Goal: Transaction & Acquisition: Purchase product/service

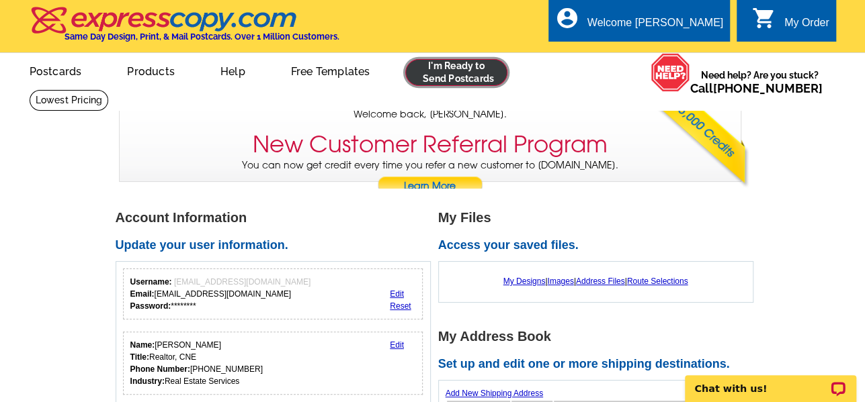
click at [466, 75] on link at bounding box center [456, 72] width 103 height 27
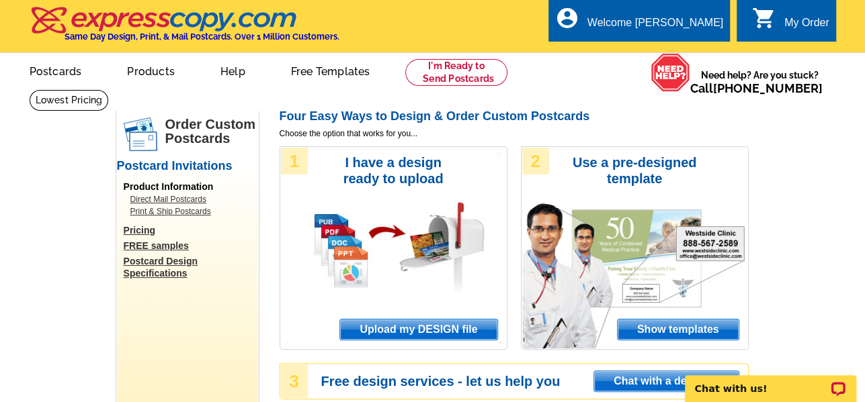
drag, startPoint x: 858, startPoint y: 282, endPoint x: 712, endPoint y: 71, distance: 257.0
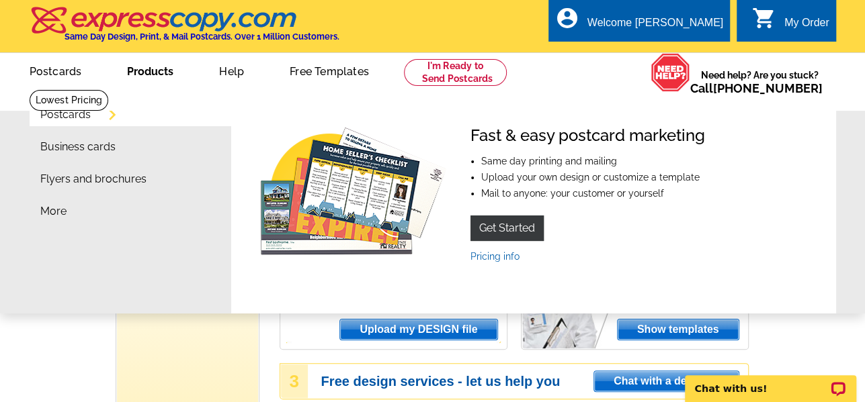
click at [91, 116] on link "Postcards" at bounding box center [65, 115] width 50 height 11
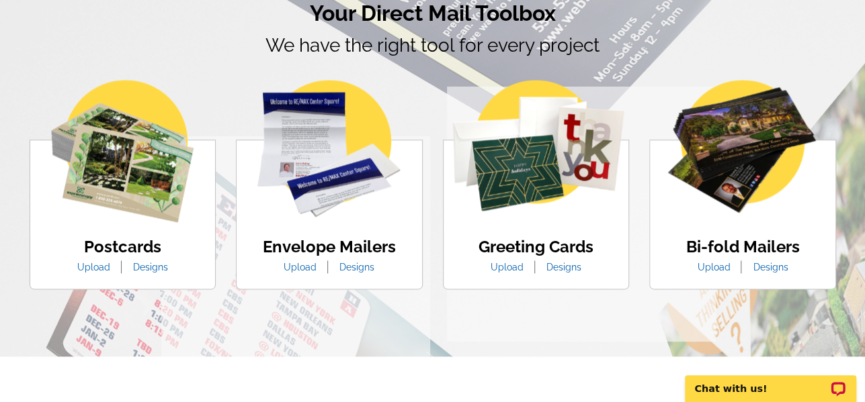
scroll to position [806, 0]
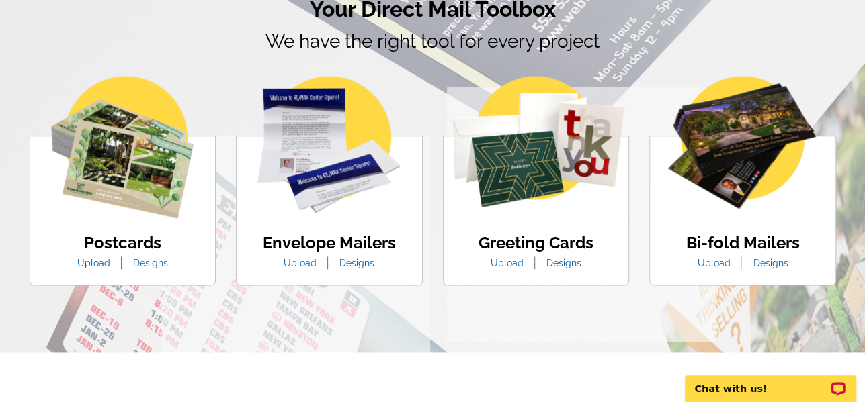
click at [142, 267] on link "Designs" at bounding box center [150, 263] width 55 height 11
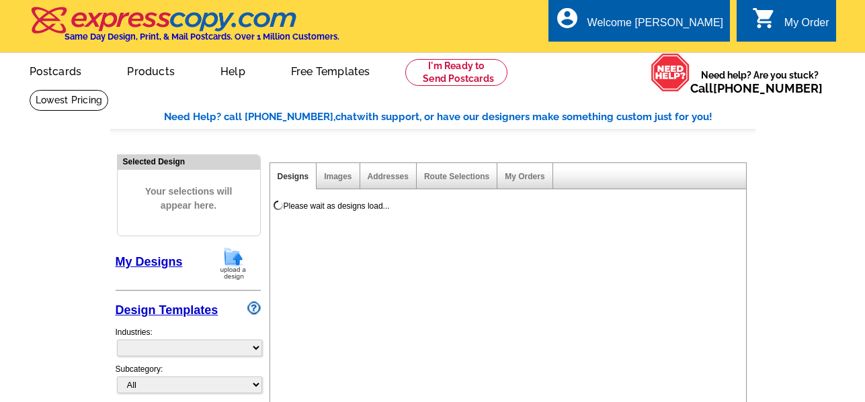
select select "1"
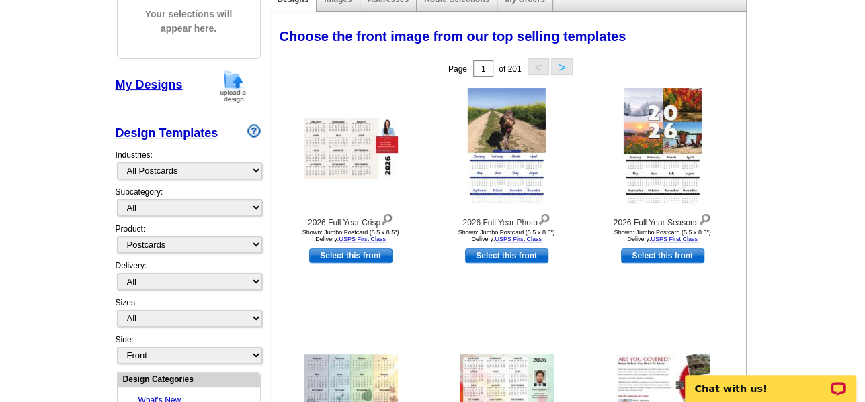
scroll to position [202, 0]
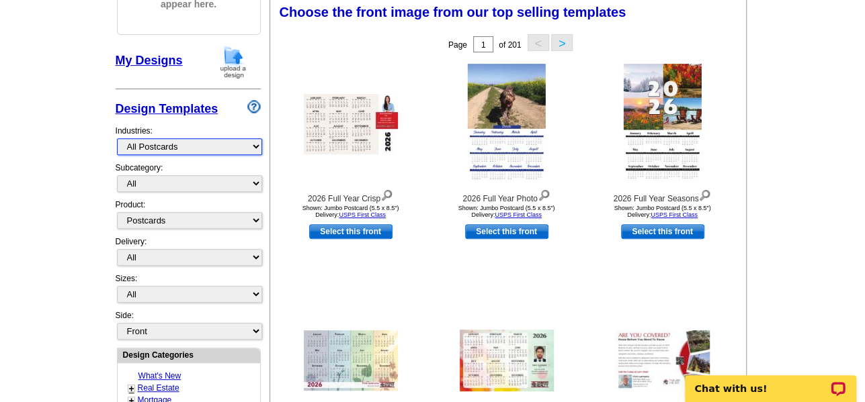
click at [255, 149] on select "What's New Real Estate Mortgage Insurance HVAC Dental Solar EDDM - NEW! Calenda…" at bounding box center [189, 146] width 145 height 17
click at [117, 138] on select "What's New Real Estate Mortgage Insurance HVAC Dental Solar EDDM - NEW! Calenda…" at bounding box center [189, 146] width 145 height 17
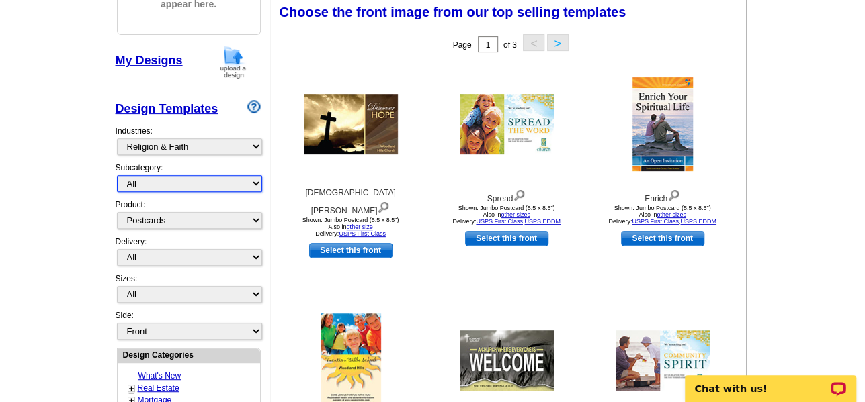
click at [246, 182] on select "All" at bounding box center [189, 183] width 145 height 17
click at [117, 175] on select "All" at bounding box center [189, 183] width 145 height 17
click at [249, 188] on select "All" at bounding box center [189, 183] width 145 height 17
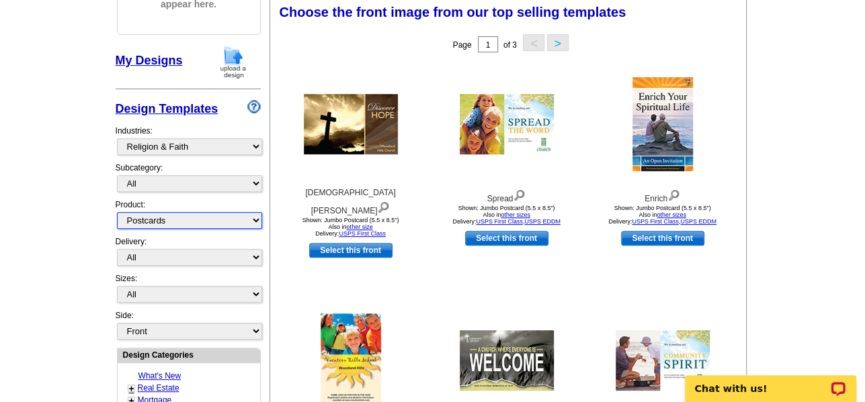
click at [185, 220] on select "All Postcards Letters and flyers Business Cards Door Hangers Greeting Cards" at bounding box center [189, 220] width 145 height 17
click at [117, 212] on select "All Postcards Letters and flyers Business Cards Door Hangers Greeting Cards" at bounding box center [189, 220] width 145 height 17
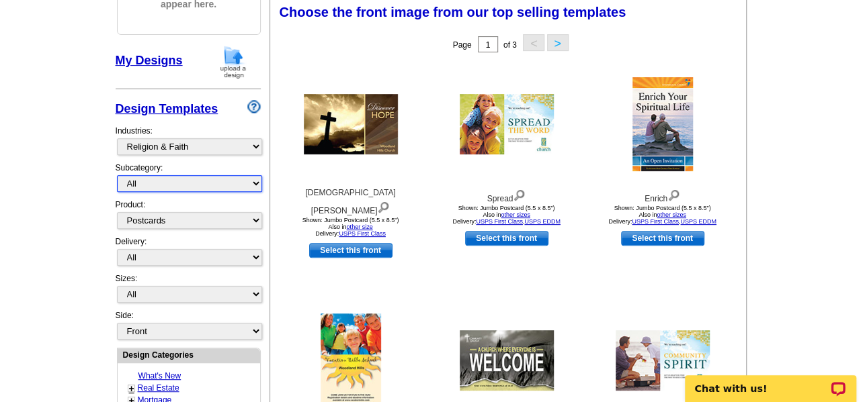
click at [253, 185] on select "All" at bounding box center [189, 183] width 145 height 17
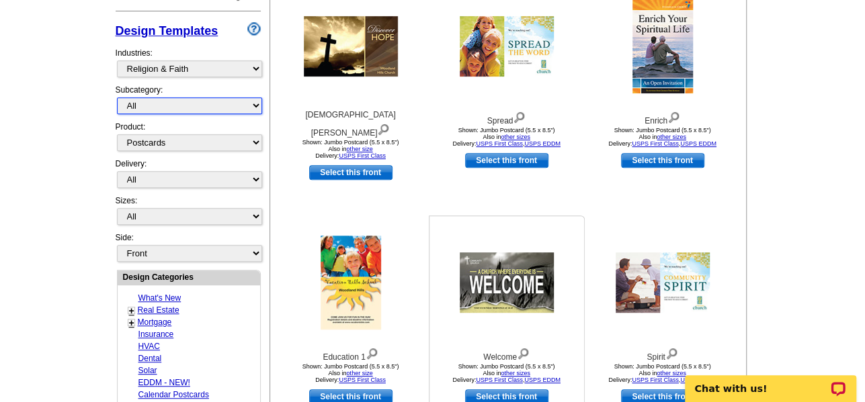
scroll to position [470, 0]
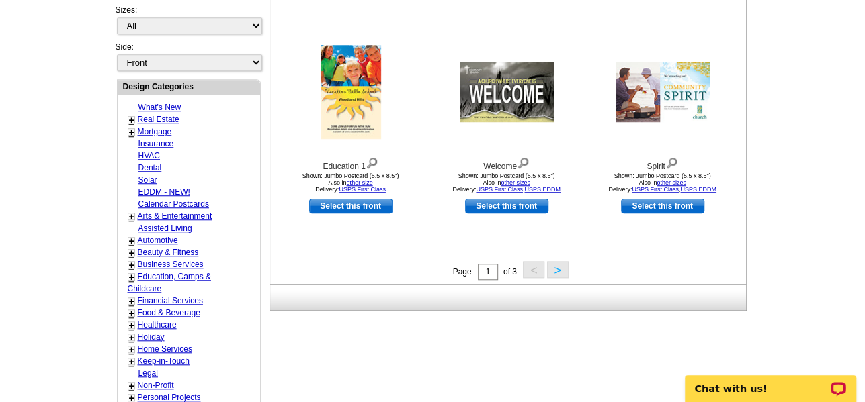
click at [554, 272] on button ">" at bounding box center [558, 269] width 22 height 17
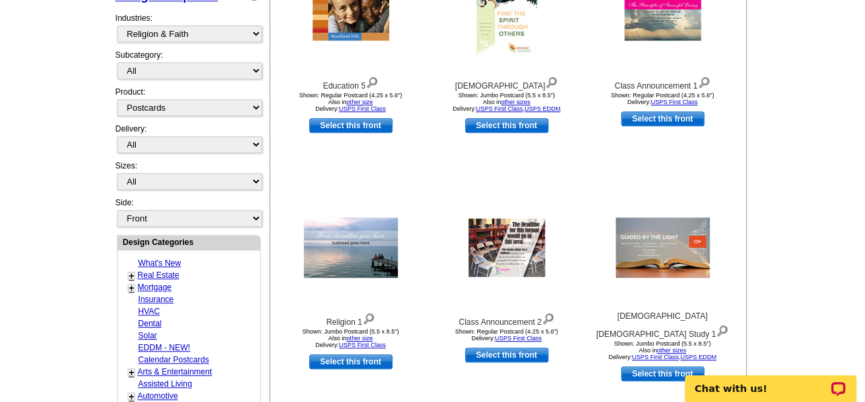
scroll to position [399, 0]
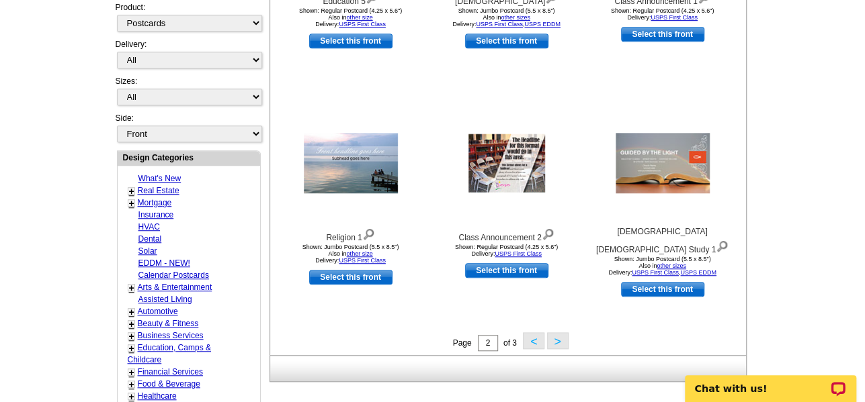
click at [559, 338] on button ">" at bounding box center [558, 341] width 22 height 17
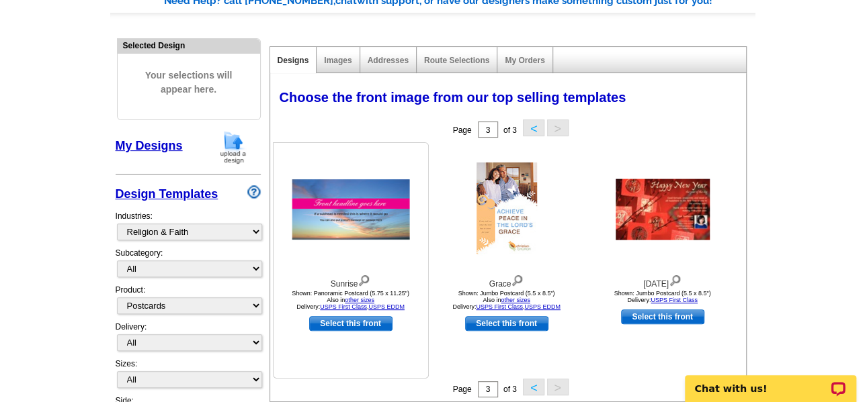
scroll to position [198, 0]
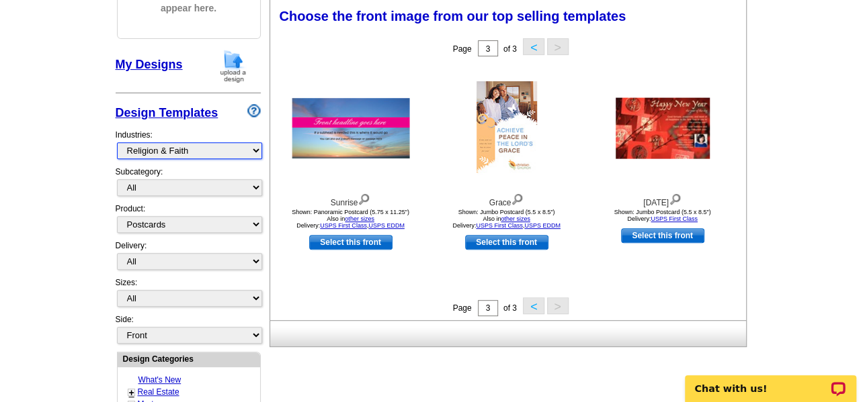
click at [248, 151] on select "What's New Real Estate Mortgage Insurance HVAC Dental Solar EDDM - NEW! Calenda…" at bounding box center [189, 150] width 145 height 17
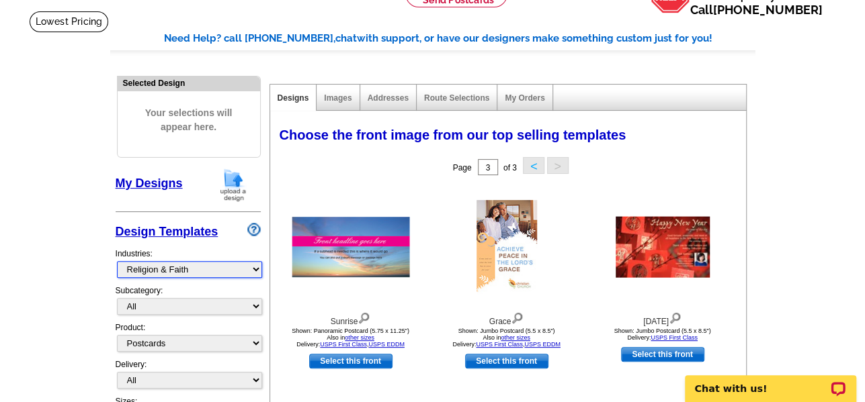
scroll to position [63, 0]
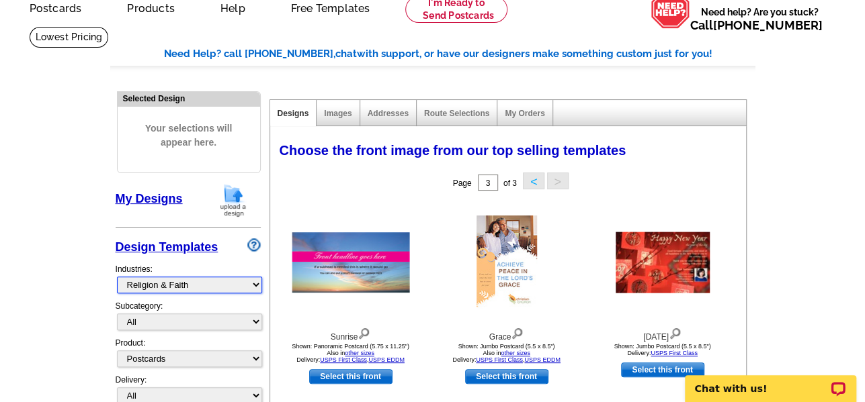
click at [259, 282] on select "What's New Real Estate Mortgage Insurance HVAC Dental Solar EDDM - NEW! Calenda…" at bounding box center [189, 285] width 145 height 17
click at [117, 277] on select "What's New Real Estate Mortgage Insurance HVAC Dental Solar EDDM - NEW! Calenda…" at bounding box center [189, 285] width 145 height 17
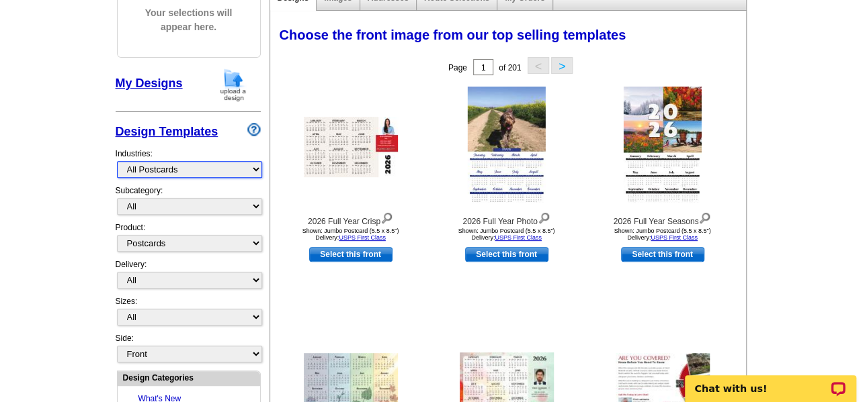
scroll to position [198, 0]
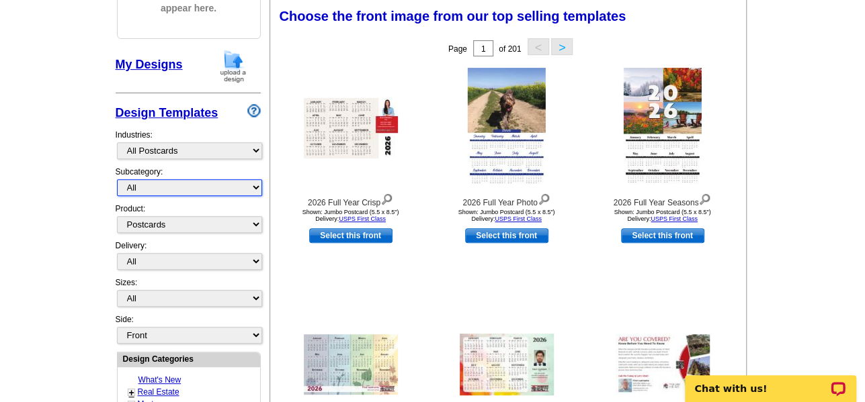
click at [251, 189] on select "All" at bounding box center [189, 187] width 145 height 17
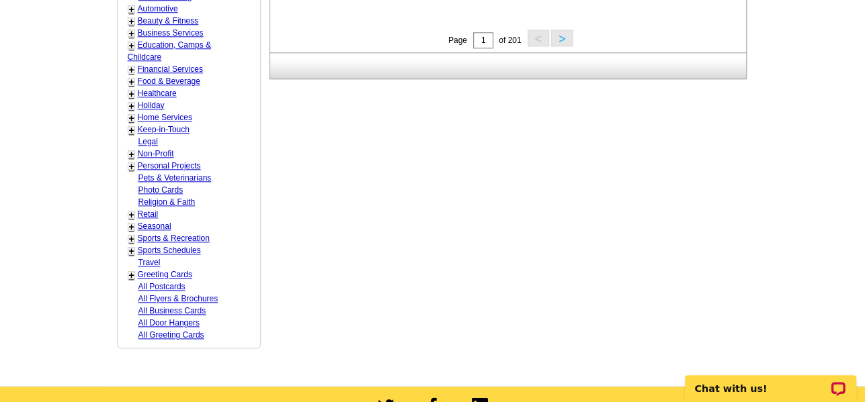
scroll to position [735, 0]
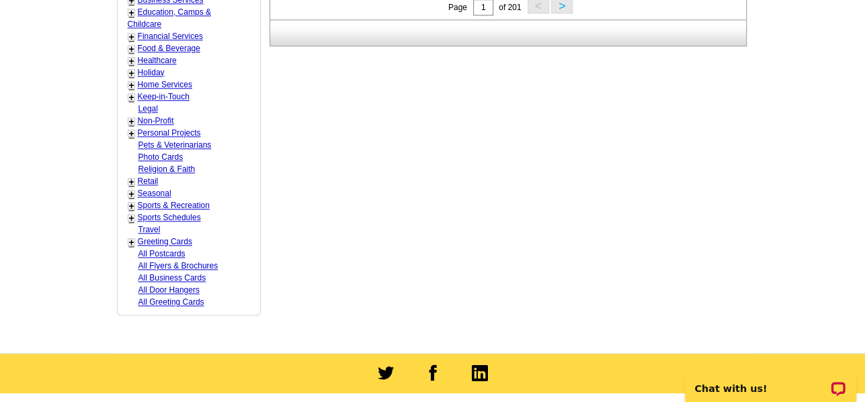
click at [132, 240] on link "+" at bounding box center [131, 242] width 5 height 11
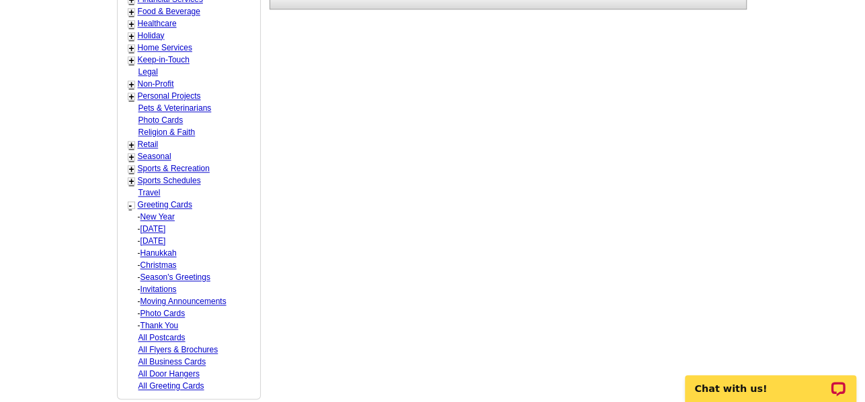
scroll to position [802, 0]
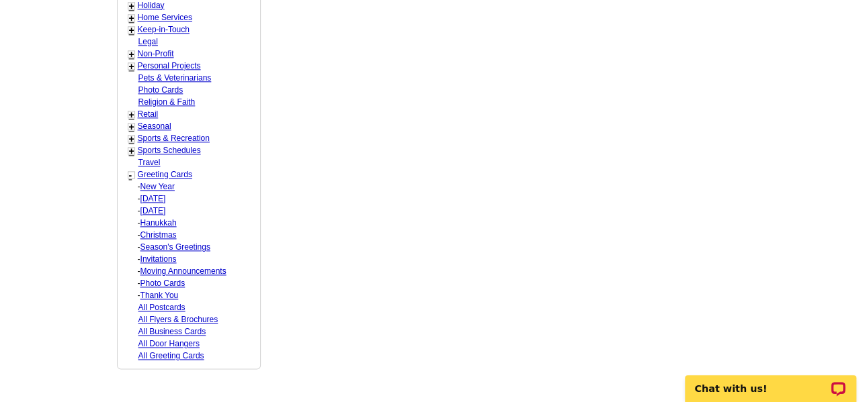
click at [165, 231] on link "Christmas" at bounding box center [158, 234] width 36 height 9
select select "866"
select select "867"
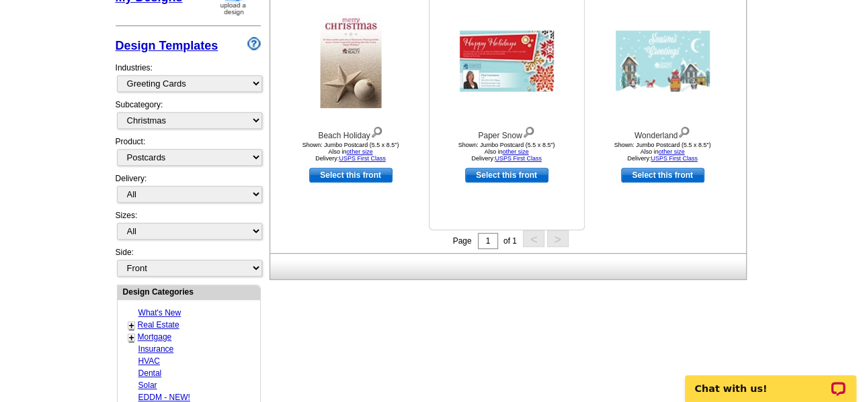
scroll to position [198, 0]
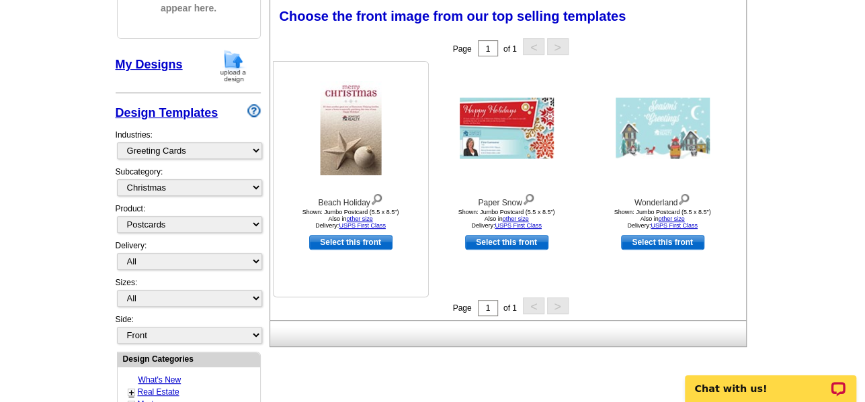
click at [346, 132] on img at bounding box center [350, 128] width 61 height 94
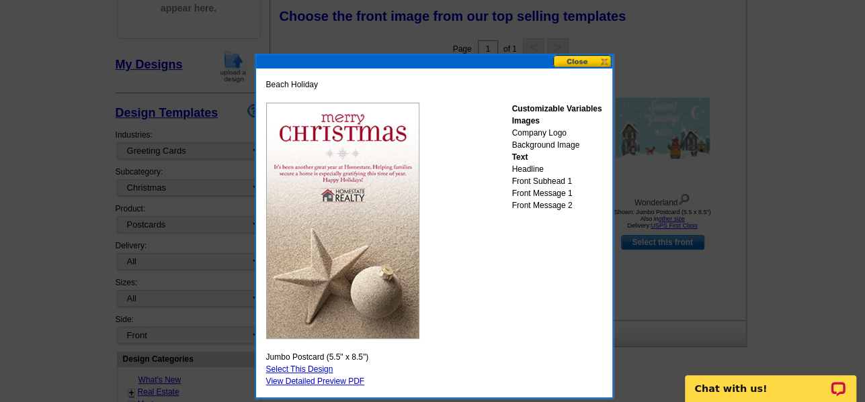
click at [575, 62] on button at bounding box center [582, 61] width 59 height 13
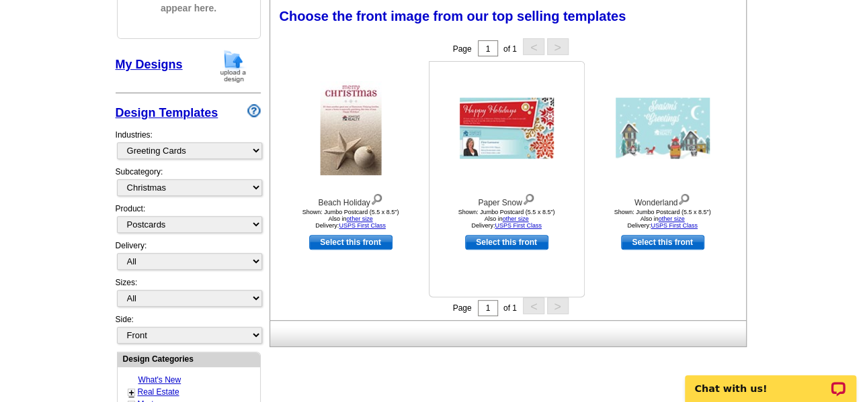
click at [504, 119] on img at bounding box center [507, 128] width 94 height 61
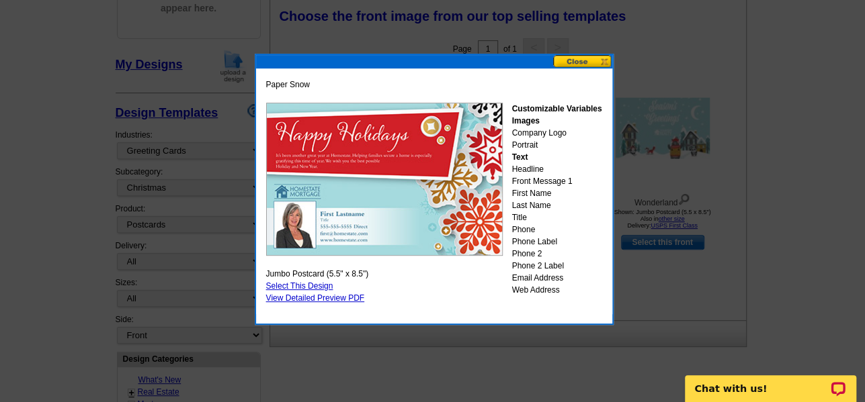
click at [584, 61] on button at bounding box center [582, 61] width 59 height 13
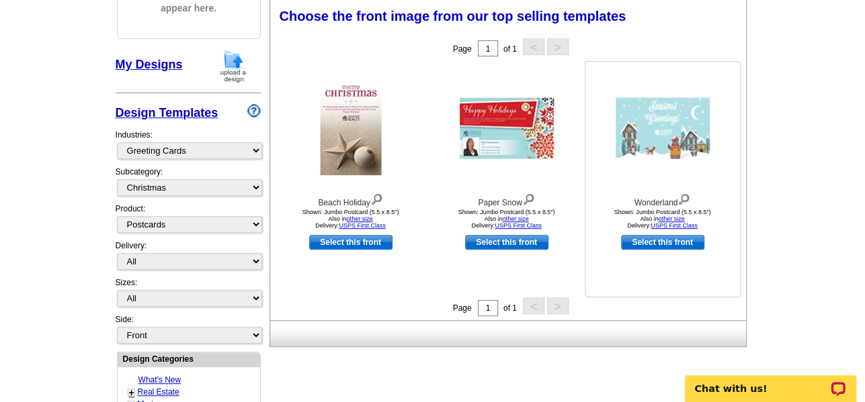
click at [652, 134] on img at bounding box center [663, 128] width 94 height 61
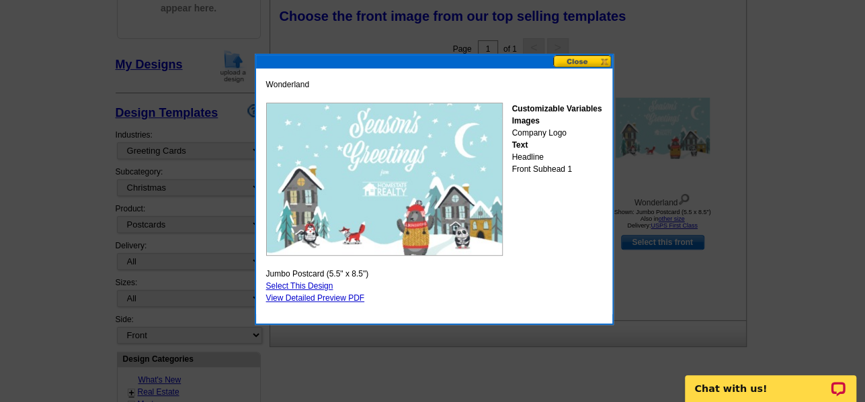
click at [583, 60] on button at bounding box center [582, 61] width 59 height 13
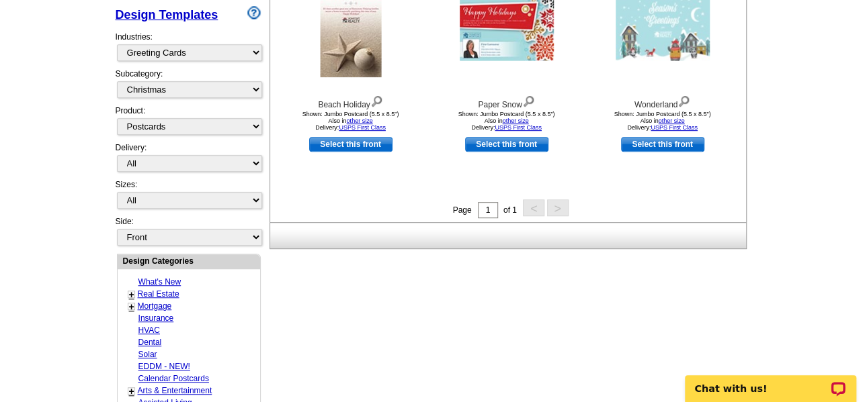
scroll to position [265, 0]
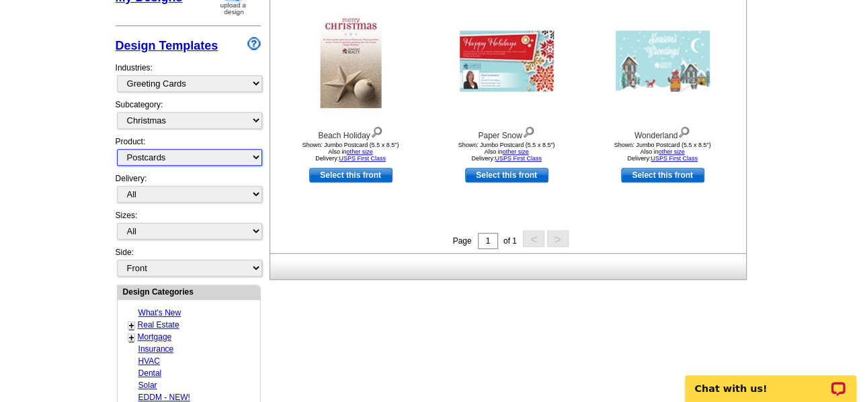
click at [248, 150] on select "All Postcards Letters and flyers Business Cards Door Hangers Greeting Cards" at bounding box center [189, 157] width 145 height 17
click at [248, 153] on select "All Postcards Letters and flyers Business Cards Door Hangers Greeting Cards" at bounding box center [189, 157] width 145 height 17
click at [249, 75] on div "Industries: What's New Real Estate Mortgage Insurance HVAC Dental Solar EDDM - …" at bounding box center [188, 77] width 145 height 44
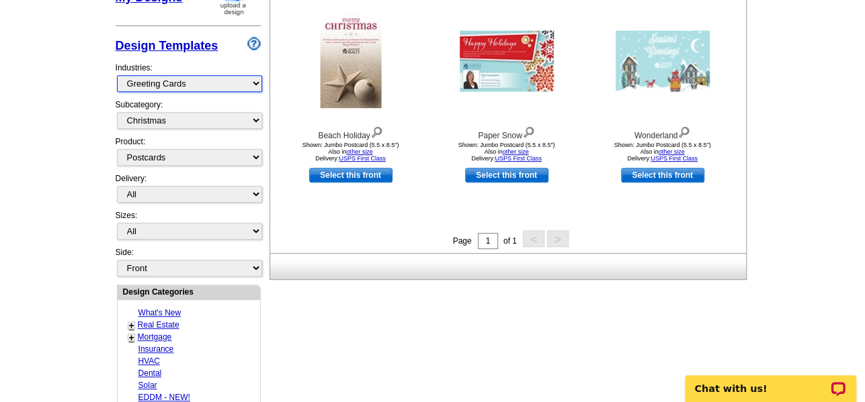
click at [249, 78] on select "What's New Real Estate Mortgage Insurance HVAC Dental Solar EDDM - NEW! Calenda…" at bounding box center [189, 83] width 145 height 17
click at [117, 75] on select "What's New Real Estate Mortgage Insurance HVAC Dental Solar EDDM - NEW! Calenda…" at bounding box center [189, 83] width 145 height 17
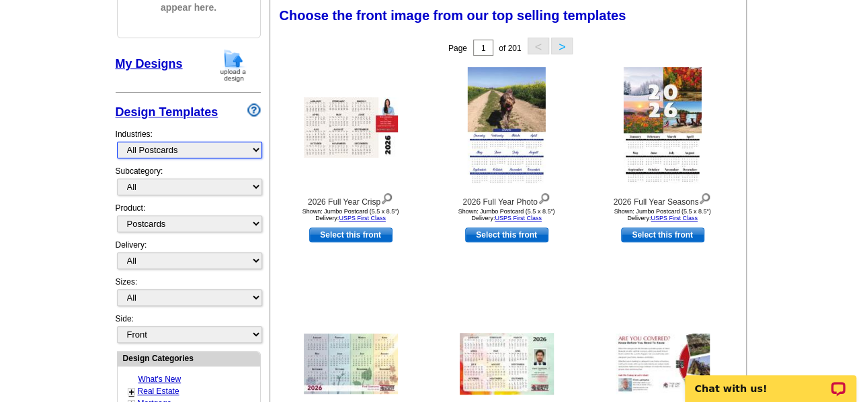
scroll to position [198, 0]
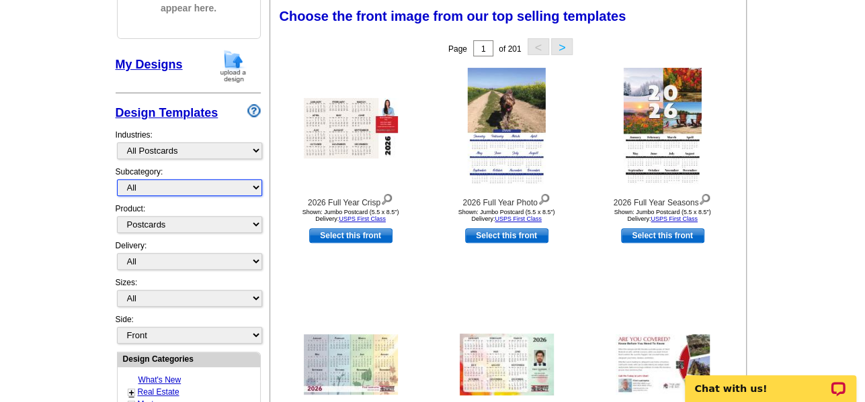
click at [247, 188] on select "All" at bounding box center [189, 187] width 145 height 17
click at [249, 188] on select "All" at bounding box center [189, 187] width 145 height 17
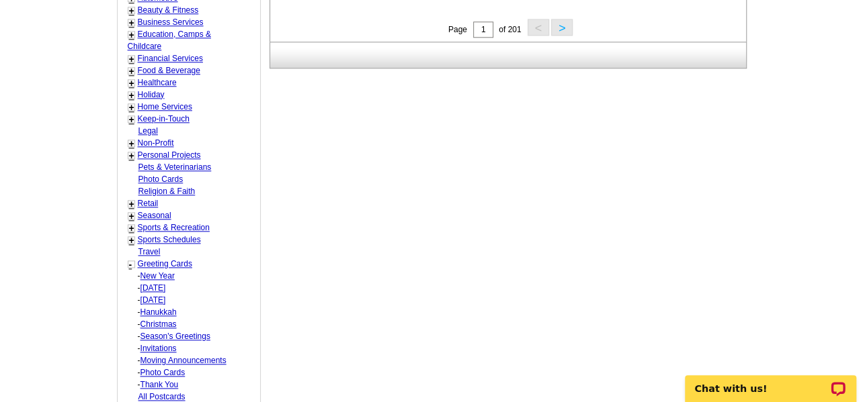
scroll to position [802, 0]
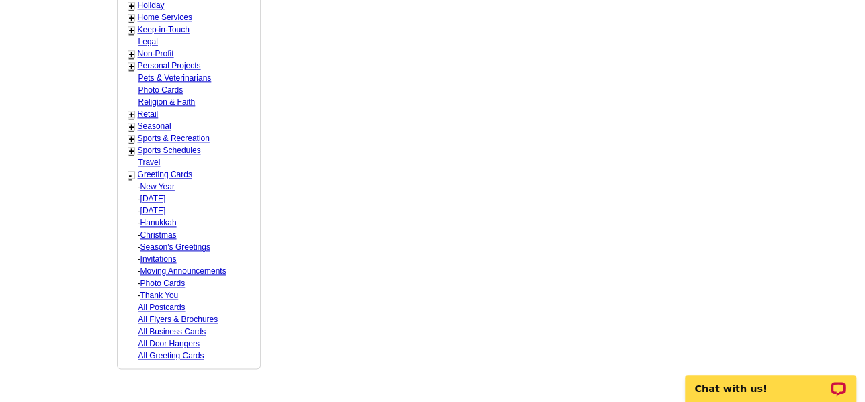
click at [167, 230] on link "Christmas" at bounding box center [158, 234] width 36 height 9
select select "866"
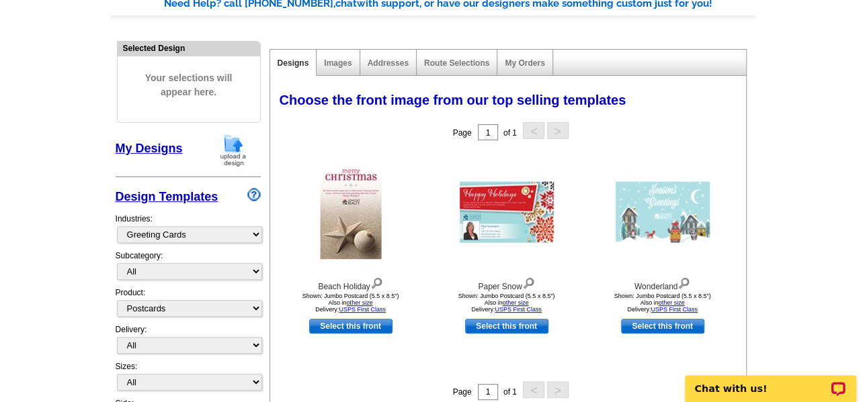
scroll to position [0, 0]
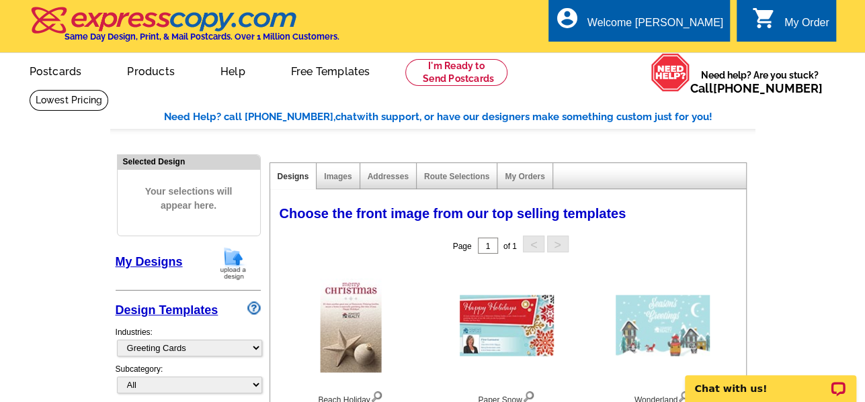
drag, startPoint x: 335, startPoint y: 277, endPoint x: 372, endPoint y: 136, distance: 145.0
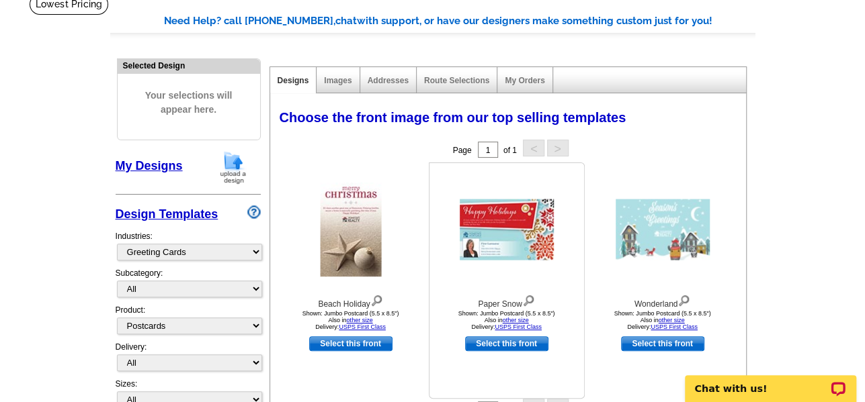
scroll to position [202, 0]
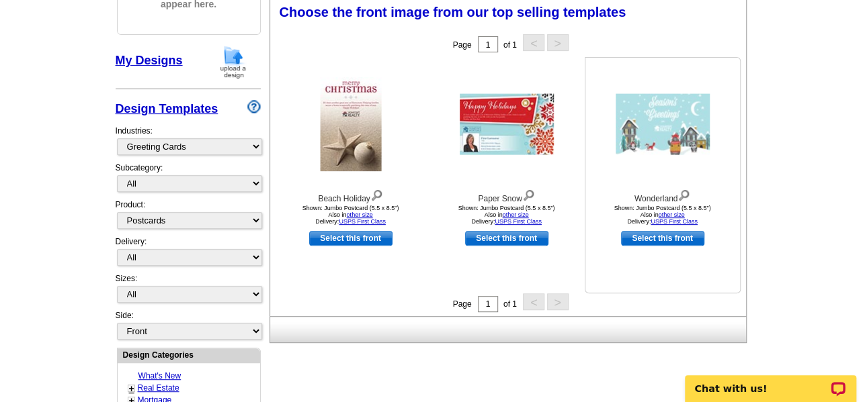
click at [639, 124] on img at bounding box center [663, 124] width 94 height 61
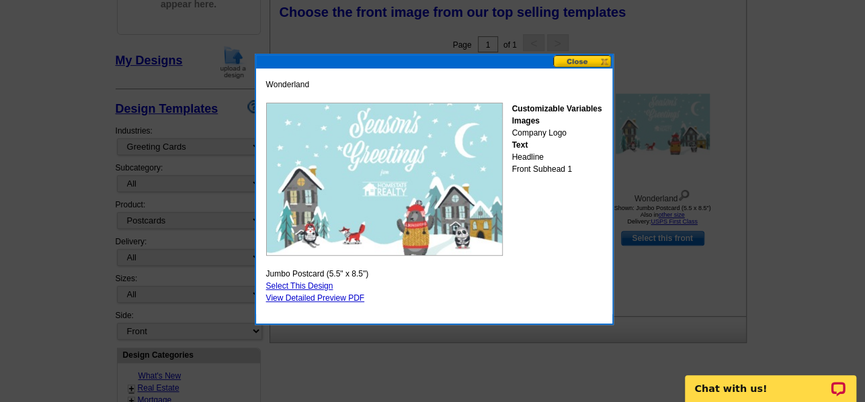
click at [307, 286] on link "Select This Design" at bounding box center [299, 286] width 67 height 9
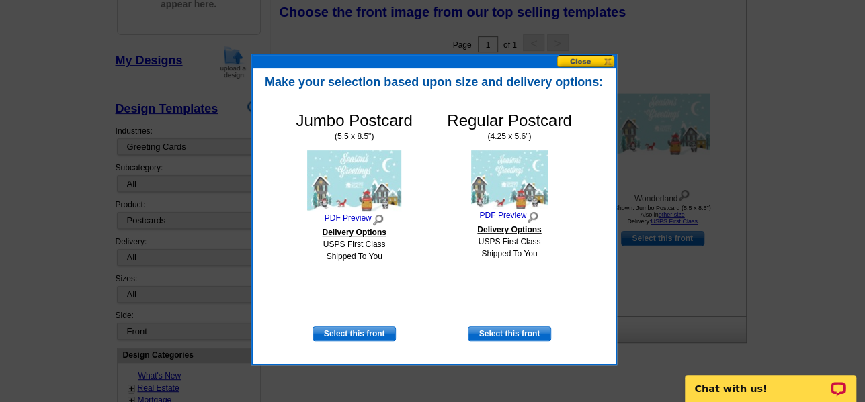
click at [349, 334] on link "Select this front" at bounding box center [353, 334] width 83 height 15
select select "2"
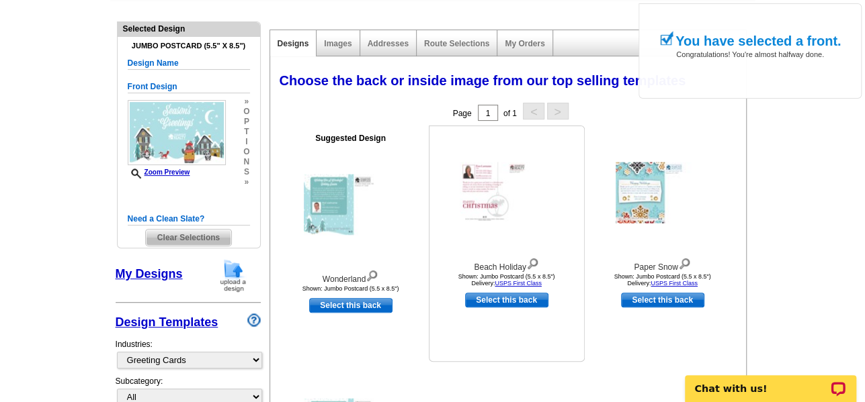
scroll to position [134, 0]
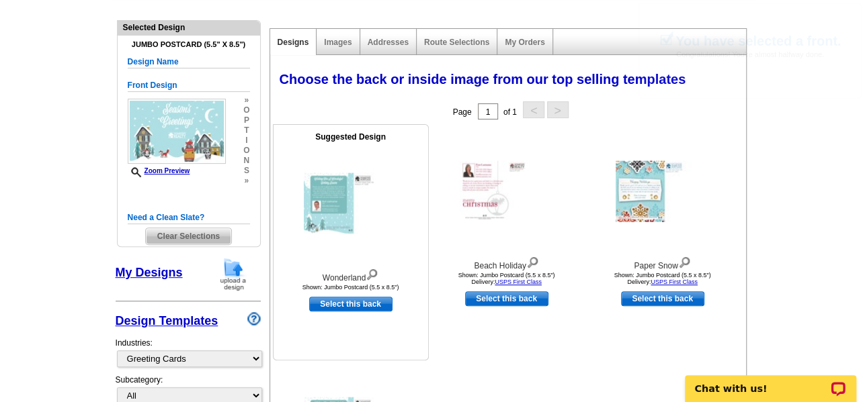
click at [338, 198] on img at bounding box center [351, 203] width 94 height 61
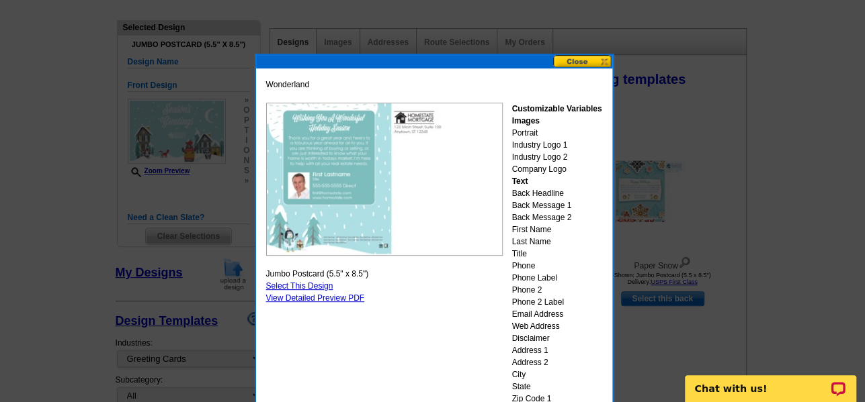
click at [587, 62] on button at bounding box center [582, 61] width 59 height 13
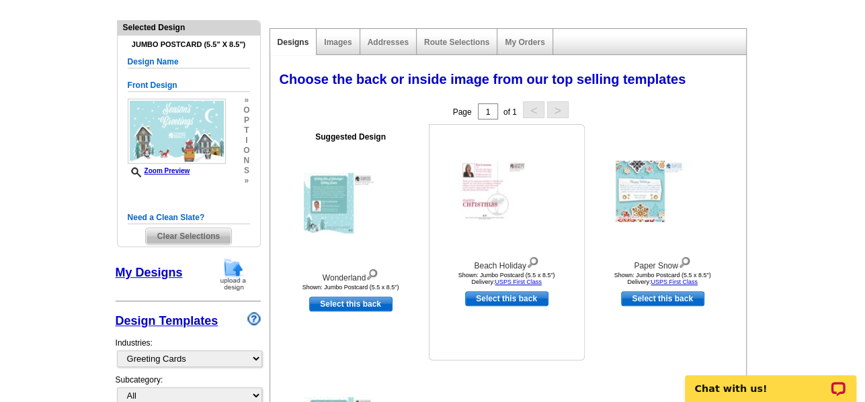
click at [478, 184] on img at bounding box center [507, 191] width 94 height 61
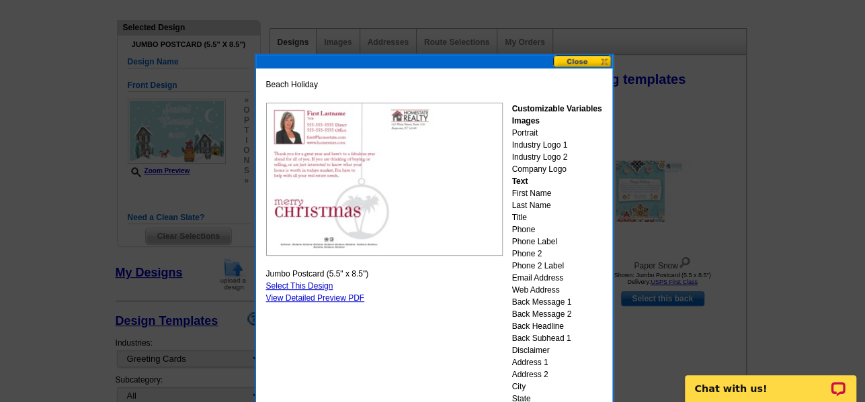
click at [309, 280] on div "Beach Holiday Customizable Variables Images Portrait Industry Logo 1 Industry L…" at bounding box center [434, 247] width 343 height 345
click at [587, 63] on button at bounding box center [582, 61] width 59 height 13
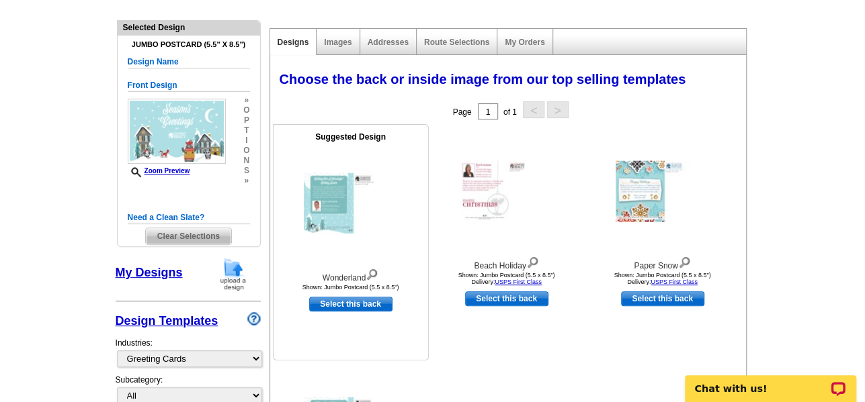
click at [339, 214] on img at bounding box center [351, 203] width 94 height 61
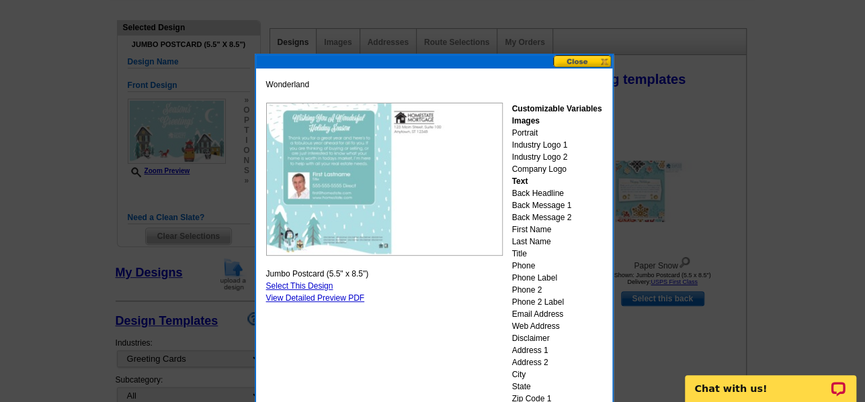
click at [590, 60] on button at bounding box center [582, 61] width 59 height 13
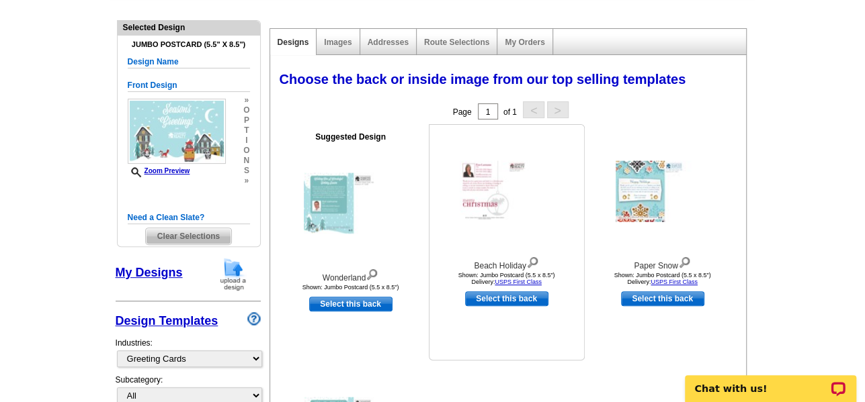
click at [499, 300] on link "Select this back" at bounding box center [506, 299] width 83 height 15
select select "front"
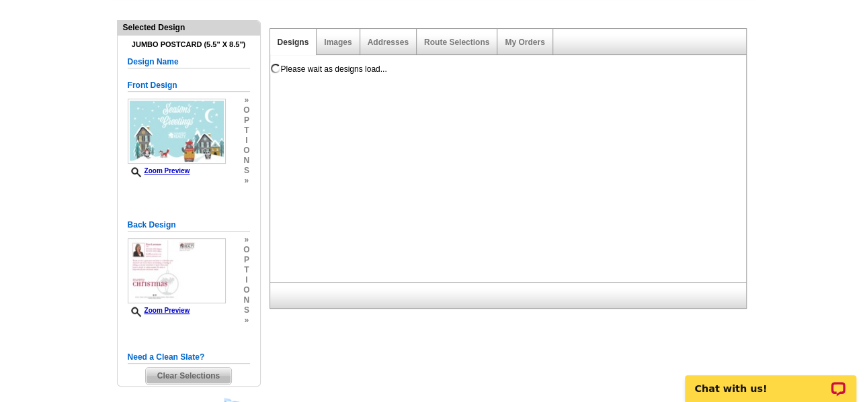
scroll to position [0, 0]
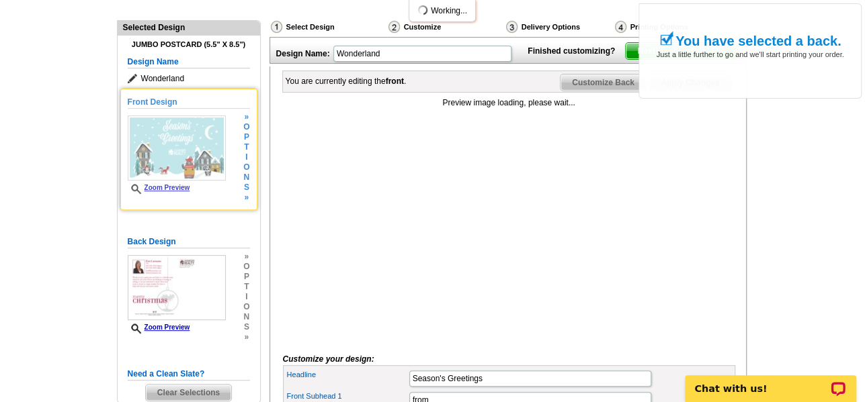
click at [190, 161] on img at bounding box center [177, 148] width 98 height 65
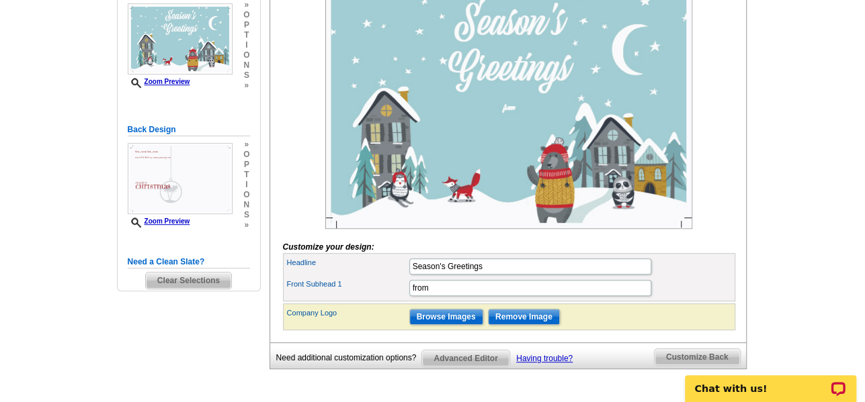
scroll to position [269, 0]
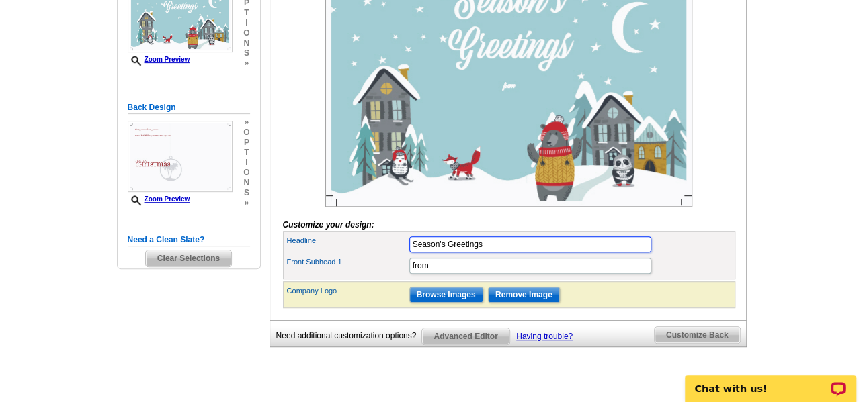
click at [514, 253] on input "Season's Greetings" at bounding box center [530, 245] width 242 height 16
click at [513, 253] on input "Season's Greetings" at bounding box center [530, 245] width 242 height 16
type input "Merry Christmas!"
click at [678, 255] on div "Headline Merry Christmas!" at bounding box center [509, 245] width 447 height 22
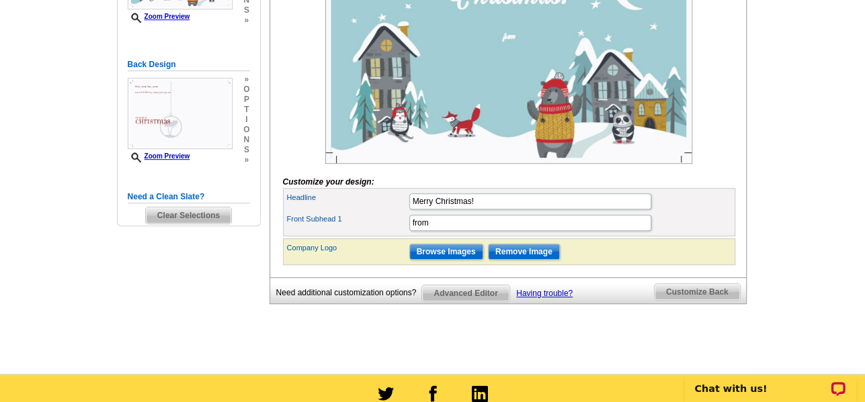
scroll to position [336, 0]
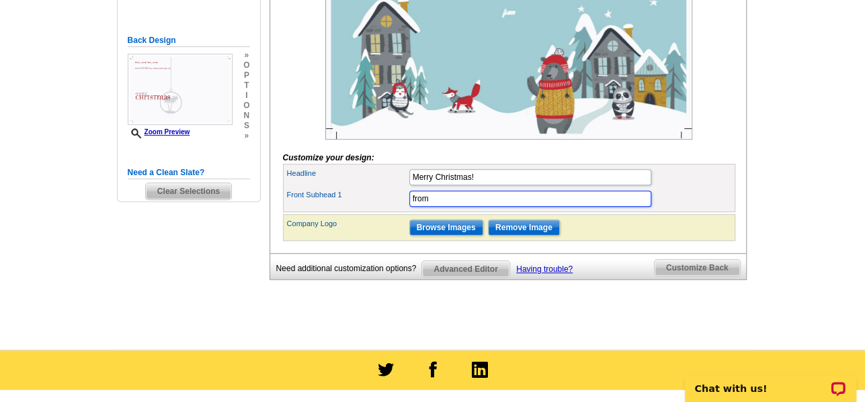
click at [487, 207] on input "from" at bounding box center [530, 199] width 242 height 16
type input "from David Scialanca and family"
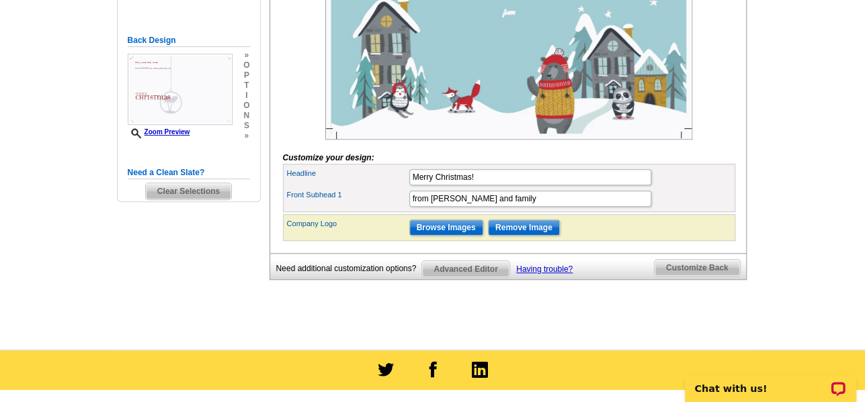
click at [700, 210] on div "Front Subhead 1 from David Scialanca and family" at bounding box center [509, 199] width 447 height 22
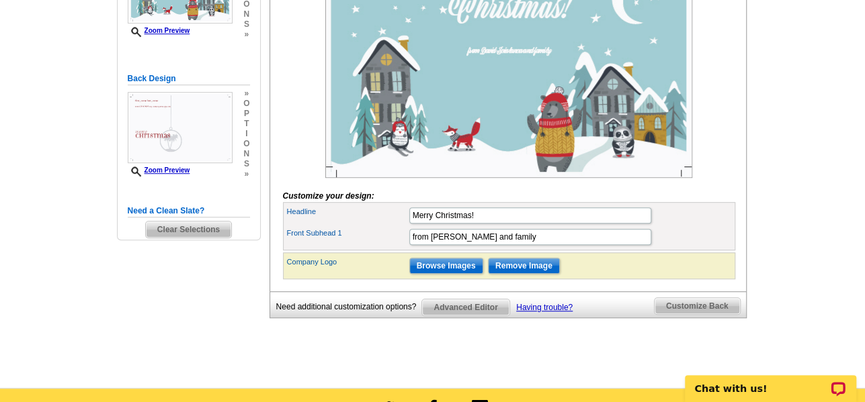
scroll to position [269, 0]
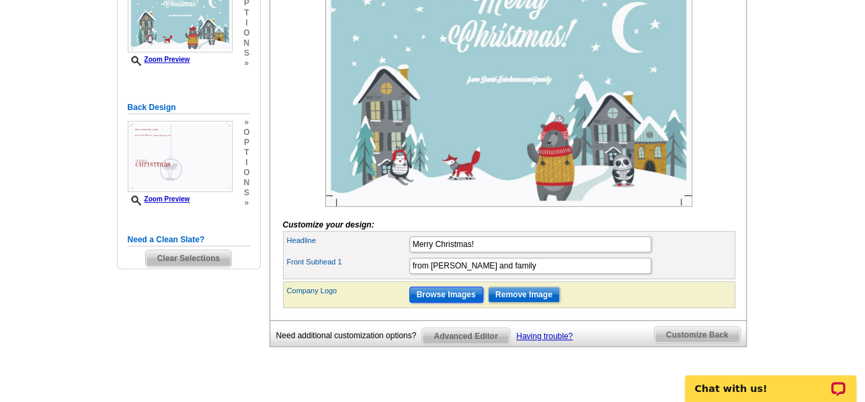
click at [448, 303] on input "Browse Images" at bounding box center [446, 295] width 74 height 16
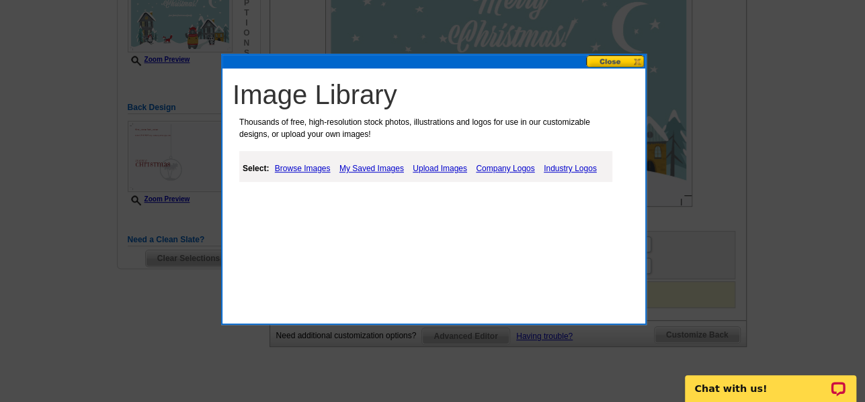
click at [312, 169] on link "Browse Images" at bounding box center [302, 169] width 62 height 16
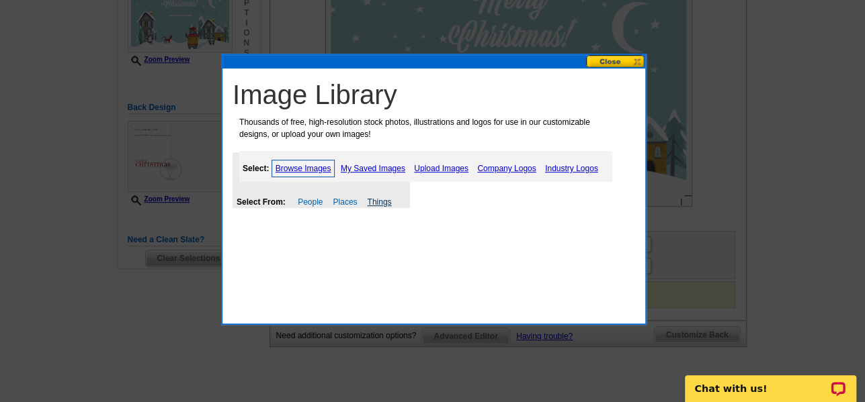
click at [381, 201] on link "Things" at bounding box center [379, 202] width 24 height 9
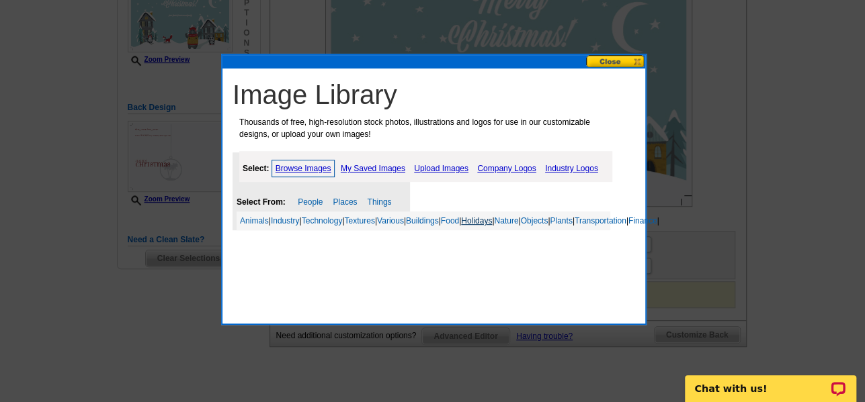
click at [492, 220] on link "Holidays" at bounding box center [476, 220] width 31 height 9
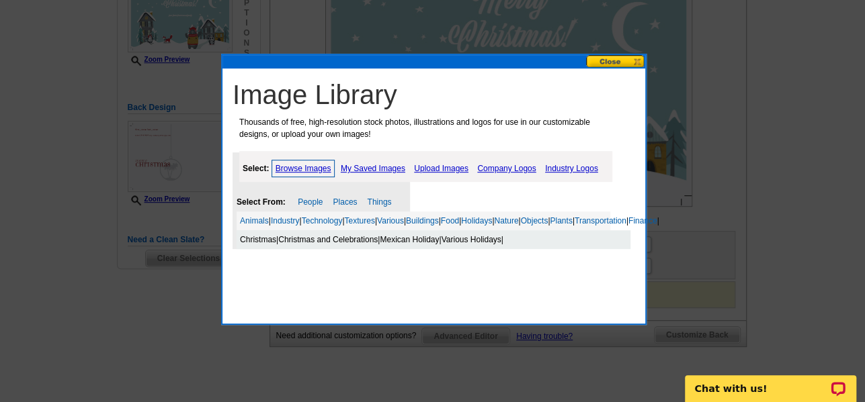
click at [261, 245] on link "Christmas" at bounding box center [258, 239] width 36 height 9
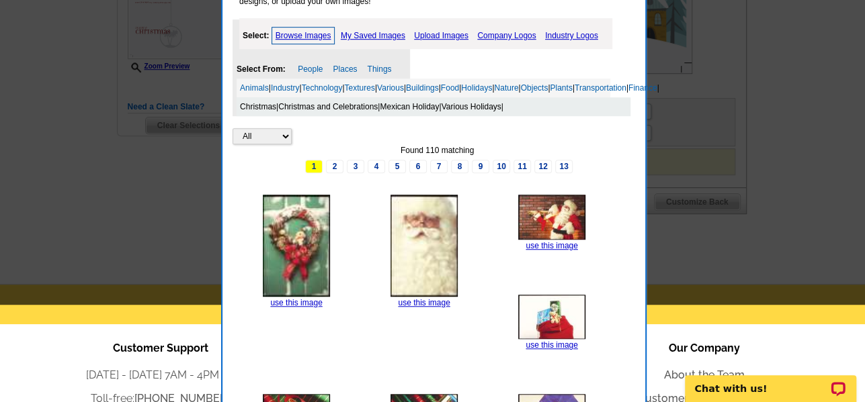
scroll to position [403, 0]
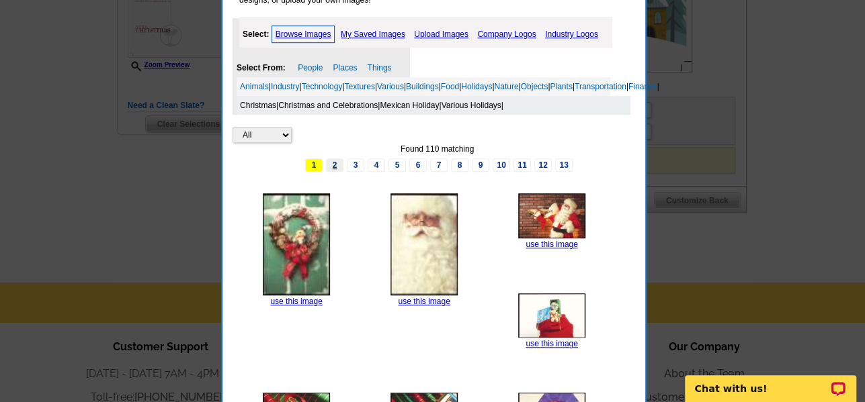
click at [335, 172] on link "2" at bounding box center [334, 165] width 17 height 13
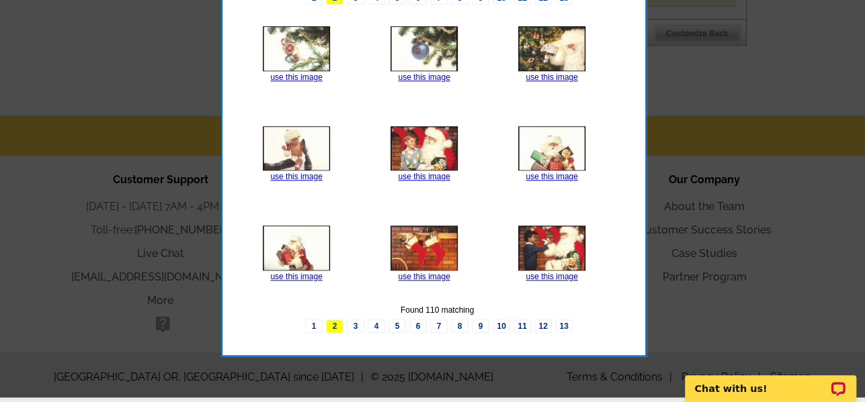
scroll to position [524, 0]
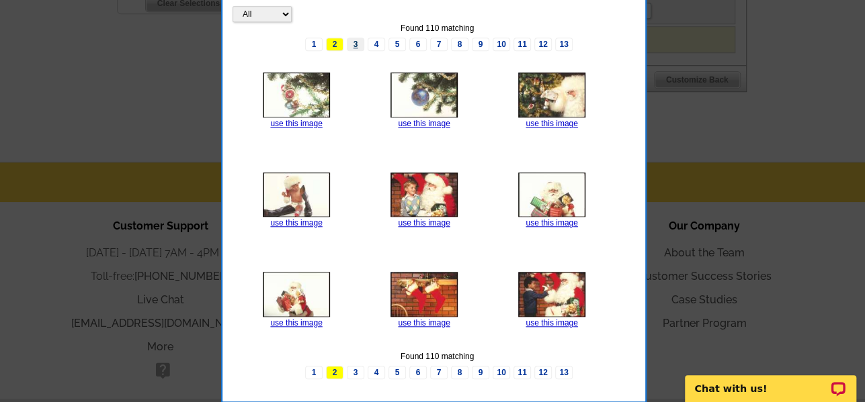
click at [359, 51] on link "3" at bounding box center [355, 44] width 17 height 13
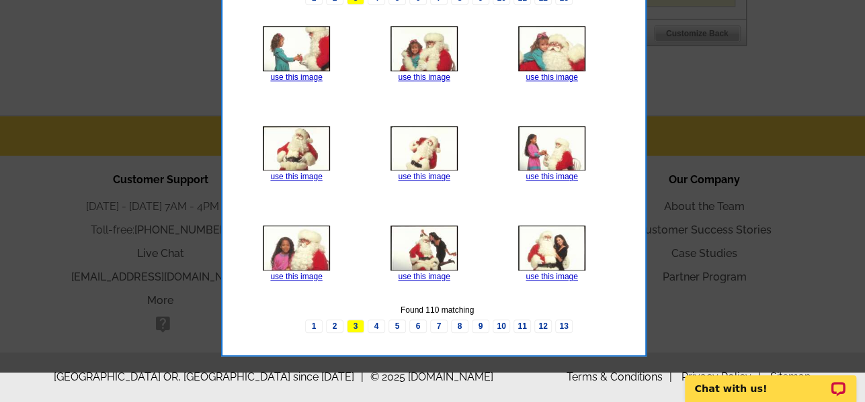
scroll to position [457, 0]
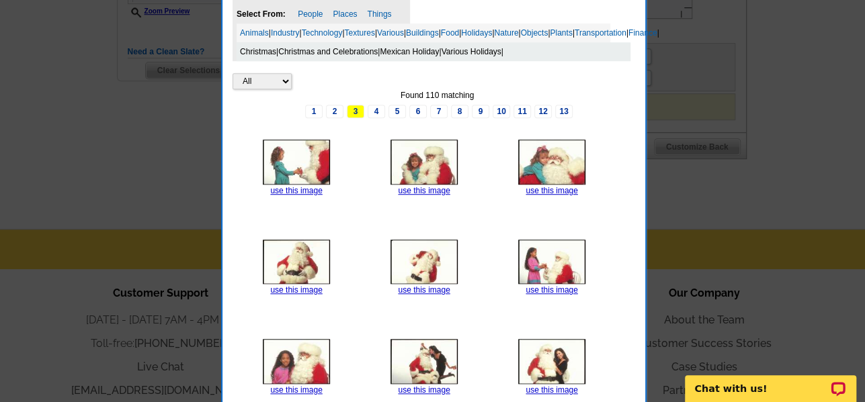
click at [378, 118] on link "4" at bounding box center [376, 111] width 17 height 13
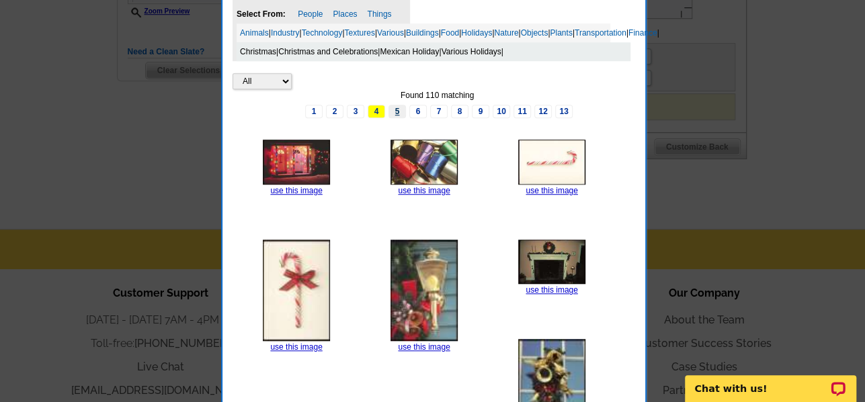
click at [399, 118] on link "5" at bounding box center [396, 111] width 17 height 13
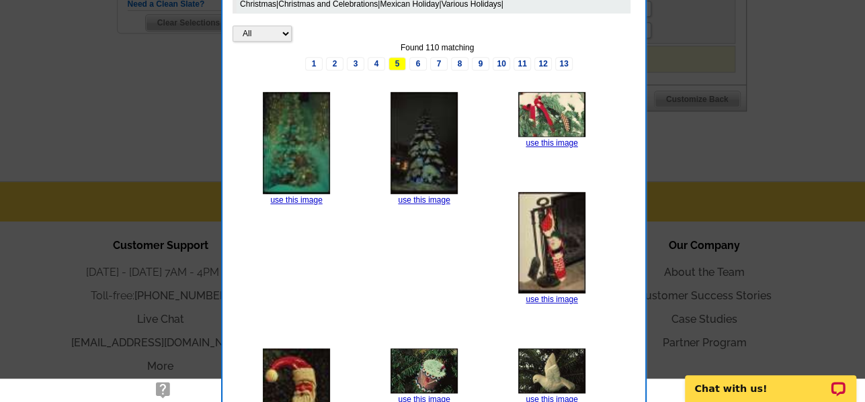
scroll to position [481, 0]
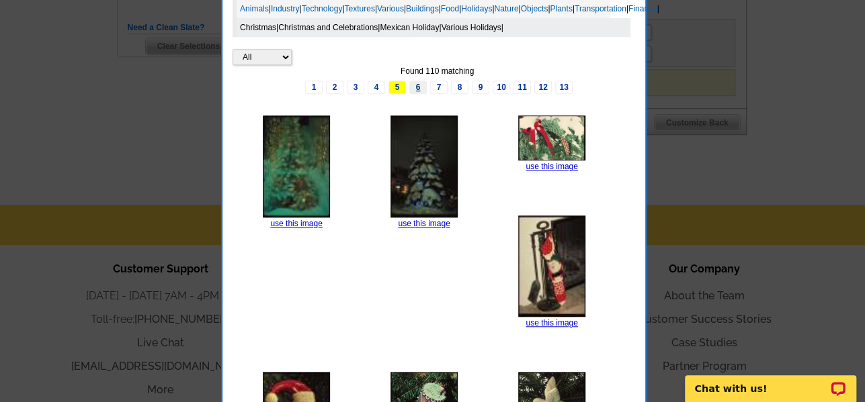
click at [417, 94] on link "6" at bounding box center [417, 87] width 17 height 13
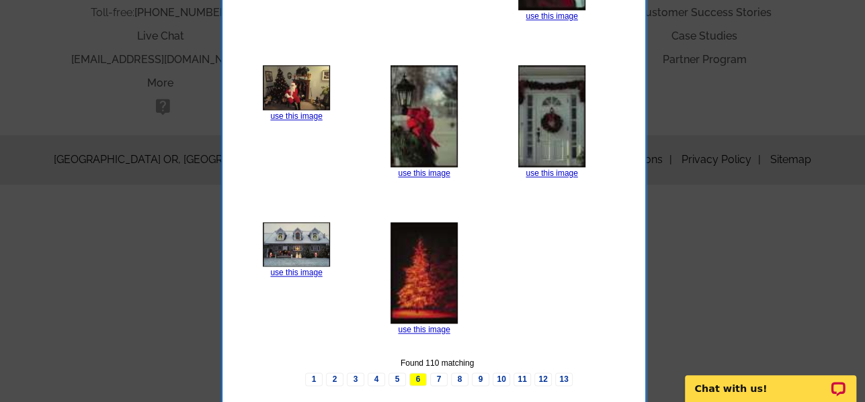
scroll to position [538, 0]
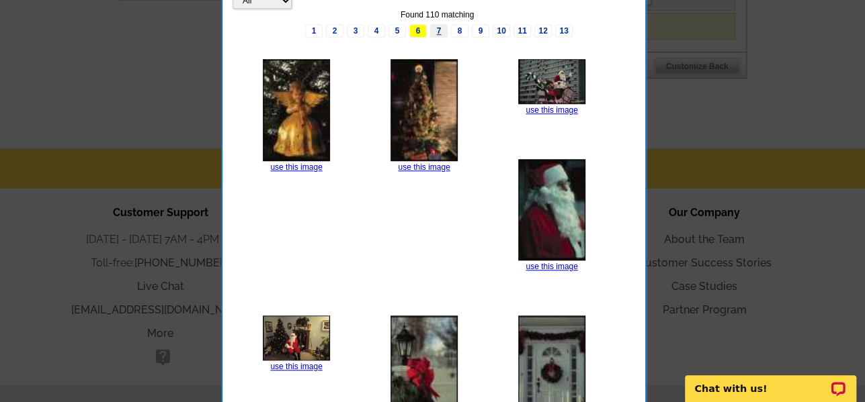
click at [439, 38] on link "7" at bounding box center [438, 30] width 17 height 13
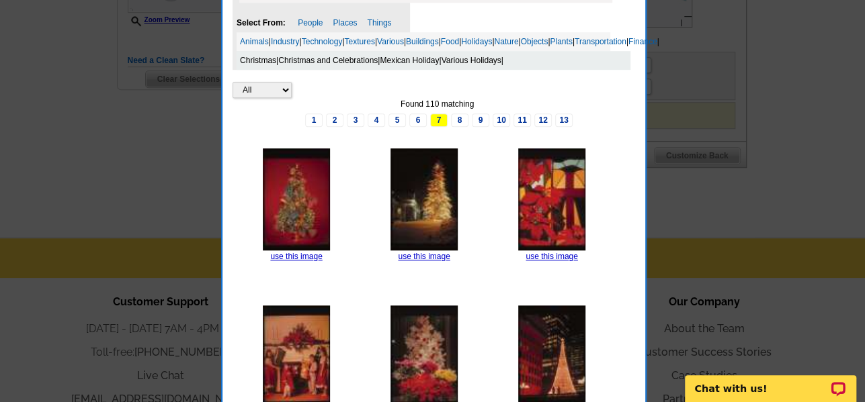
scroll to position [438, 0]
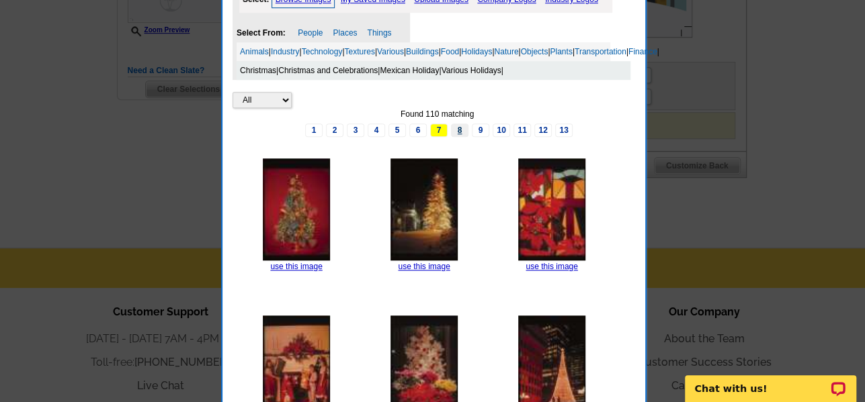
click at [456, 137] on link "8" at bounding box center [459, 130] width 17 height 13
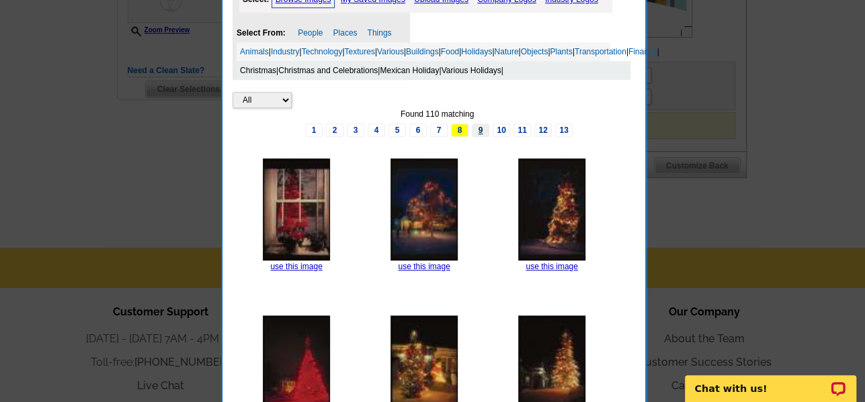
click at [480, 137] on link "9" at bounding box center [480, 130] width 17 height 13
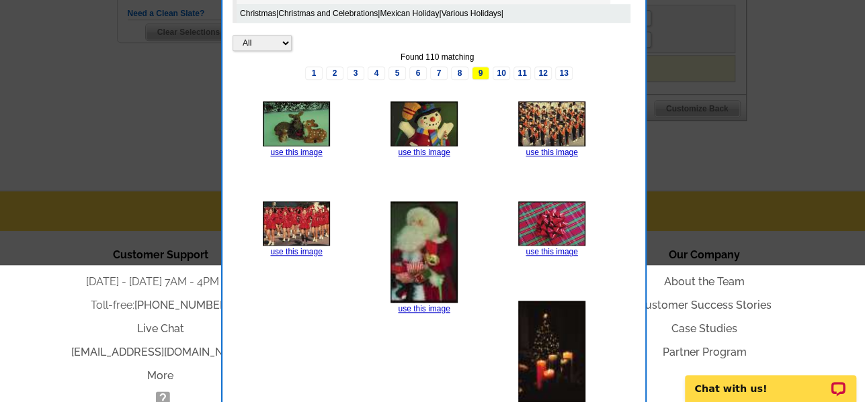
scroll to position [289, 0]
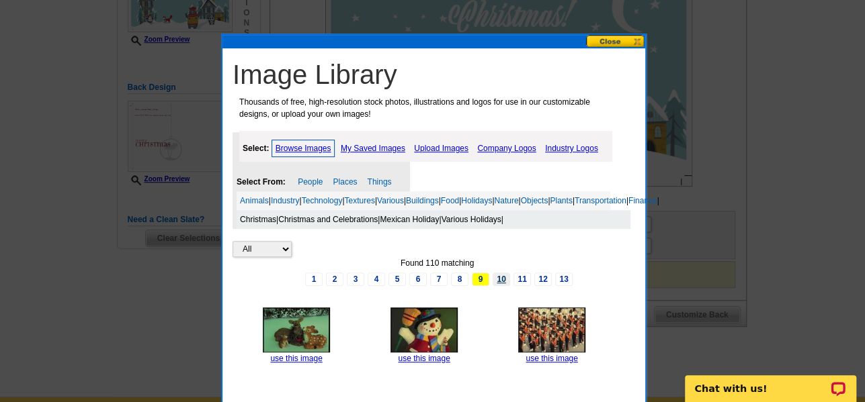
click at [501, 286] on link "10" at bounding box center [501, 279] width 17 height 13
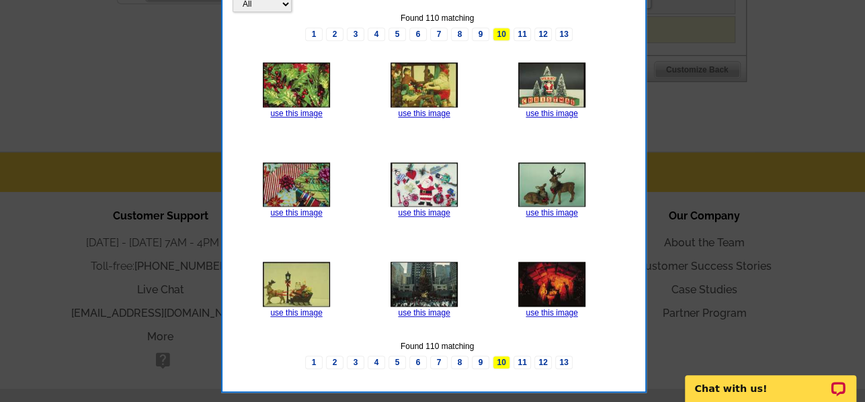
scroll to position [558, 0]
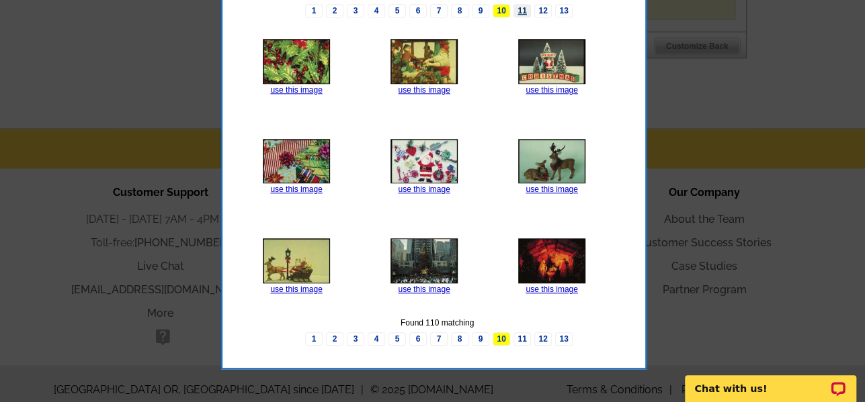
click at [519, 17] on link "11" at bounding box center [521, 10] width 17 height 13
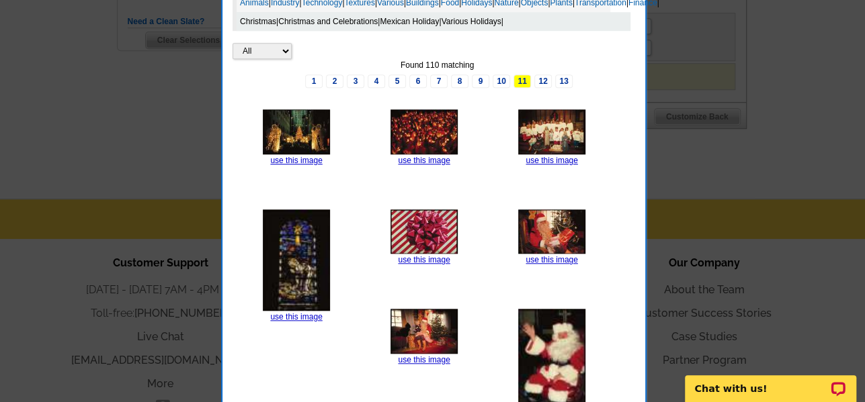
scroll to position [488, 0]
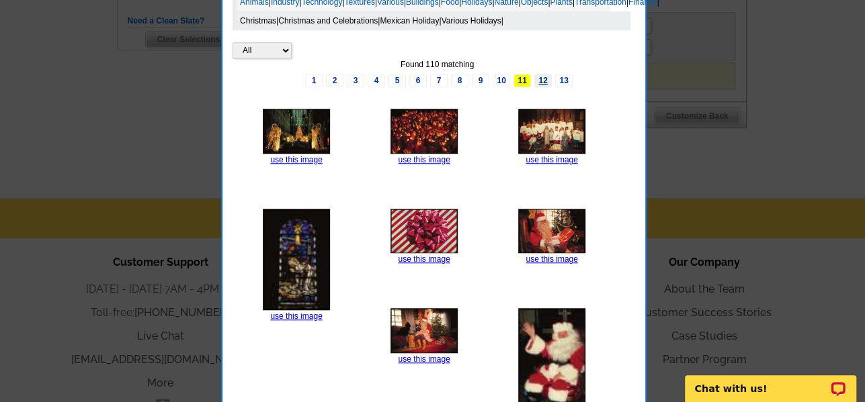
click at [538, 87] on link "12" at bounding box center [542, 80] width 17 height 13
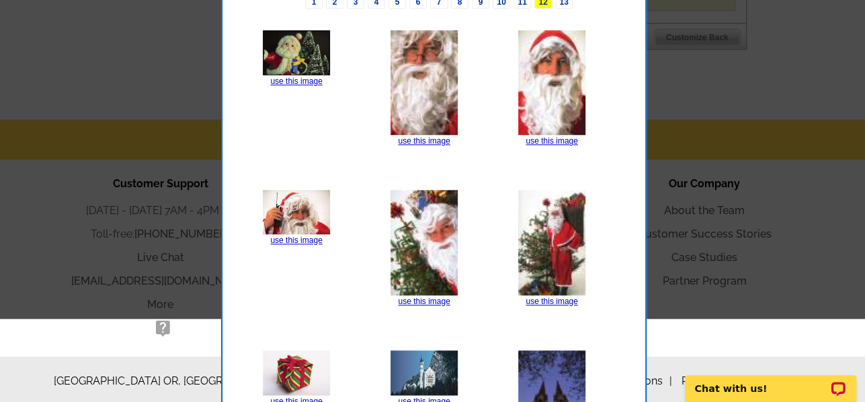
scroll to position [443, 0]
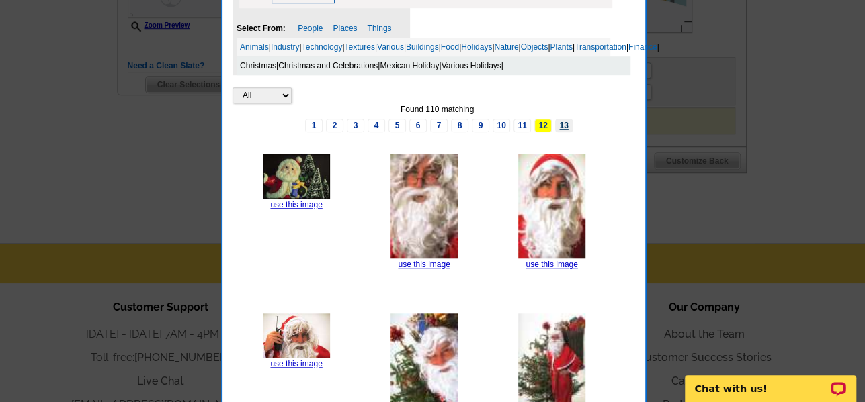
click at [564, 132] on link "13" at bounding box center [563, 125] width 17 height 13
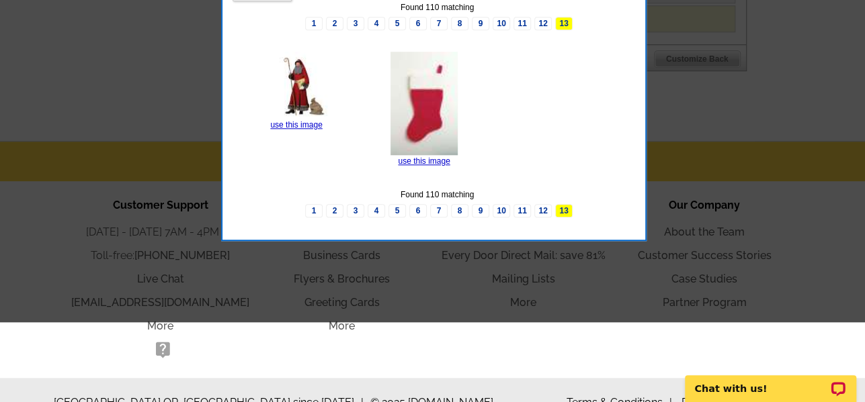
scroll to position [457, 0]
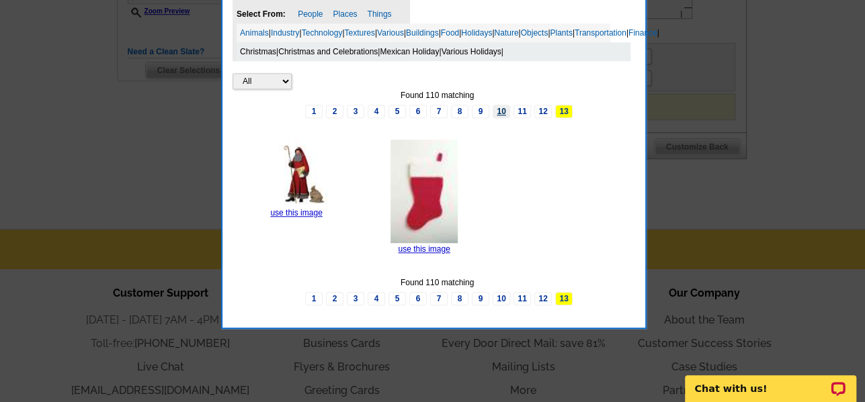
click at [503, 118] on link "10" at bounding box center [501, 111] width 17 height 13
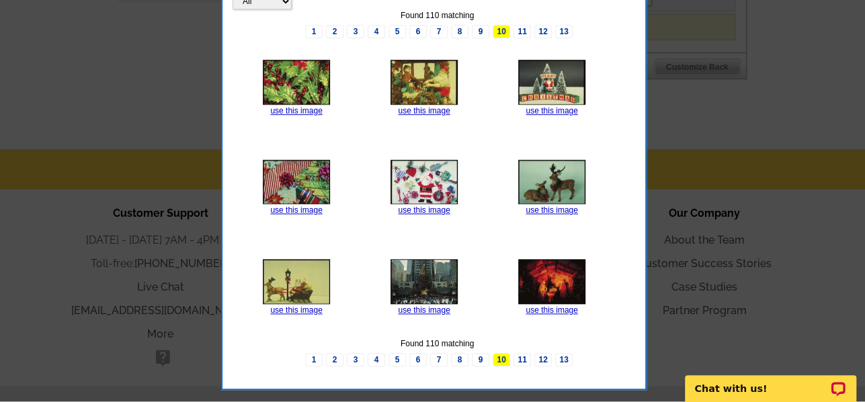
scroll to position [536, 0]
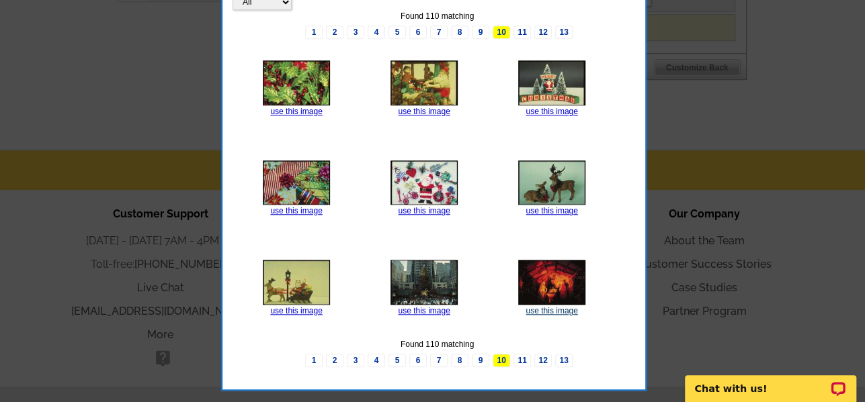
click at [564, 316] on link "use this image" at bounding box center [551, 310] width 52 height 9
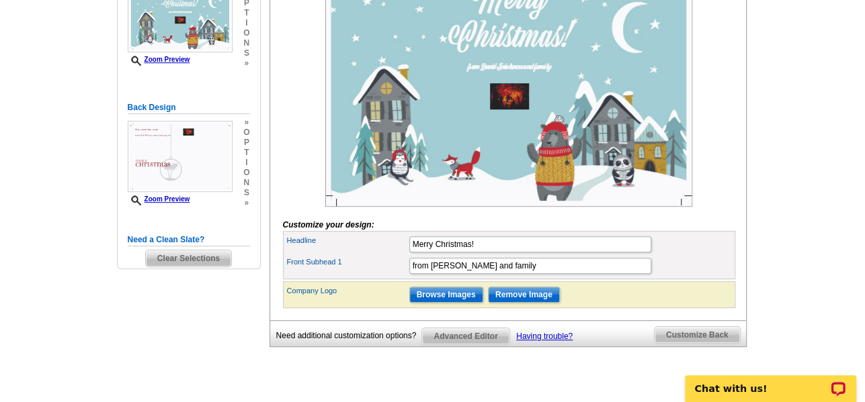
scroll to position [269, 0]
click at [538, 303] on input "Remove Image" at bounding box center [524, 295] width 72 height 16
click at [672, 343] on span "Customize Back" at bounding box center [696, 335] width 85 height 16
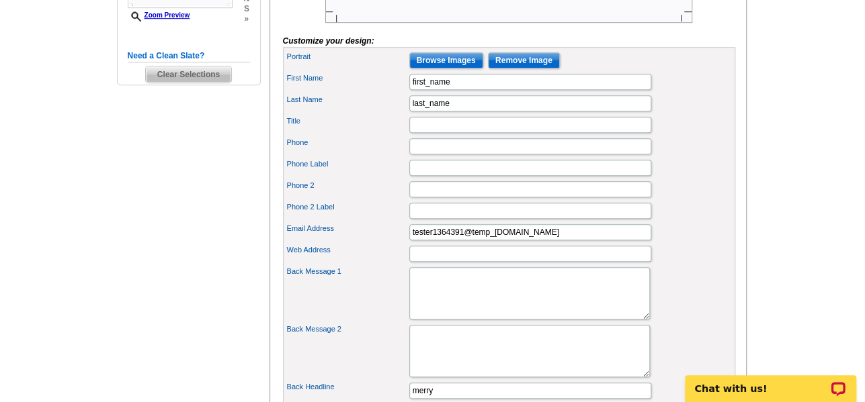
scroll to position [470, 0]
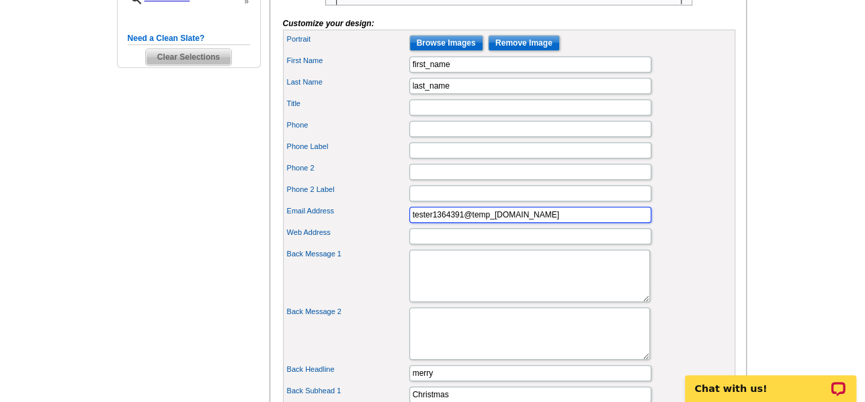
click at [516, 223] on input "tester1364391@temp_user.expresscopy.com" at bounding box center [530, 215] width 242 height 16
click at [517, 223] on input "tester1364391@temp_user.expresscopy.com" at bounding box center [530, 215] width 242 height 16
click at [697, 183] on div "Phone 2" at bounding box center [509, 172] width 447 height 22
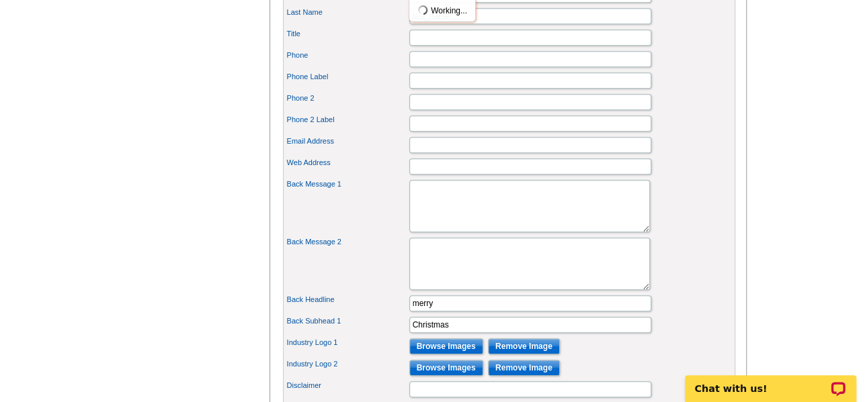
scroll to position [672, 0]
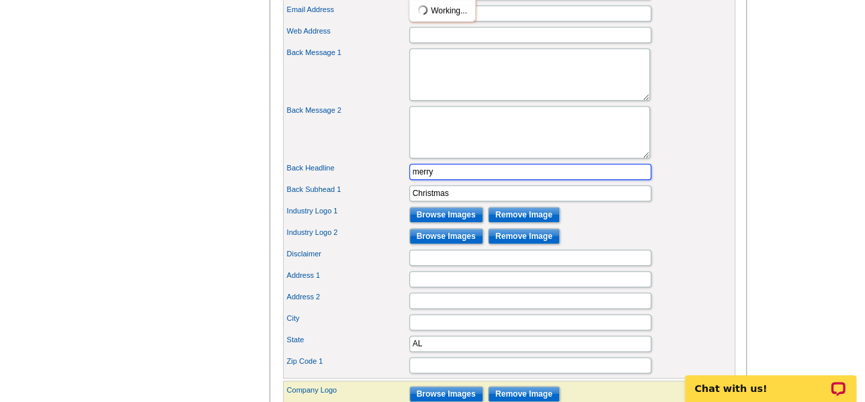
click at [495, 180] on input "merry" at bounding box center [530, 172] width 242 height 16
type input "m"
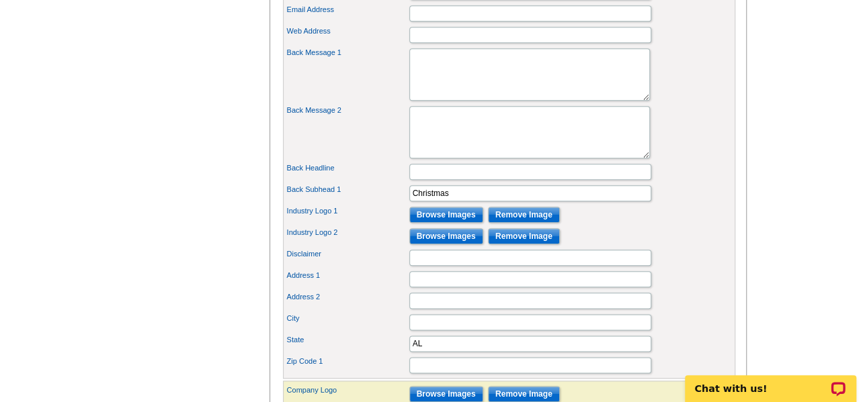
click at [516, 204] on div "Back Subhead 1 Christmas" at bounding box center [509, 194] width 447 height 22
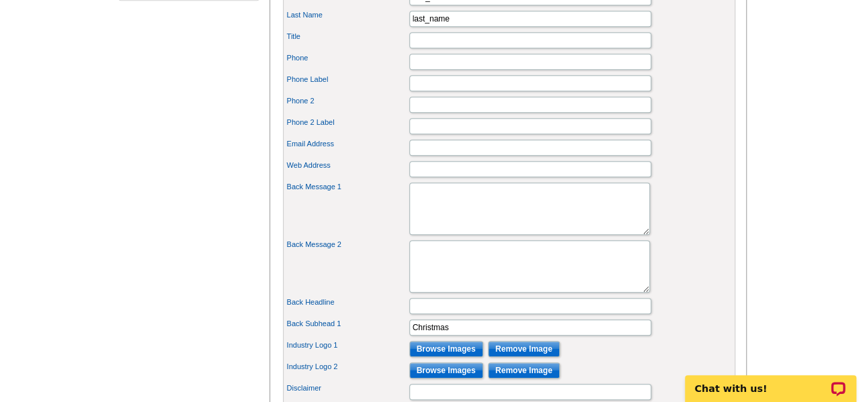
scroll to position [739, 0]
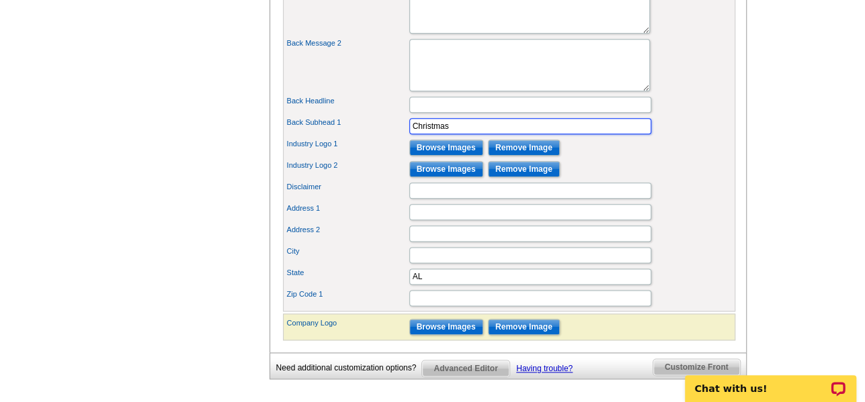
click at [484, 134] on input "Christmas" at bounding box center [530, 126] width 242 height 16
click at [675, 94] on div "Back Message 2" at bounding box center [509, 65] width 447 height 58
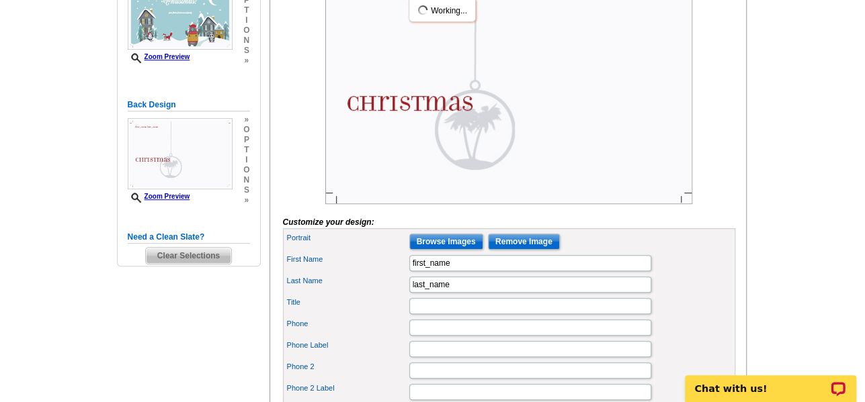
scroll to position [336, 0]
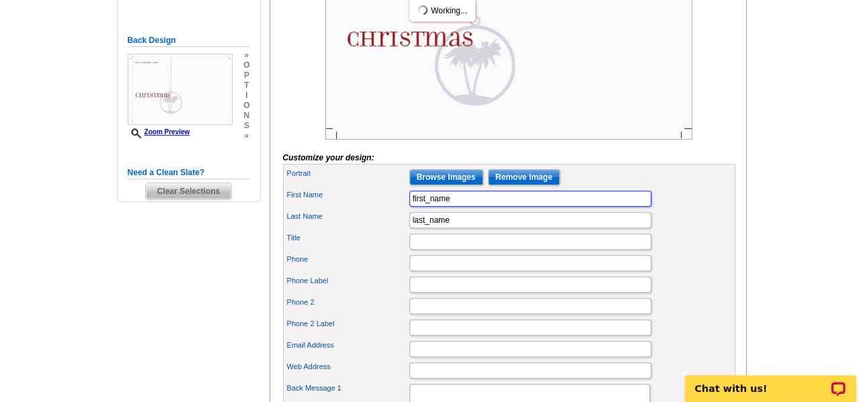
click at [455, 207] on input "first_name" at bounding box center [530, 199] width 242 height 16
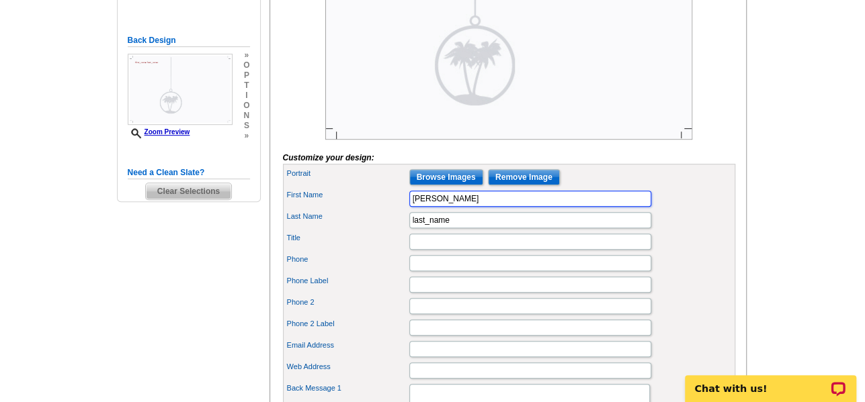
type input "[PERSON_NAME]"
type input "Scialanca"
click at [654, 188] on div "Portrait Browse Images Remove Image" at bounding box center [509, 178] width 447 height 22
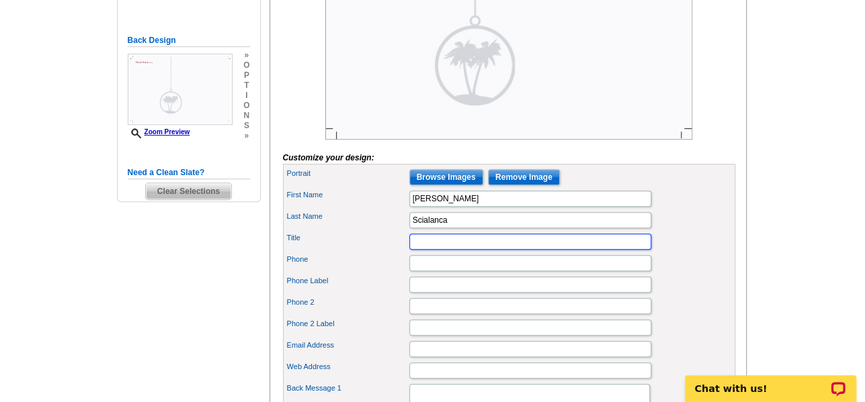
click at [509, 250] on input "Title" at bounding box center [530, 242] width 242 height 16
type input "Realtor, CNE, AHWD"
click at [691, 253] on div "Title Realtor, CNE, AHWD" at bounding box center [509, 242] width 447 height 22
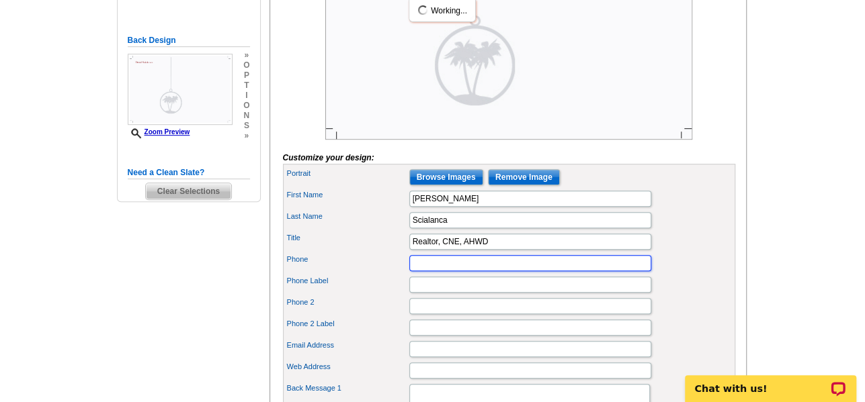
click at [554, 271] on input "Phone" at bounding box center [530, 263] width 242 height 16
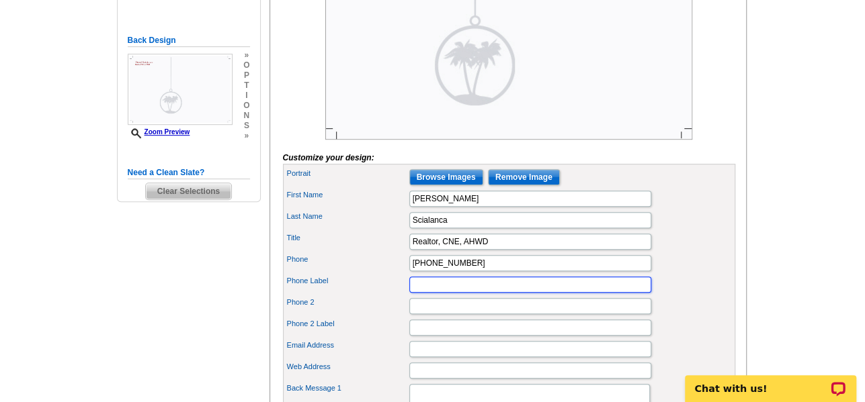
click at [489, 293] on input "Phone Label" at bounding box center [530, 285] width 242 height 16
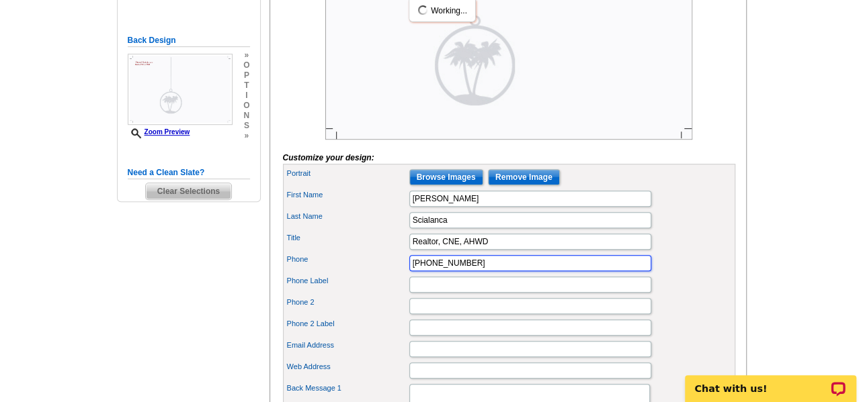
click at [463, 271] on input "215-582-0309" at bounding box center [530, 263] width 242 height 16
type input "215-582-0309(CELL)"
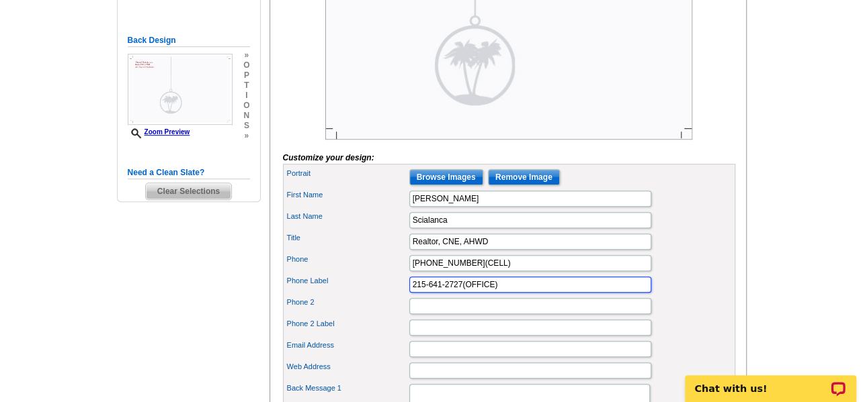
type input "215-641-2727(OFFICE)"
click at [663, 253] on div "Title Realtor, CNE, AHWD" at bounding box center [509, 242] width 447 height 22
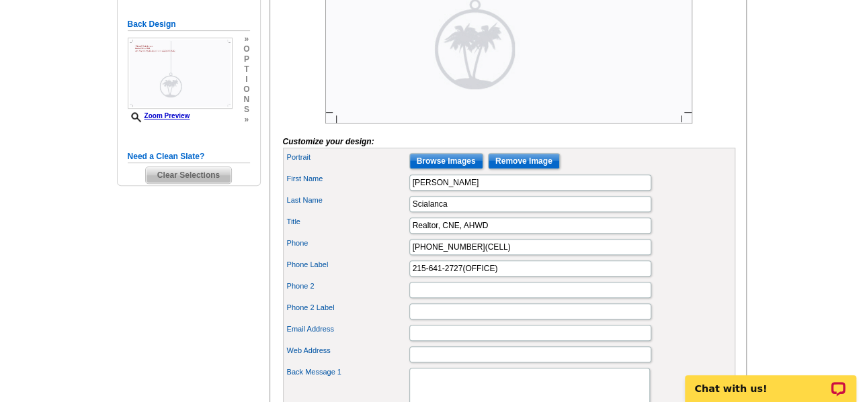
scroll to position [403, 0]
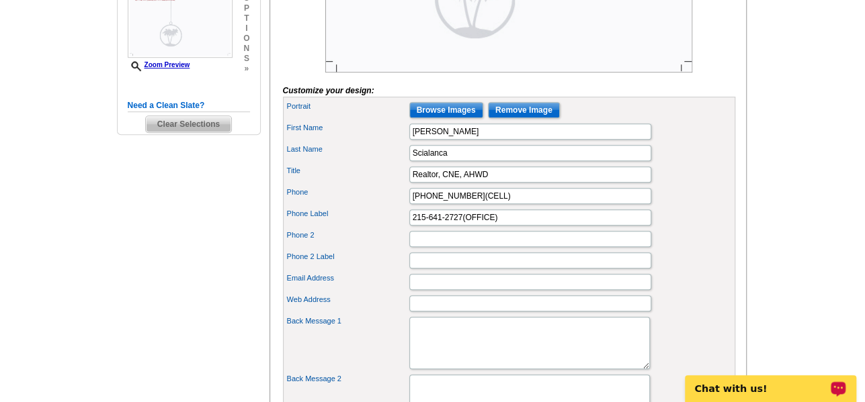
click at [702, 250] on div "Phone 2" at bounding box center [509, 239] width 447 height 22
drag, startPoint x: 518, startPoint y: 241, endPoint x: 410, endPoint y: 240, distance: 108.2
click at [410, 226] on input "215-641-2727(OFFICE)" at bounding box center [530, 218] width 242 height 16
click at [458, 247] on input "Phone 2" at bounding box center [530, 239] width 242 height 16
paste input "215-641-2727(OFFICE)"
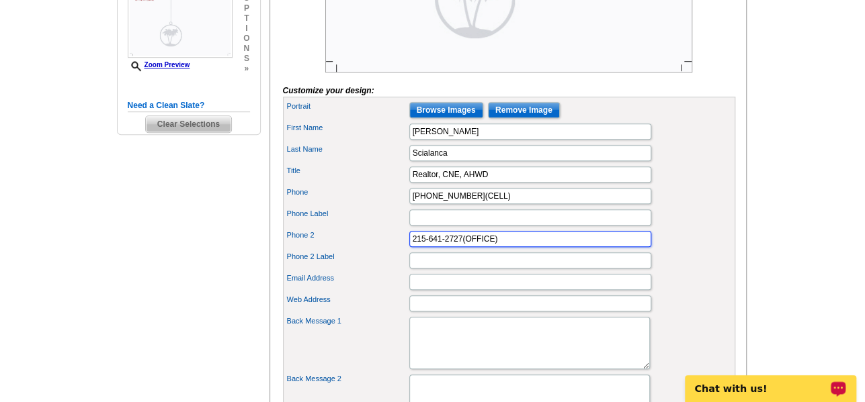
drag, startPoint x: 505, startPoint y: 261, endPoint x: 462, endPoint y: 257, distance: 43.9
click at [462, 247] on input "215-641-2727(OFFICE)" at bounding box center [530, 239] width 242 height 16
type input "215-641-2727"
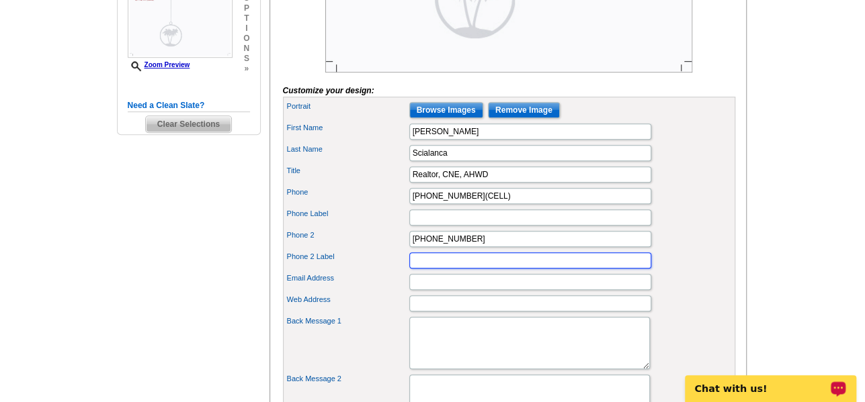
click at [467, 269] on input "Phone 2 Label" at bounding box center [530, 261] width 242 height 16
paste input "(OFFICE)"
click at [415, 269] on input "(OFFICE" at bounding box center [530, 261] width 242 height 16
type input "OFFICE"
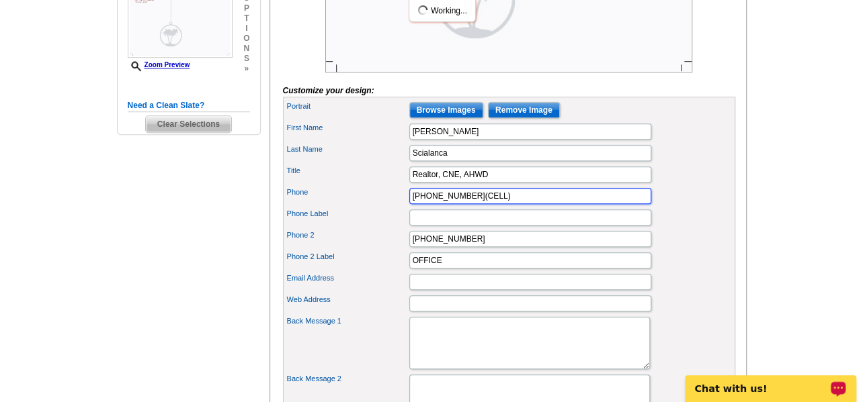
drag, startPoint x: 495, startPoint y: 214, endPoint x: 463, endPoint y: 218, distance: 31.9
click at [463, 204] on input "215-582-0309(CELL)" at bounding box center [530, 196] width 242 height 16
type input "215-582-0309"
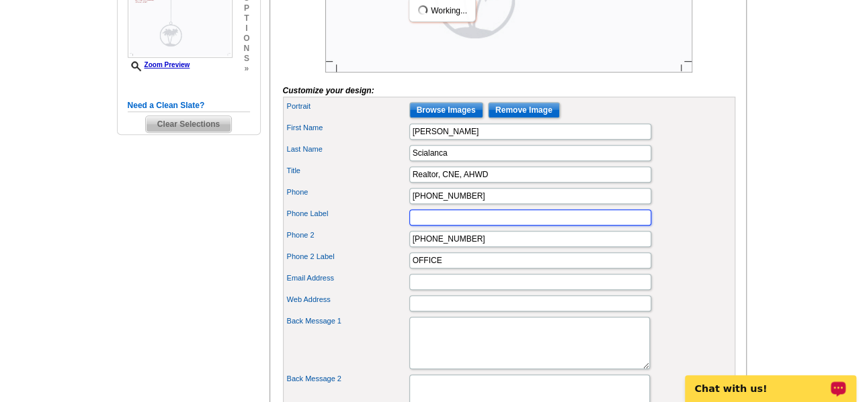
click at [449, 226] on input "Phone Label" at bounding box center [530, 218] width 242 height 16
paste input "(CELL)"
click at [416, 226] on input "(CELL" at bounding box center [530, 218] width 242 height 16
type input "CELL"
click at [669, 207] on div "Phone 215-582-0309" at bounding box center [509, 196] width 447 height 22
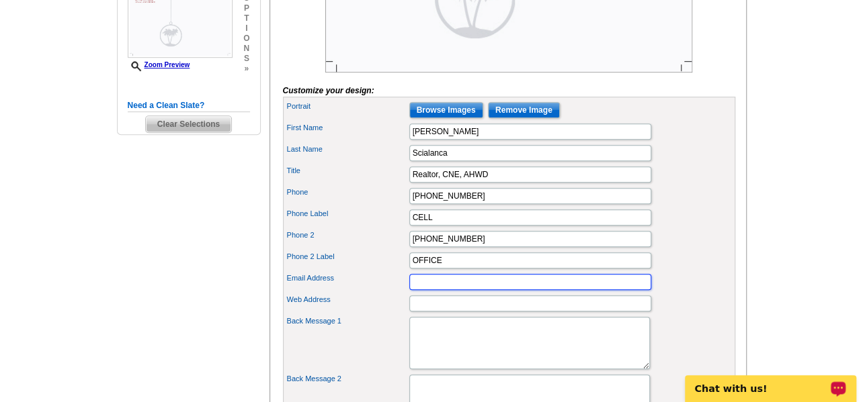
click at [499, 290] on input "Email Address" at bounding box center [530, 282] width 242 height 16
click at [513, 290] on input "Email Address" at bounding box center [530, 282] width 242 height 16
type input "davidscialanca@yahoo.com"
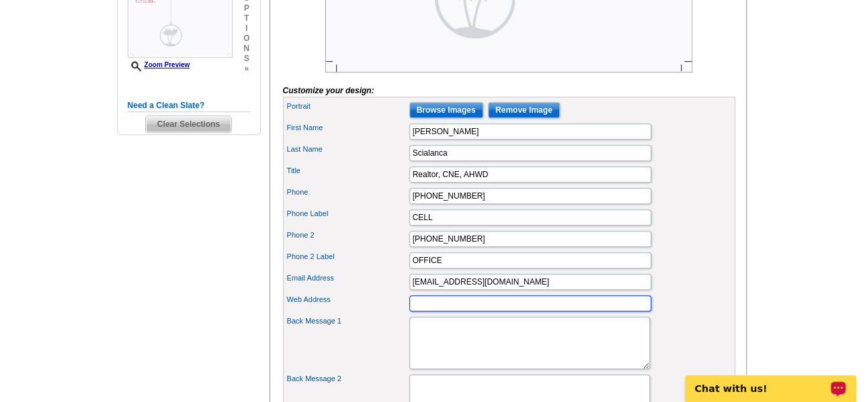
click at [571, 312] on input "Web Address" at bounding box center [530, 304] width 242 height 16
click at [714, 271] on div "Phone 2 Label OFFICE" at bounding box center [509, 261] width 447 height 22
paste input "https://davidsellspa.com/"
click at [684, 228] on div "Phone Label CELL" at bounding box center [509, 218] width 447 height 22
click at [437, 312] on input "https://davidsellspa.com/" at bounding box center [530, 304] width 242 height 16
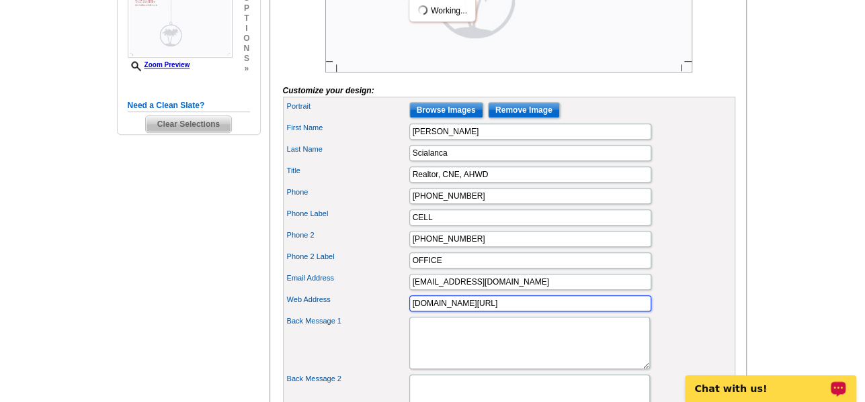
click at [507, 312] on input "davidsellspa.com/" at bounding box center [530, 304] width 242 height 16
type input "davidsellspa.com"
click at [696, 314] on div "Web Address davidsellspa.com" at bounding box center [509, 304] width 447 height 22
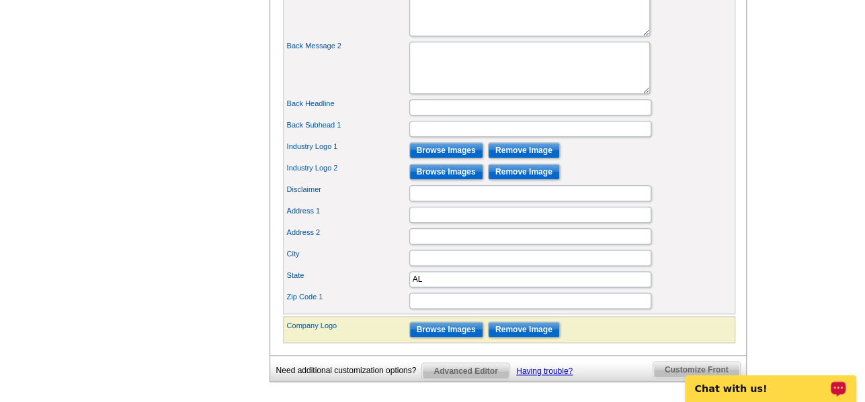
scroll to position [806, 0]
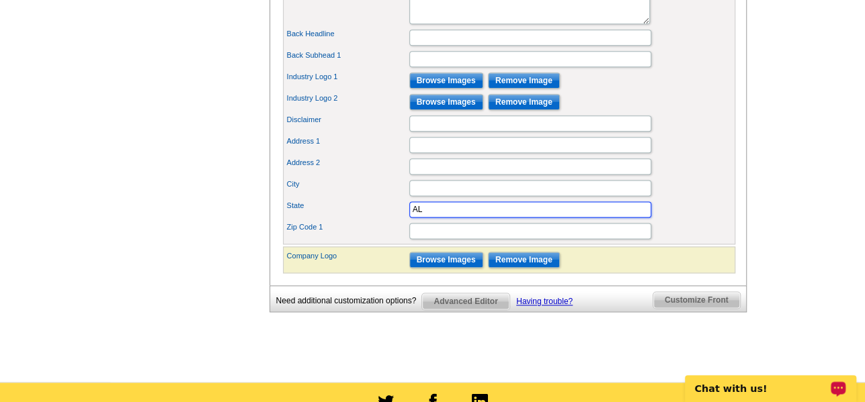
click at [448, 218] on input "AL" at bounding box center [530, 210] width 242 height 16
type input "A"
click at [688, 220] on div "State" at bounding box center [509, 210] width 447 height 22
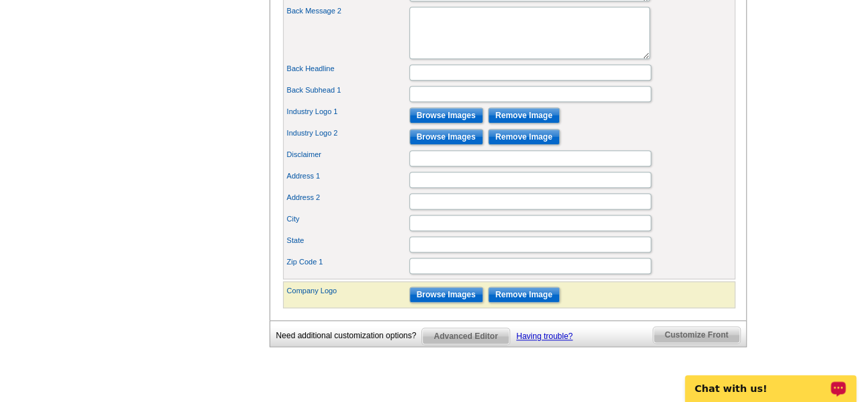
scroll to position [739, 0]
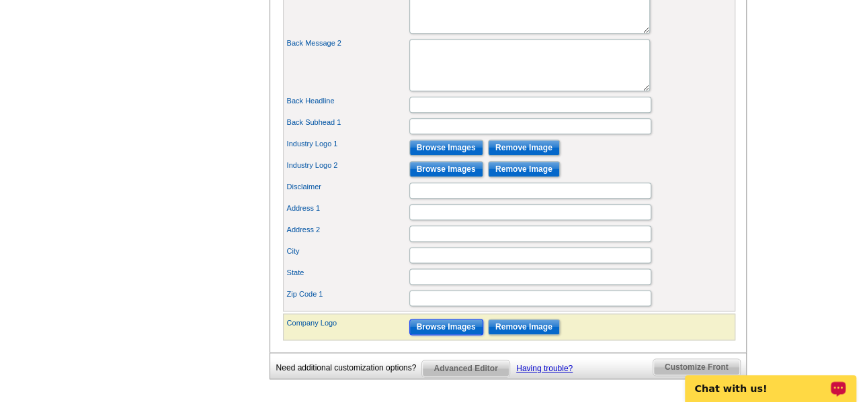
click at [447, 335] on input "Browse Images" at bounding box center [446, 327] width 74 height 16
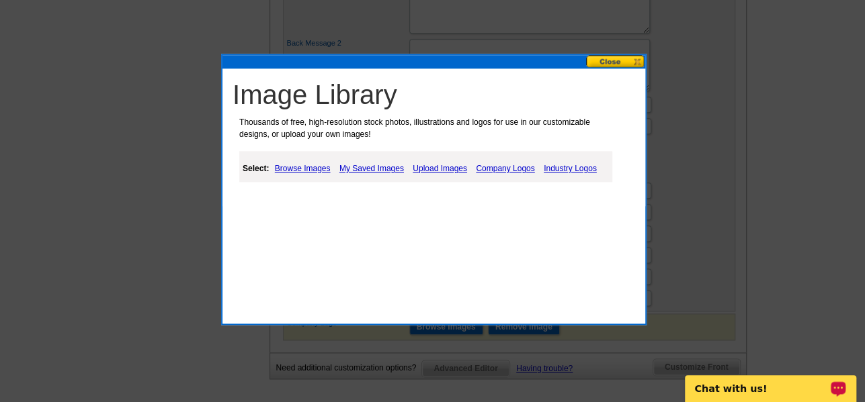
click at [507, 169] on link "Company Logos" at bounding box center [504, 169] width 65 height 16
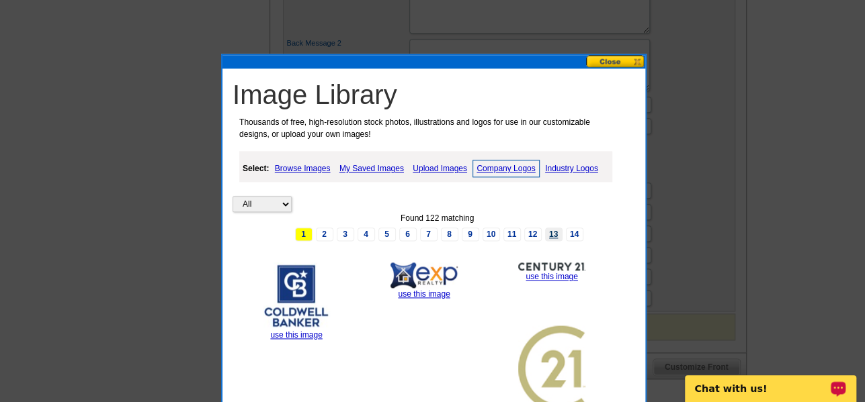
scroll to position [874, 0]
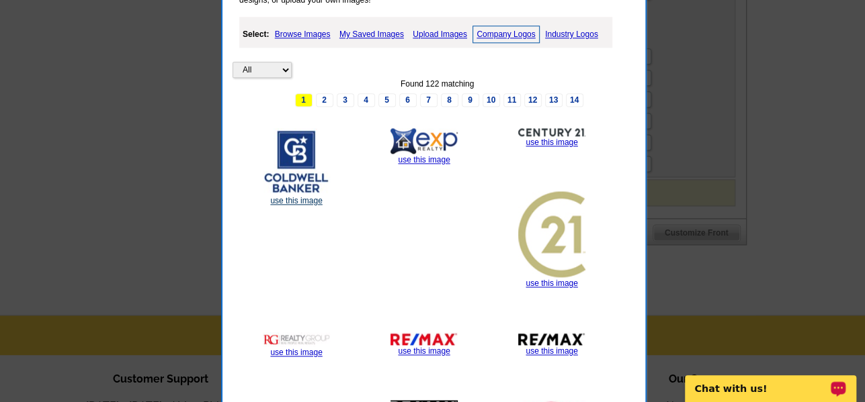
click at [292, 198] on link "use this image" at bounding box center [296, 200] width 52 height 9
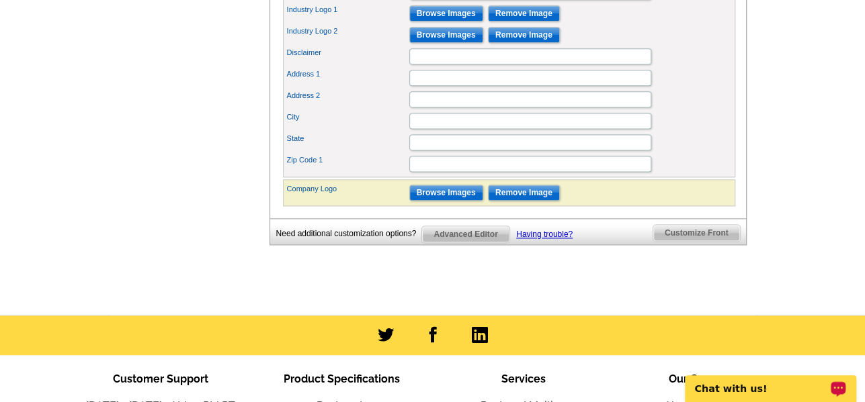
scroll to position [806, 0]
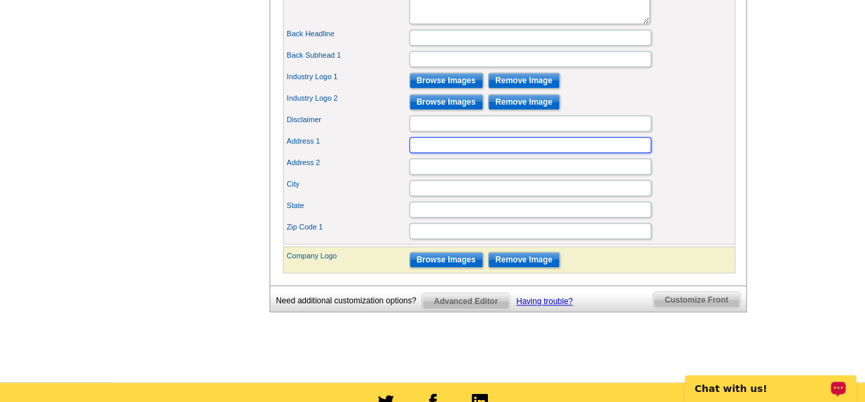
click at [452, 153] on input "Address 1" at bounding box center [530, 145] width 242 height 16
type input "686 Dekalb Pike Suite 102"
type input "Blue Bell"
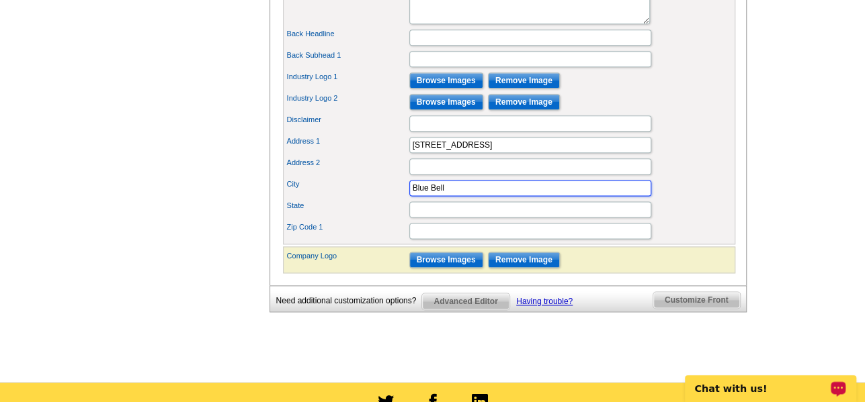
type input "19422"
click at [690, 199] on div "City Blue Bell" at bounding box center [509, 188] width 447 height 22
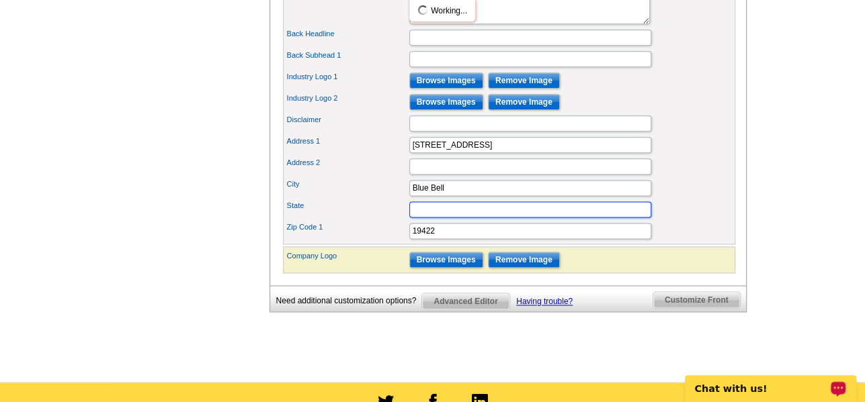
click at [536, 218] on input "State" at bounding box center [530, 210] width 242 height 16
type input "PA"
click at [720, 199] on div "City Blue Bell" at bounding box center [509, 188] width 447 height 22
click at [726, 220] on div "State PA" at bounding box center [509, 210] width 447 height 22
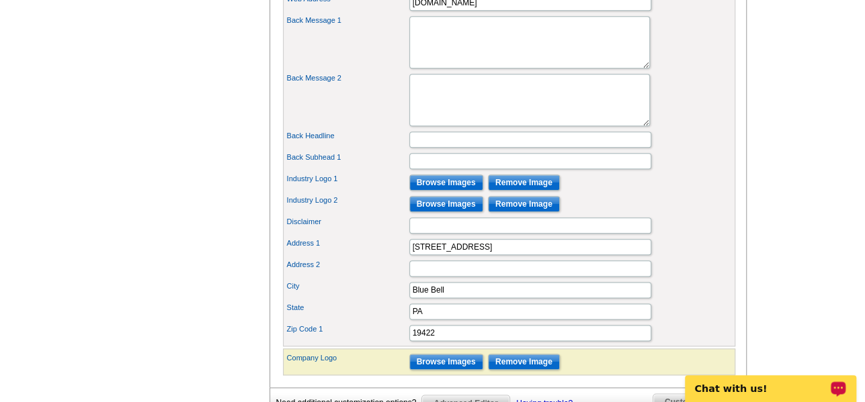
scroll to position [672, 0]
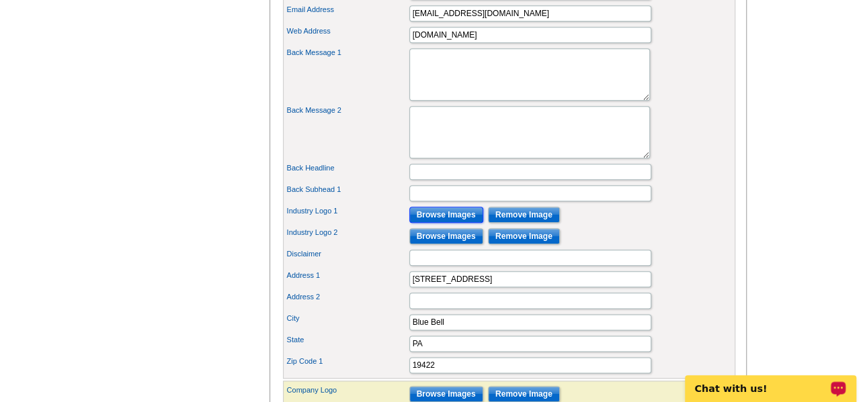
click at [445, 223] on input "Browse Images" at bounding box center [446, 215] width 74 height 16
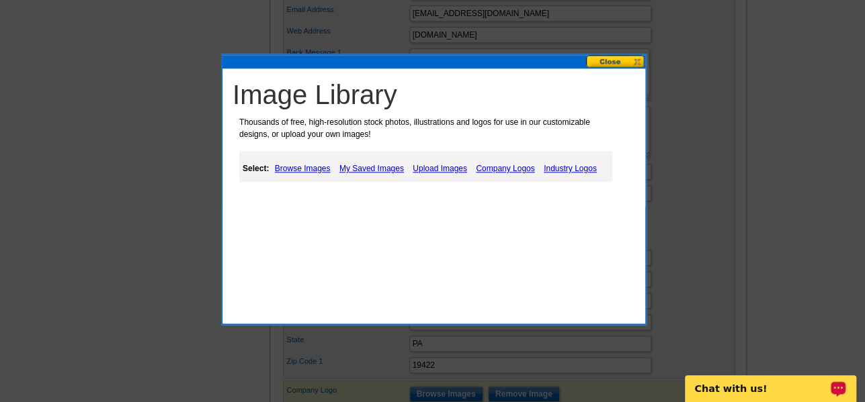
click at [560, 171] on link "Industry Logos" at bounding box center [570, 169] width 60 height 16
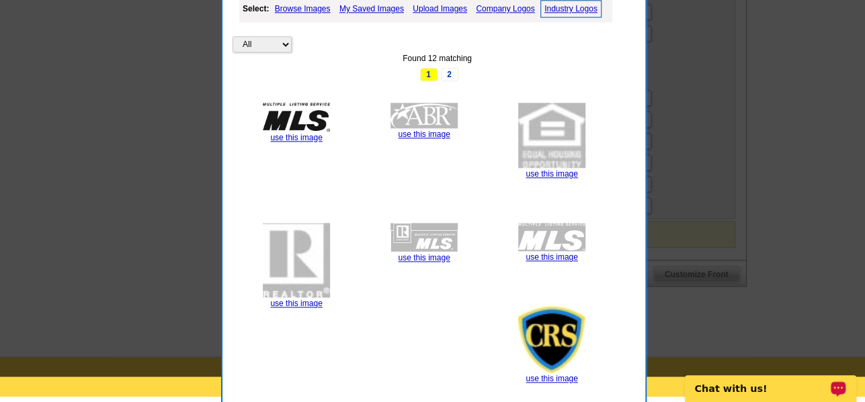
scroll to position [806, 0]
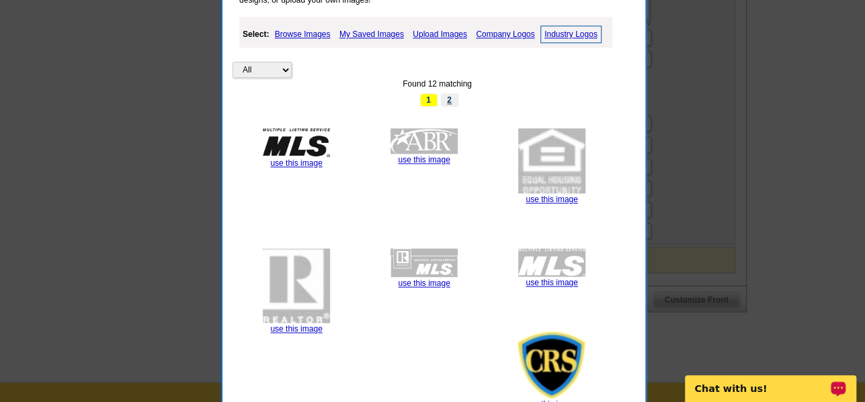
click at [454, 100] on link "2" at bounding box center [449, 99] width 17 height 13
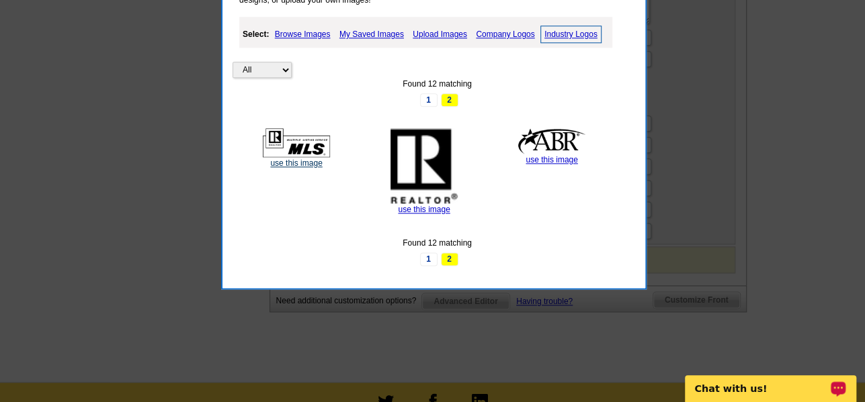
click at [310, 161] on link "use this image" at bounding box center [296, 163] width 52 height 9
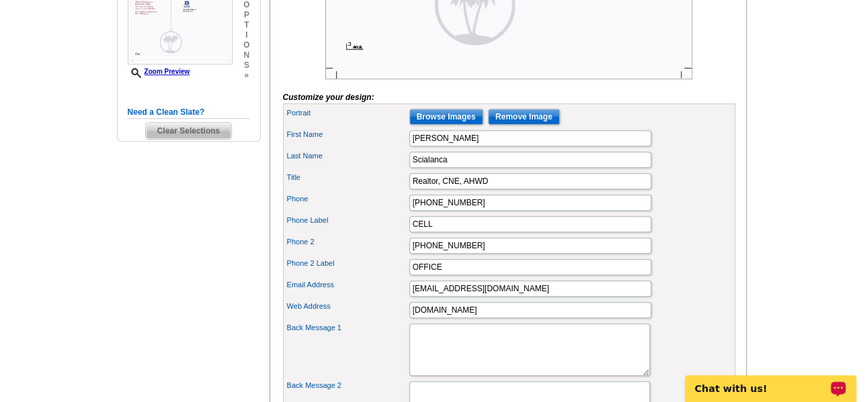
scroll to position [605, 0]
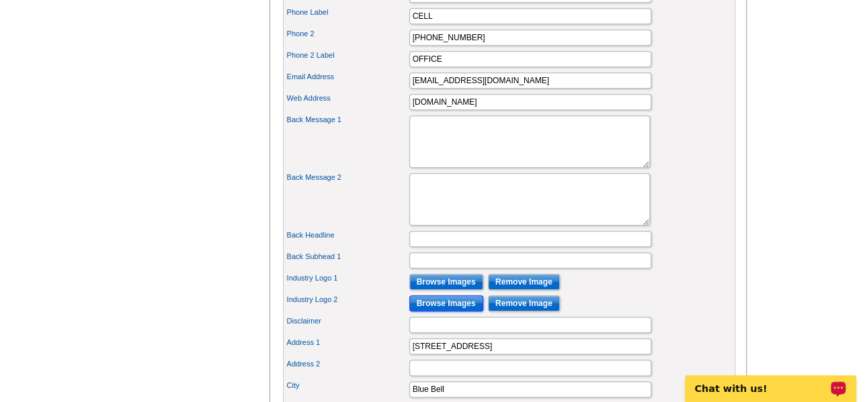
click at [445, 312] on input "Browse Images" at bounding box center [446, 304] width 74 height 16
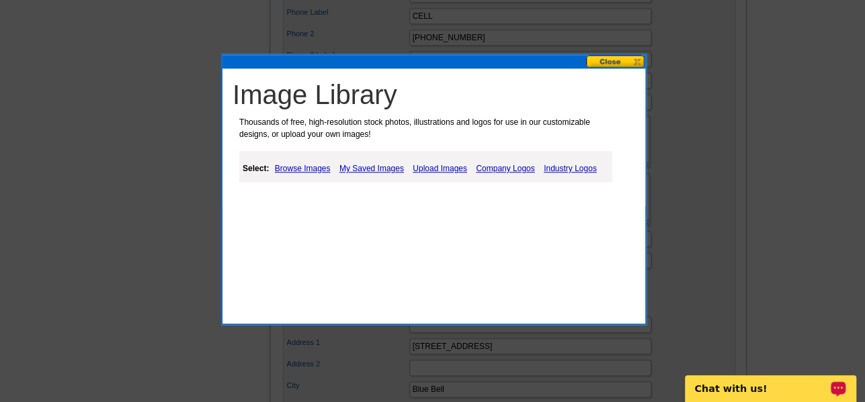
click at [552, 168] on link "Industry Logos" at bounding box center [570, 169] width 60 height 16
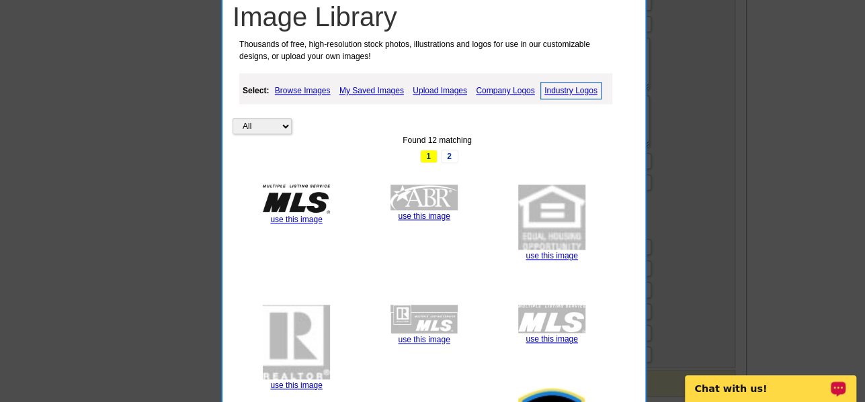
scroll to position [672, 0]
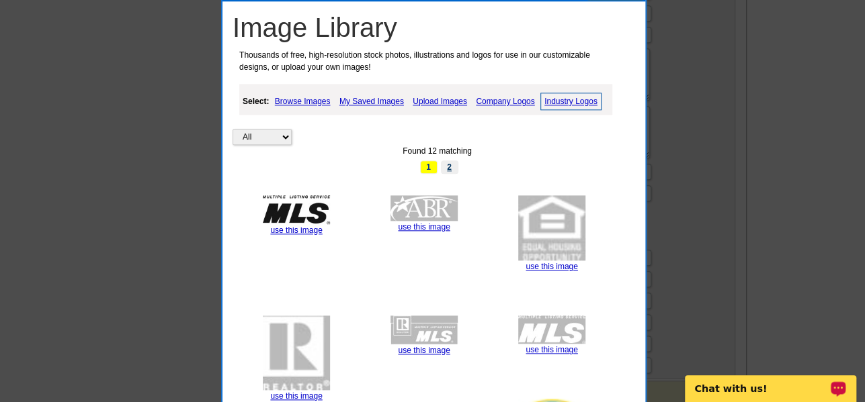
click at [454, 167] on link "2" at bounding box center [449, 167] width 17 height 13
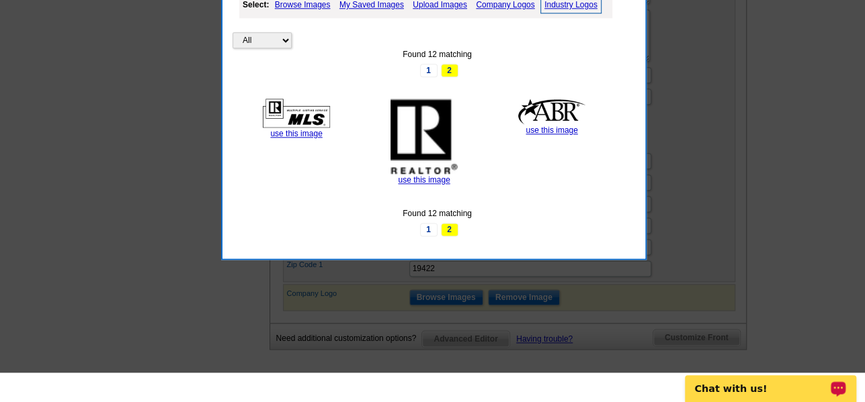
scroll to position [739, 0]
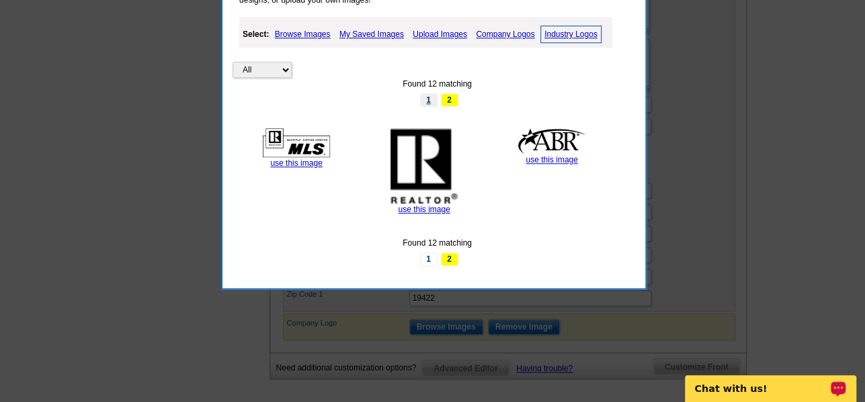
click at [428, 103] on link "1" at bounding box center [428, 99] width 17 height 13
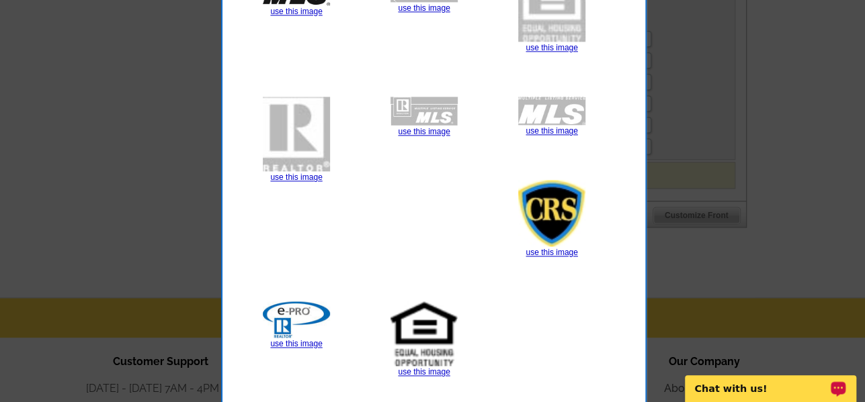
scroll to position [1008, 0]
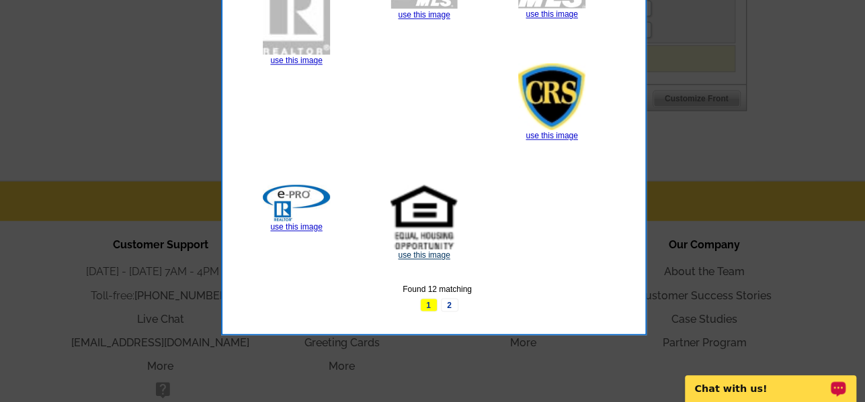
click at [427, 257] on link "use this image" at bounding box center [424, 255] width 52 height 9
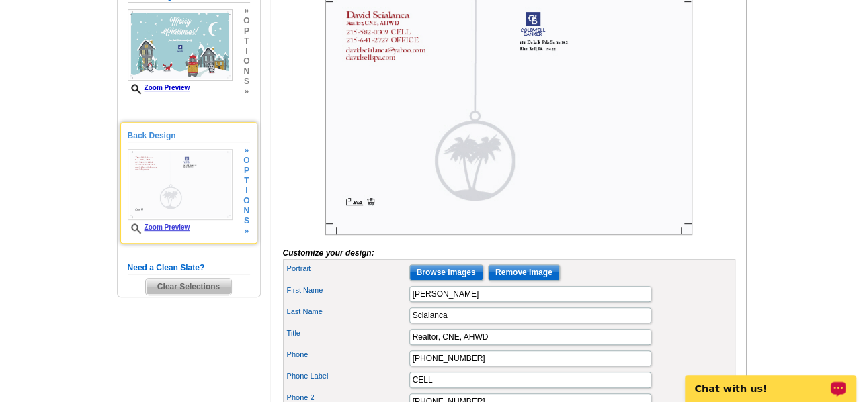
scroll to position [202, 0]
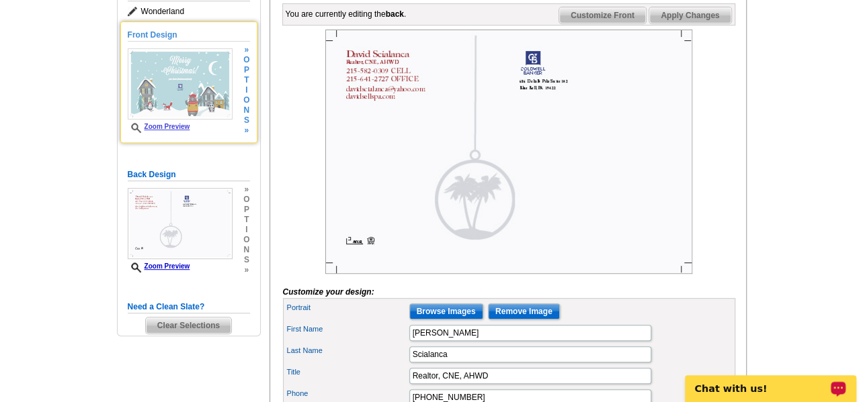
click at [191, 89] on img at bounding box center [180, 83] width 105 height 71
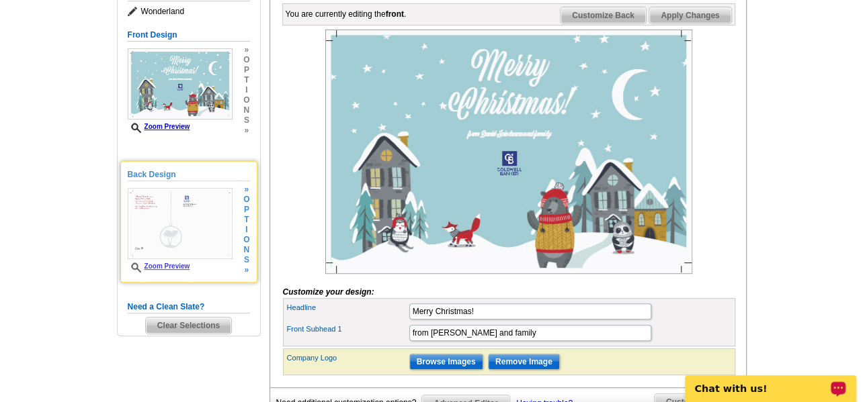
scroll to position [269, 0]
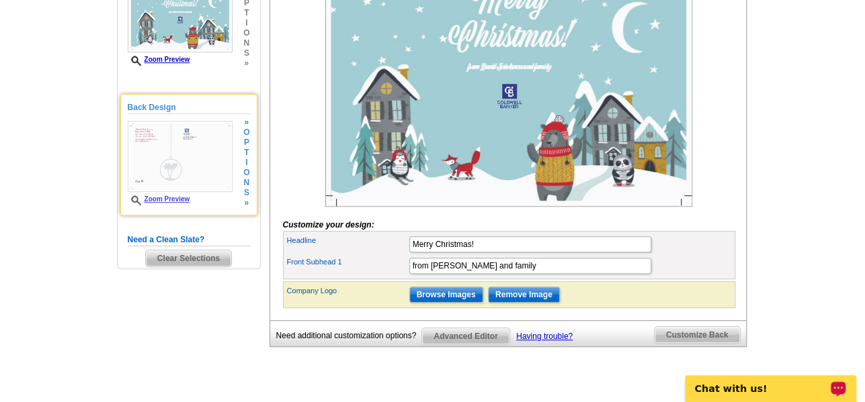
click at [187, 153] on img at bounding box center [180, 156] width 105 height 71
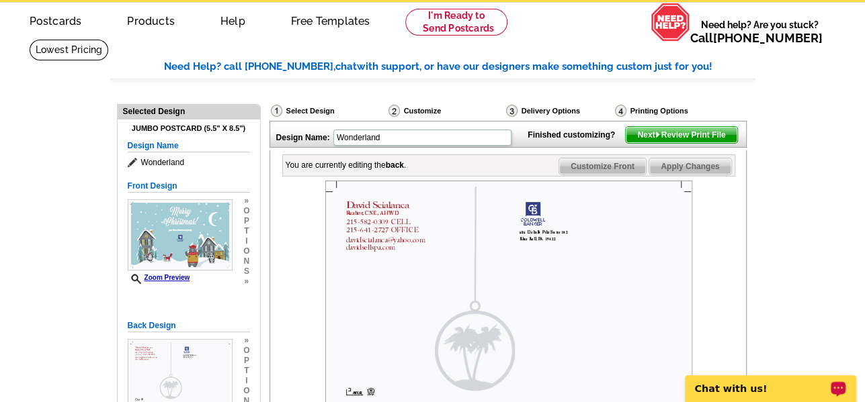
scroll to position [0, 0]
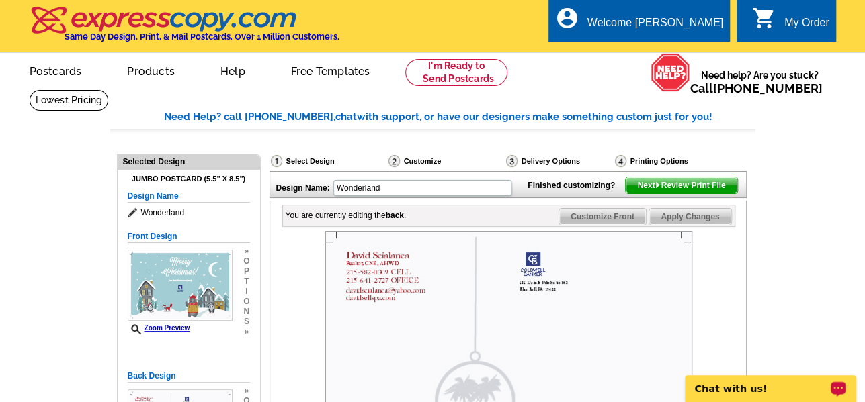
drag, startPoint x: 713, startPoint y: 297, endPoint x: 714, endPoint y: 167, distance: 129.7
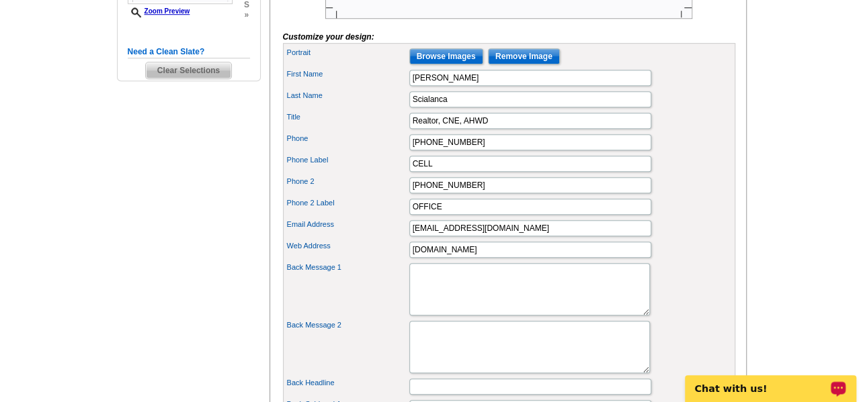
scroll to position [538, 0]
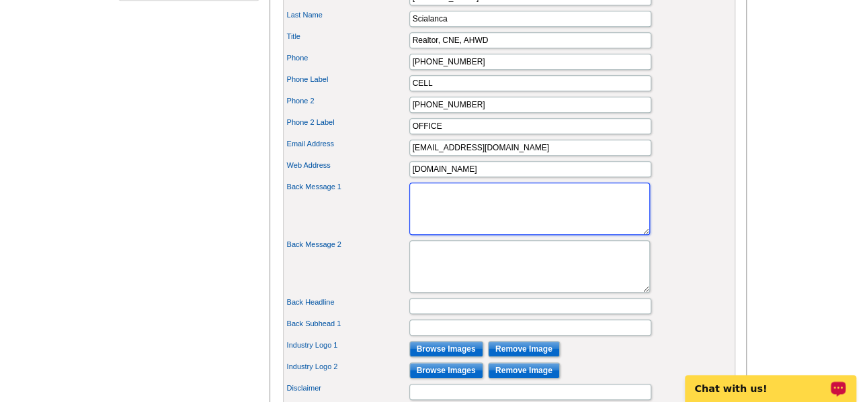
click at [460, 220] on textarea "Back Message 1" at bounding box center [529, 209] width 241 height 52
paste textarea "Wishing you a Merry Christmas and a joyful New Year! Thank you for trusting me …"
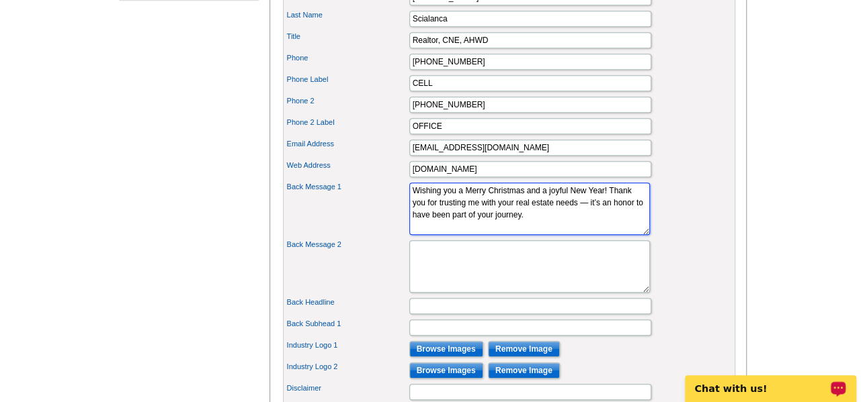
paste textarea "wish you joy, peace, and special memories this holiday season."
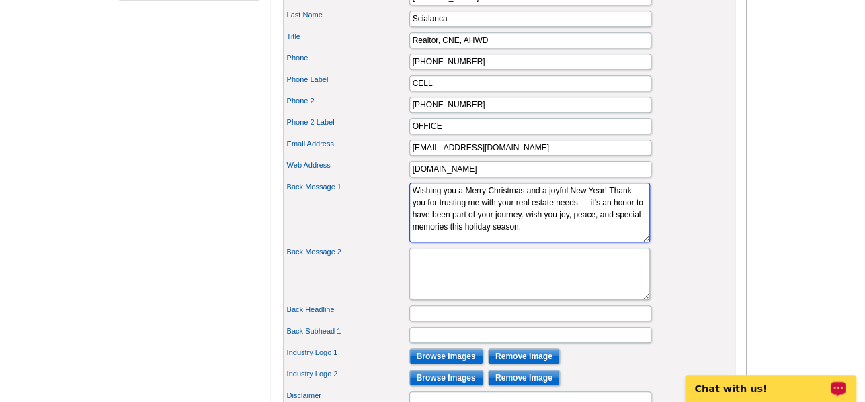
scroll to position [0, 0]
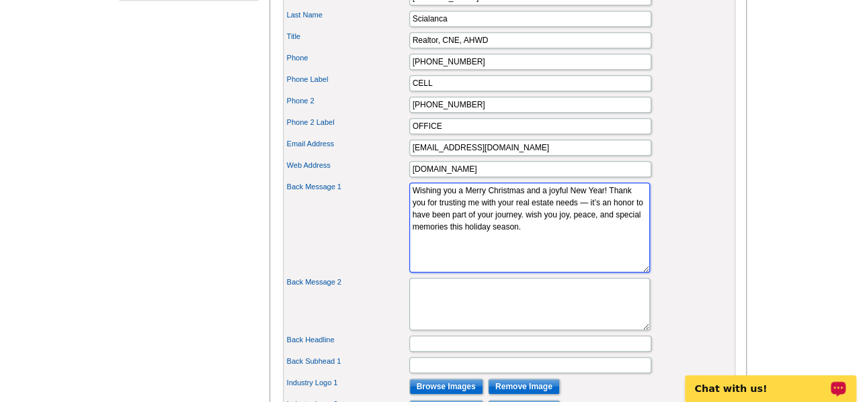
drag, startPoint x: 609, startPoint y: 253, endPoint x: 609, endPoint y: 291, distance: 37.6
click at [609, 273] on textarea "Wishing you a Merry Christmas and a joyful New Year! Thank you for trusting me …" at bounding box center [529, 228] width 241 height 90
click at [420, 235] on textarea "Wishing you a Merry Christmas and a joyful New Year! Thank you for trusting me …" at bounding box center [529, 228] width 241 height 90
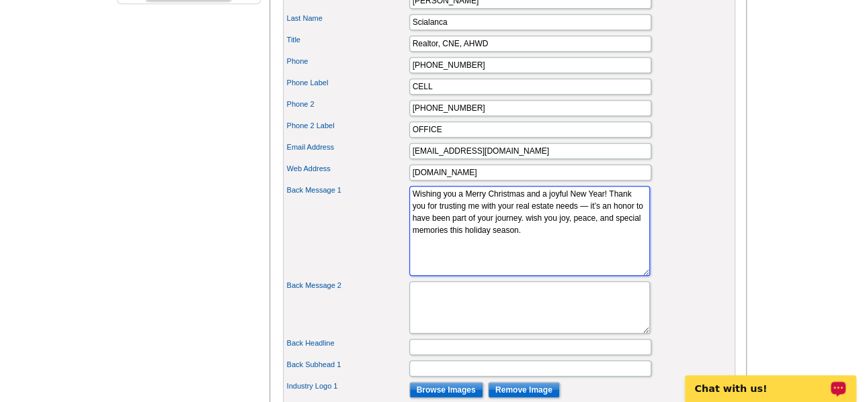
scroll to position [538, 0]
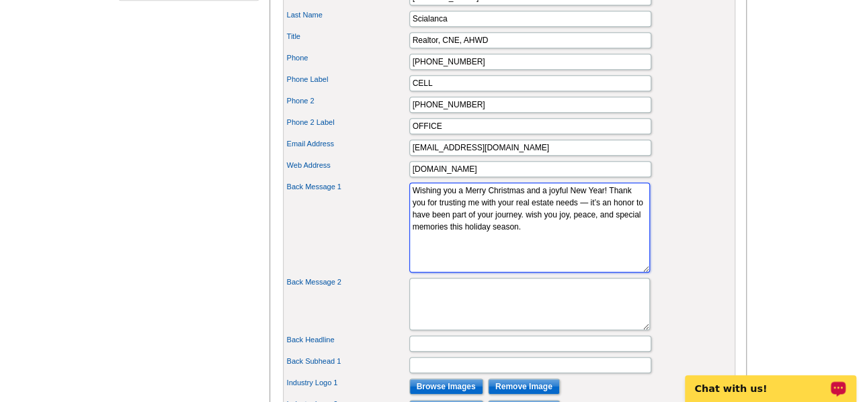
click at [593, 234] on textarea "Wishing you a Merry Christmas and a joyful New Year! Thank you for trusting me …" at bounding box center [529, 228] width 241 height 90
click at [552, 264] on textarea "Wishing you a Merry Christmas and a joyful New Year! Thank you for trusting me …" at bounding box center [529, 228] width 241 height 90
drag, startPoint x: 519, startPoint y: 259, endPoint x: 448, endPoint y: 263, distance: 70.6
click at [448, 263] on textarea "Wishing you a Merry Christmas and a joyful New Year! Thank you for trusting me …" at bounding box center [529, 228] width 241 height 90
click at [424, 247] on textarea "Wishing you a Merry Christmas and a joyful New Year! Thank you for trusting me …" at bounding box center [529, 228] width 241 height 90
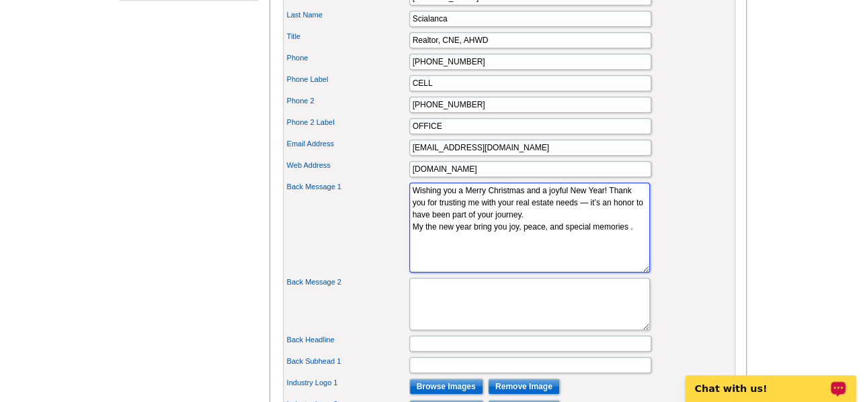
paste textarea "is holiday seasonth"
click at [423, 246] on textarea "Wishing you a Merry Christmas and a joyful New Year! Thank you for trusting me …" at bounding box center [529, 228] width 241 height 90
click at [484, 263] on textarea "Wishing you a Merry Christmas and a joyful New Year! Thank you for trusting me …" at bounding box center [529, 228] width 241 height 90
type textarea "Wishing you a Merry Christmas and a joyful New Year! Thank you for trusting me …"
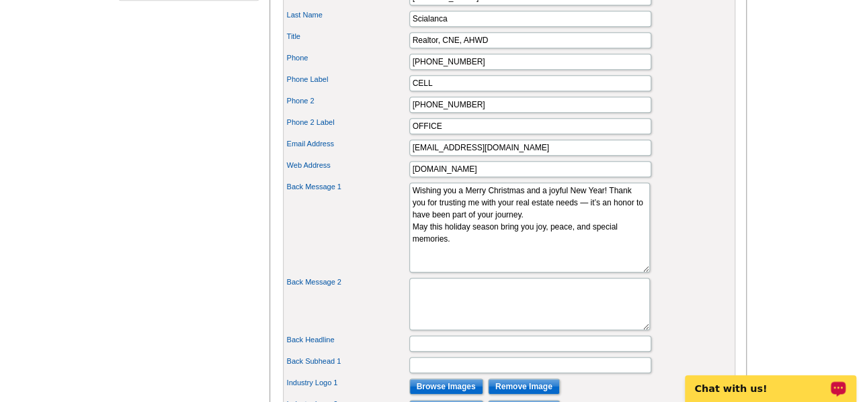
click at [703, 224] on div "Back Message 1 Wishing you a Merry Christmas and a joyful New Year! Thank you f…" at bounding box center [509, 227] width 447 height 95
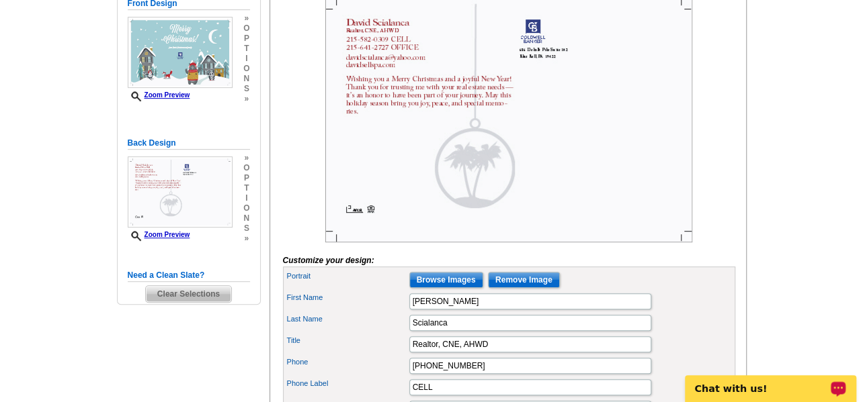
scroll to position [202, 0]
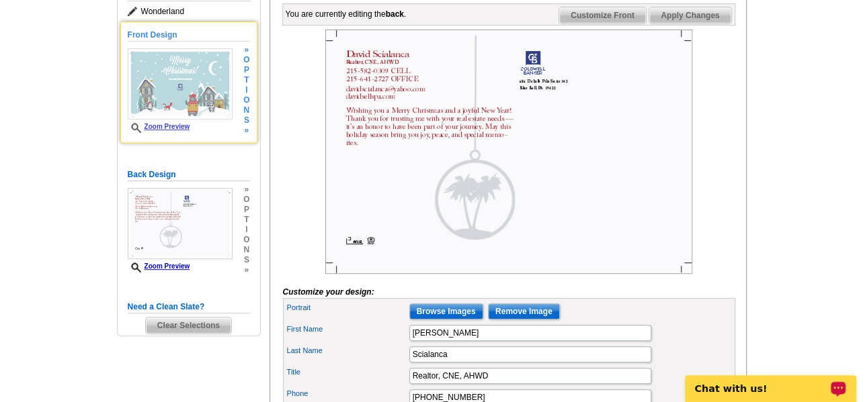
click at [171, 105] on img at bounding box center [180, 83] width 105 height 71
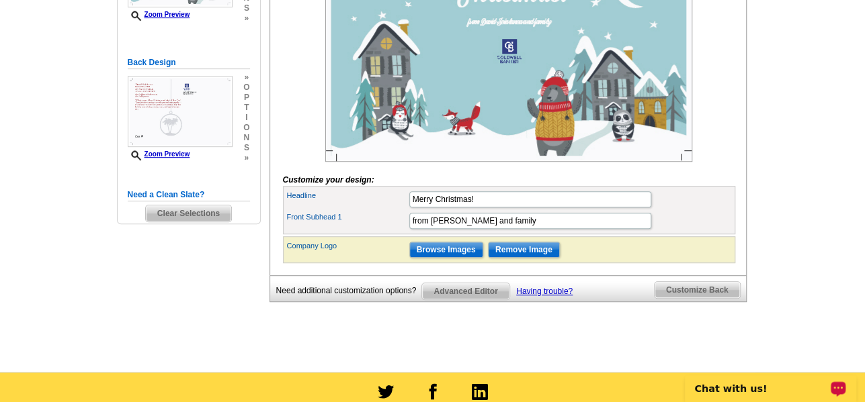
scroll to position [134, 0]
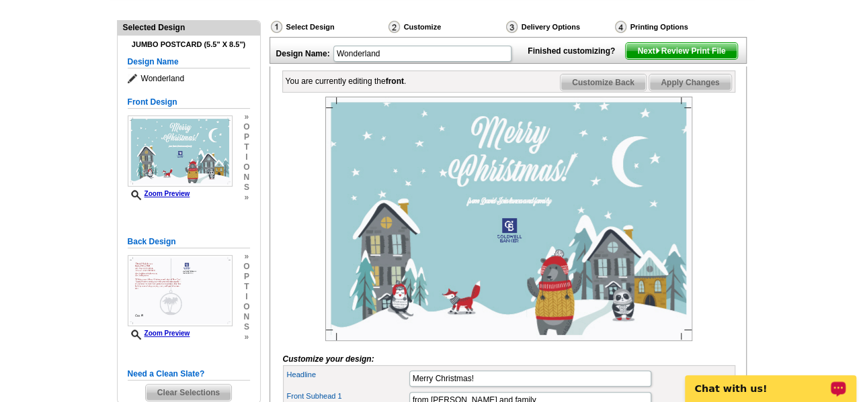
click at [511, 247] on img at bounding box center [508, 219] width 367 height 245
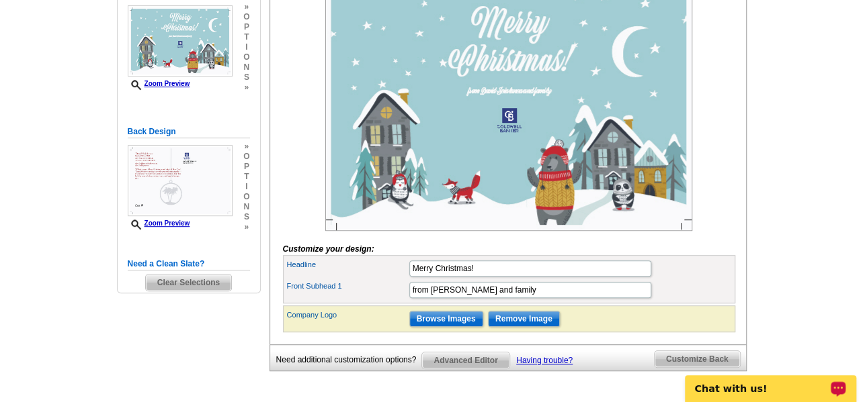
scroll to position [269, 0]
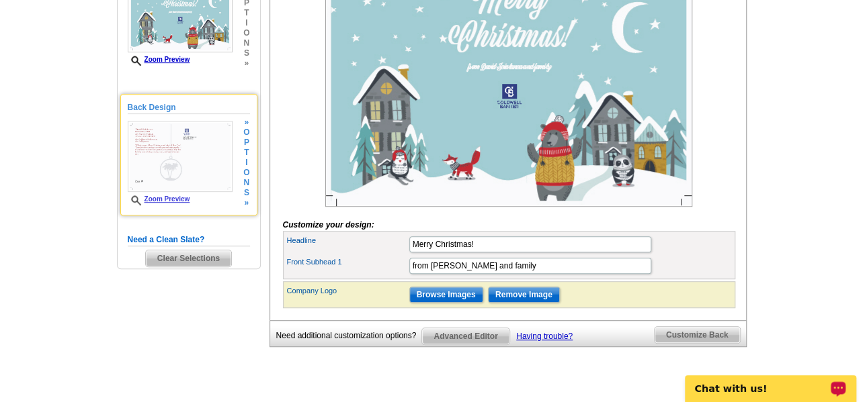
click at [192, 151] on img at bounding box center [180, 156] width 105 height 71
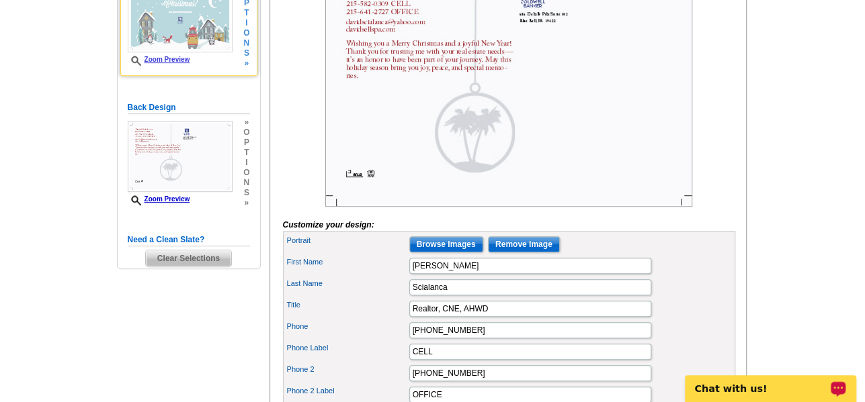
click at [173, 40] on img at bounding box center [180, 16] width 105 height 71
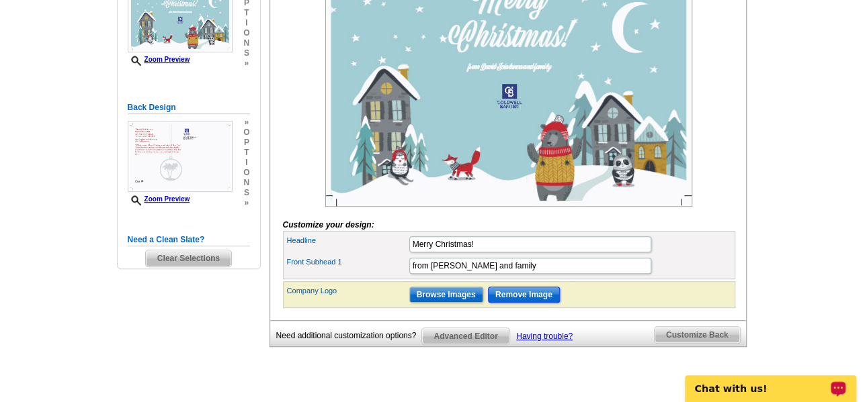
click at [523, 303] on input "Remove Image" at bounding box center [524, 295] width 72 height 16
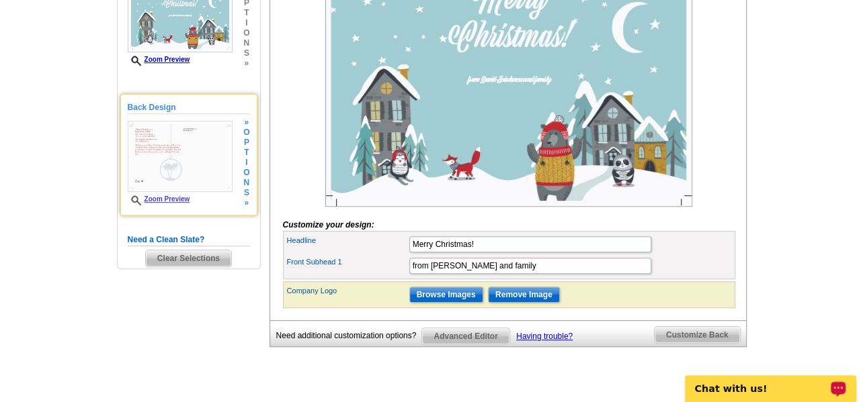
click at [212, 142] on img at bounding box center [180, 156] width 105 height 71
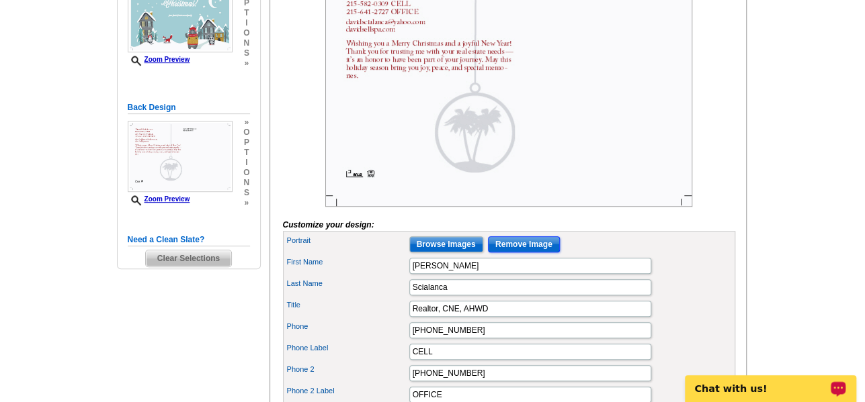
click at [519, 253] on input "Remove Image" at bounding box center [524, 245] width 72 height 16
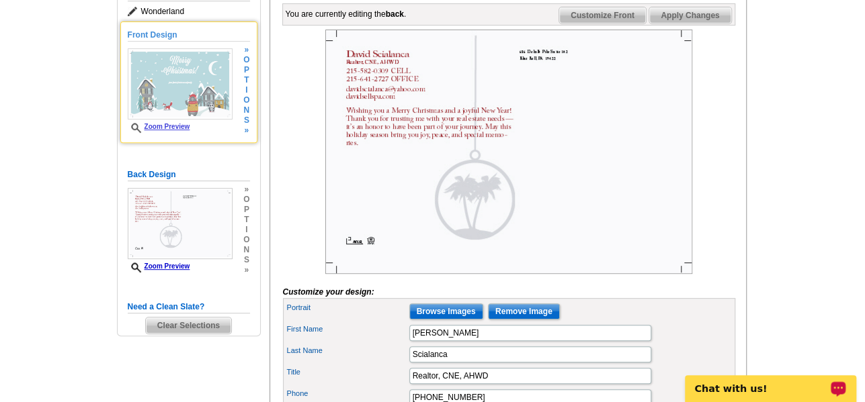
click at [197, 89] on img at bounding box center [180, 83] width 105 height 71
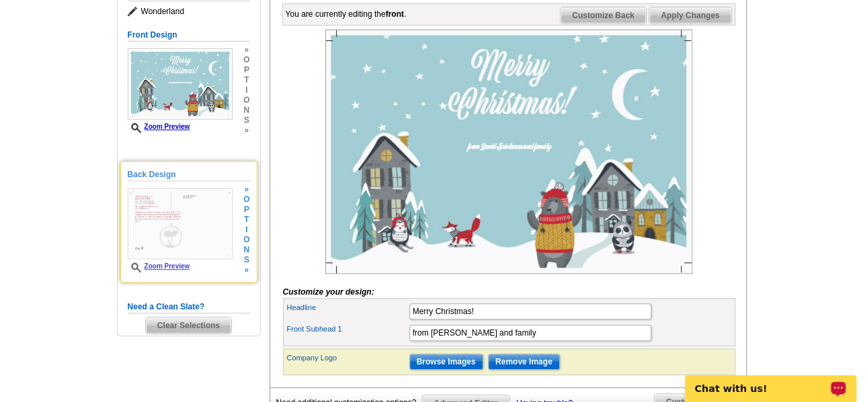
click at [200, 210] on img at bounding box center [180, 223] width 105 height 71
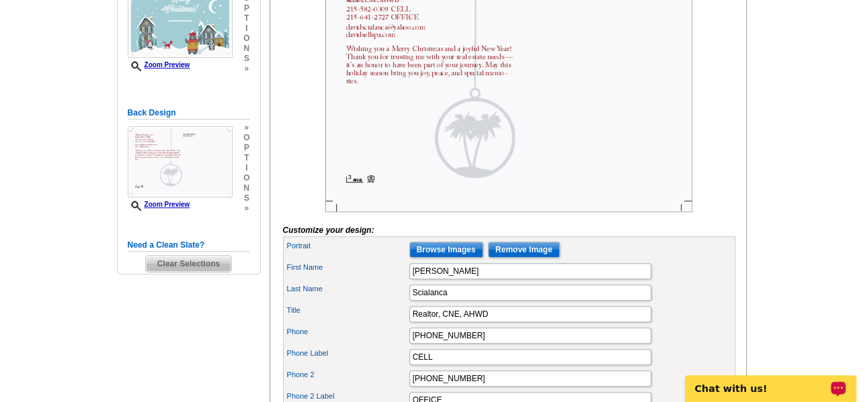
scroll to position [336, 0]
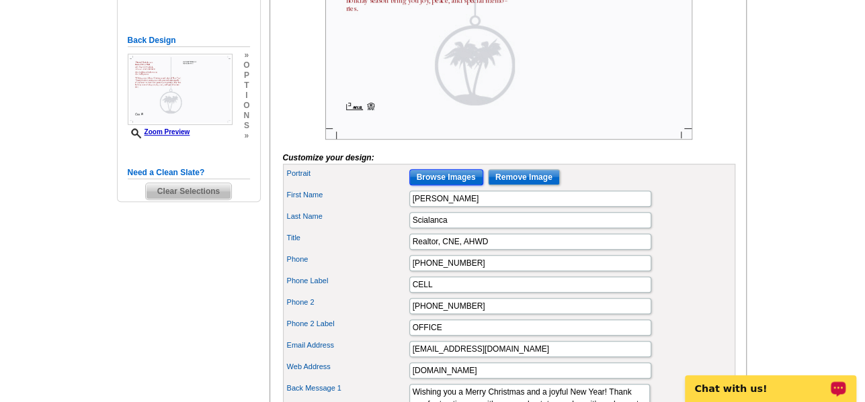
click at [446, 185] on input "Browse Images" at bounding box center [446, 177] width 74 height 16
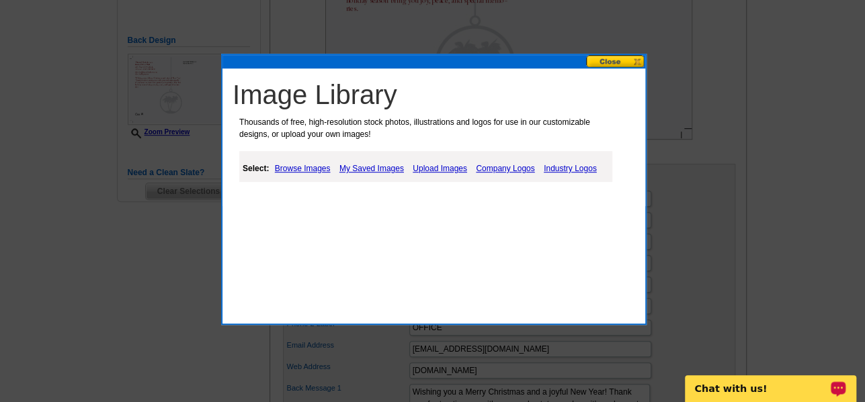
click at [619, 62] on button at bounding box center [615, 61] width 59 height 13
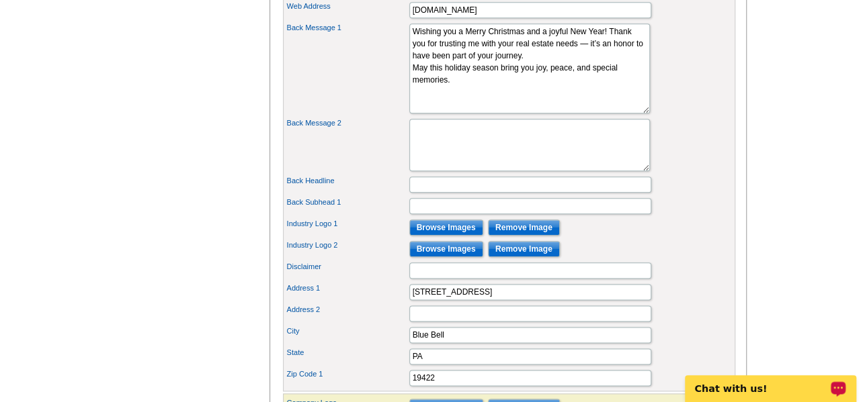
scroll to position [739, 0]
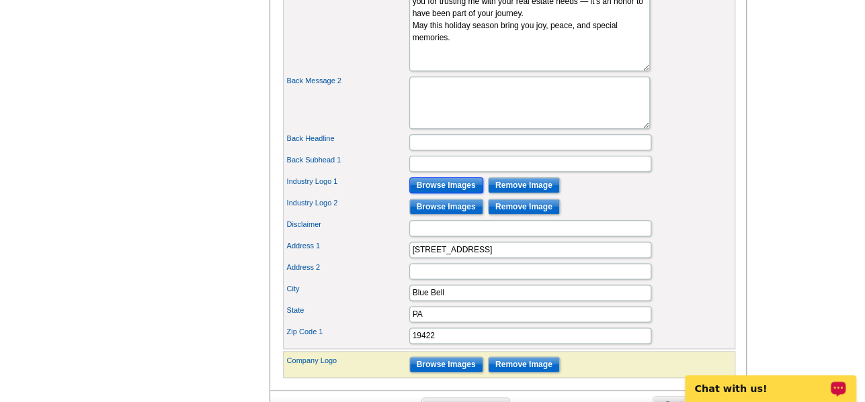
click at [457, 194] on input "Browse Images" at bounding box center [446, 185] width 74 height 16
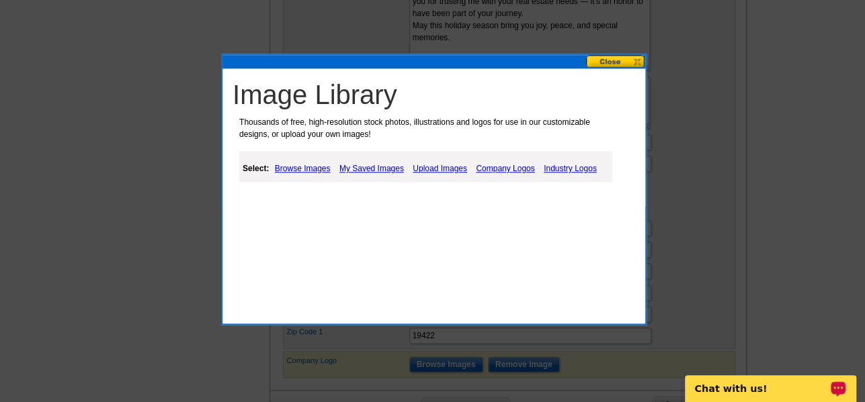
click at [630, 61] on button at bounding box center [615, 61] width 59 height 13
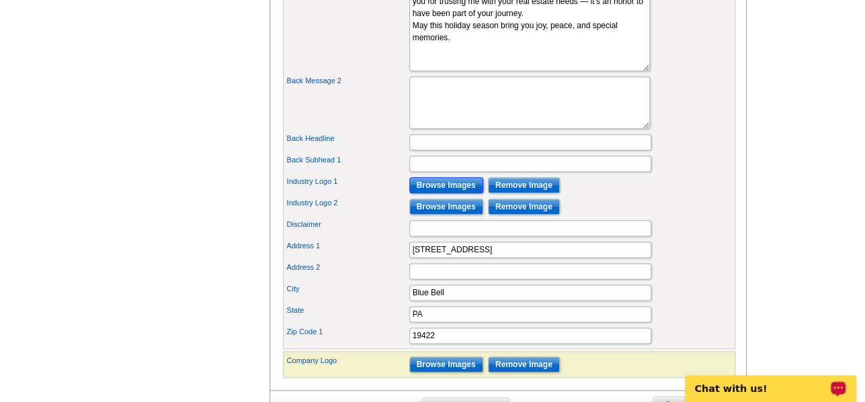
click at [445, 194] on input "Browse Images" at bounding box center [446, 185] width 74 height 16
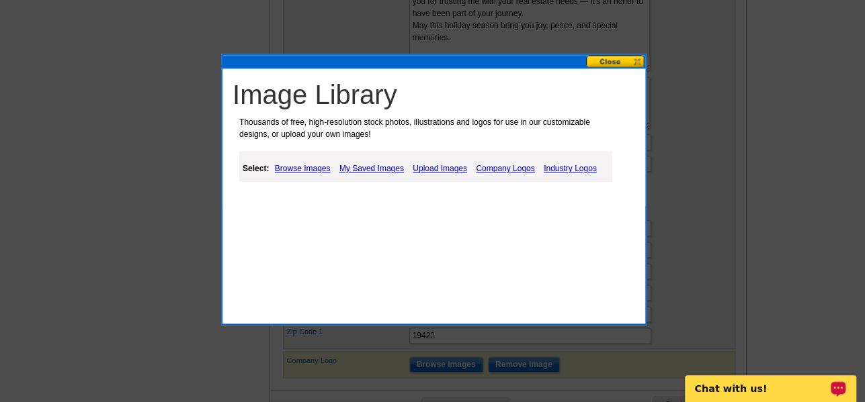
click at [501, 171] on link "Company Logos" at bounding box center [504, 169] width 65 height 16
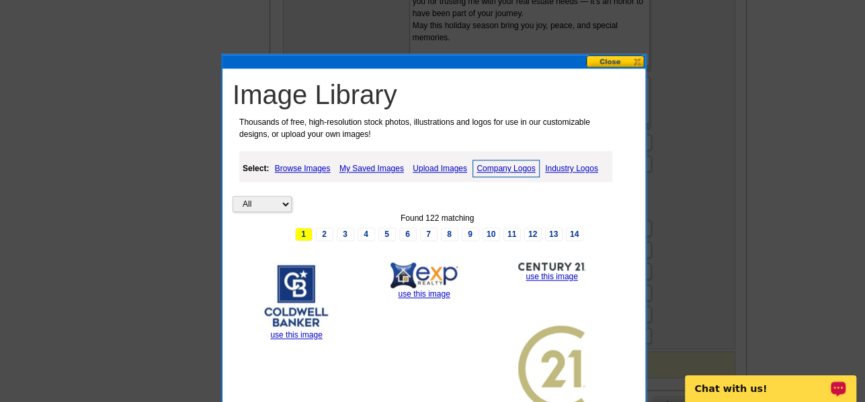
click at [299, 286] on img at bounding box center [296, 296] width 67 height 67
click at [296, 334] on link "use this image" at bounding box center [296, 335] width 52 height 9
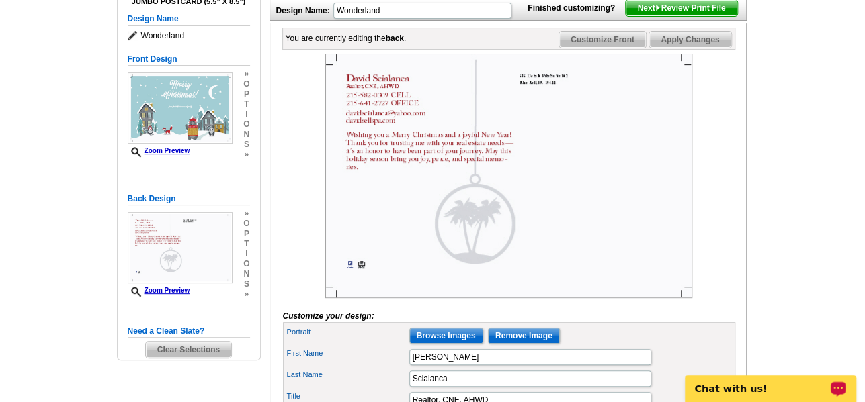
scroll to position [202, 0]
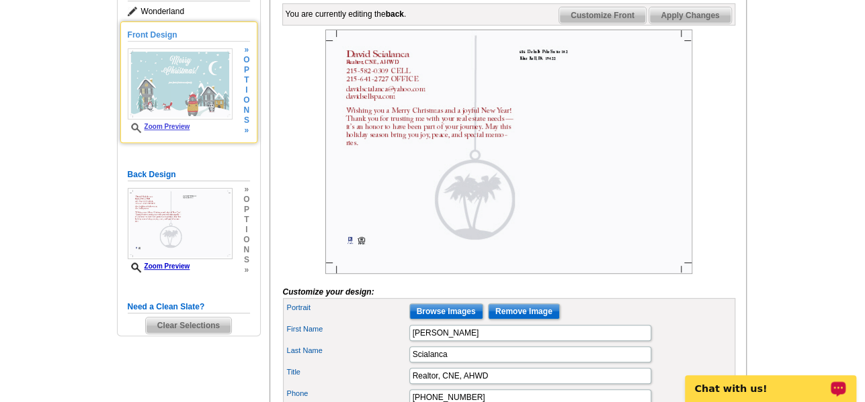
click at [171, 83] on img at bounding box center [180, 83] width 105 height 71
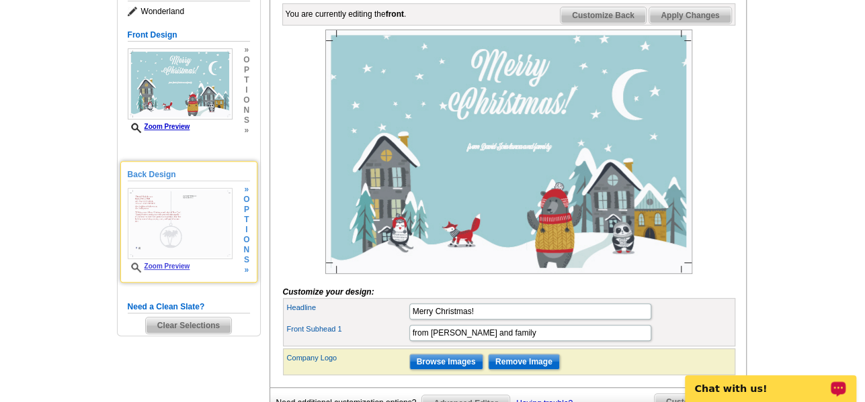
click at [184, 220] on img at bounding box center [180, 223] width 105 height 71
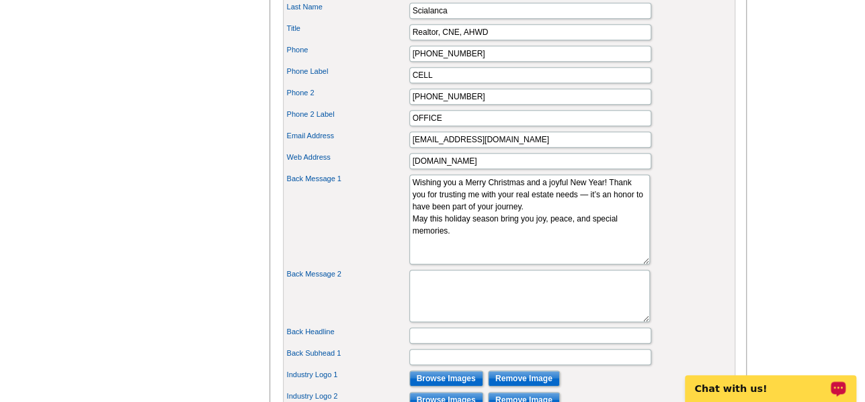
scroll to position [739, 0]
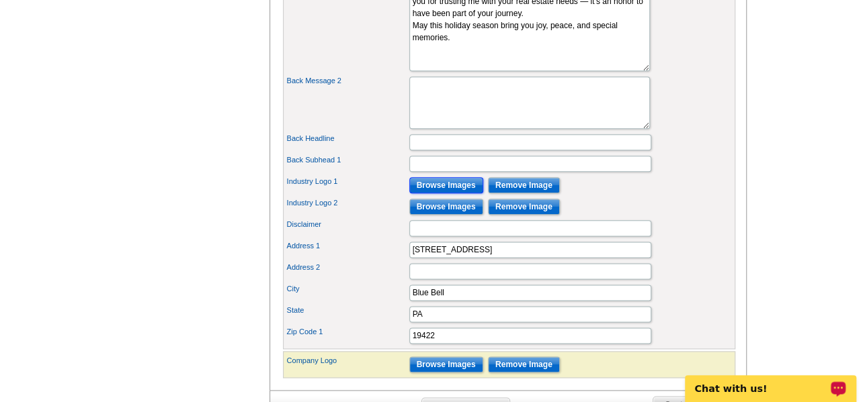
click at [449, 194] on input "Browse Images" at bounding box center [446, 185] width 74 height 16
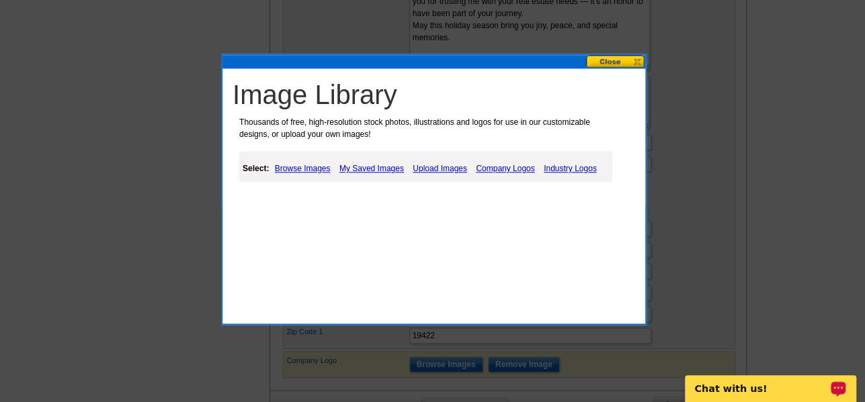
click at [516, 171] on link "Company Logos" at bounding box center [504, 169] width 65 height 16
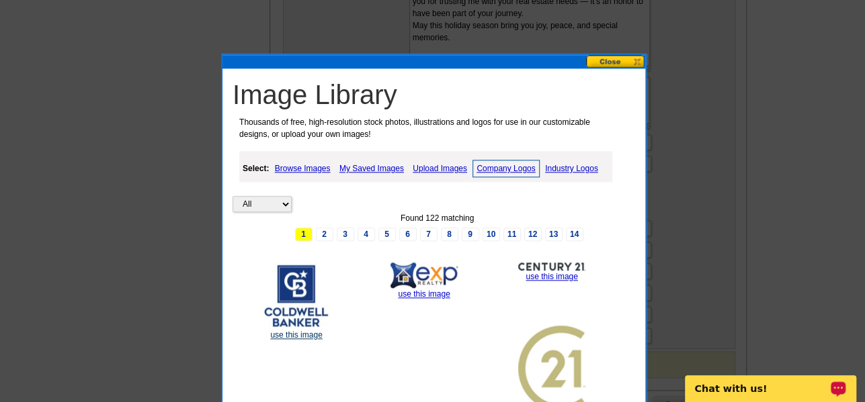
click at [293, 334] on link "use this image" at bounding box center [296, 335] width 52 height 9
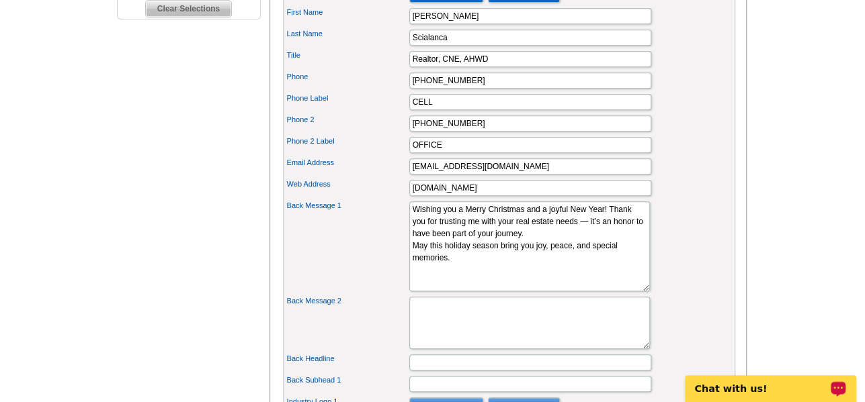
scroll to position [605, 0]
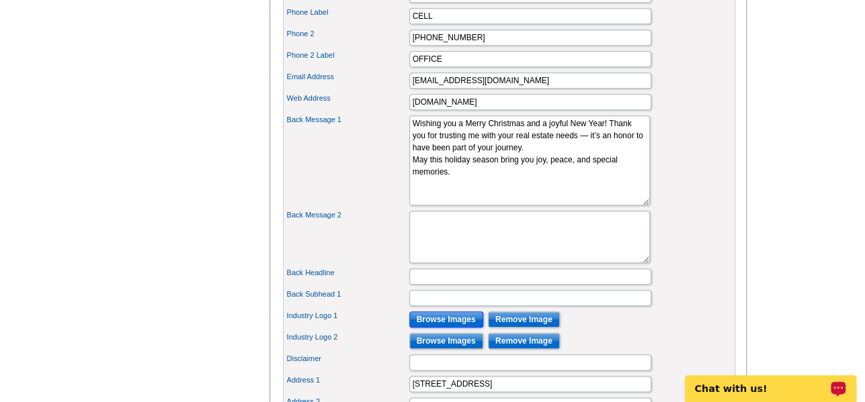
click at [443, 328] on input "Browse Images" at bounding box center [446, 320] width 74 height 16
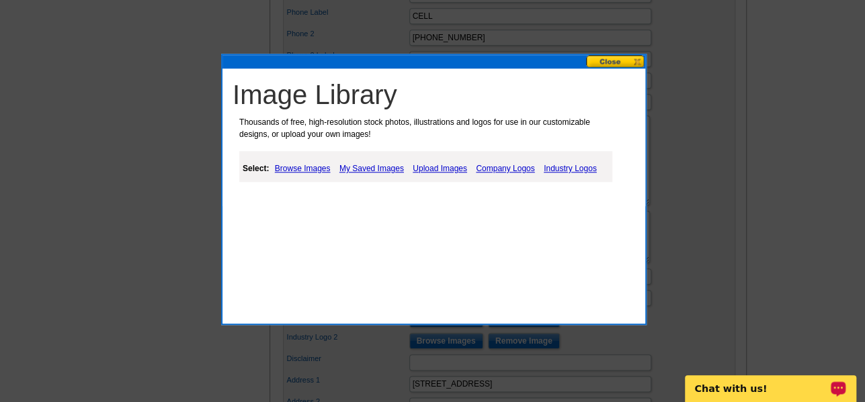
click at [552, 167] on link "Industry Logos" at bounding box center [570, 169] width 60 height 16
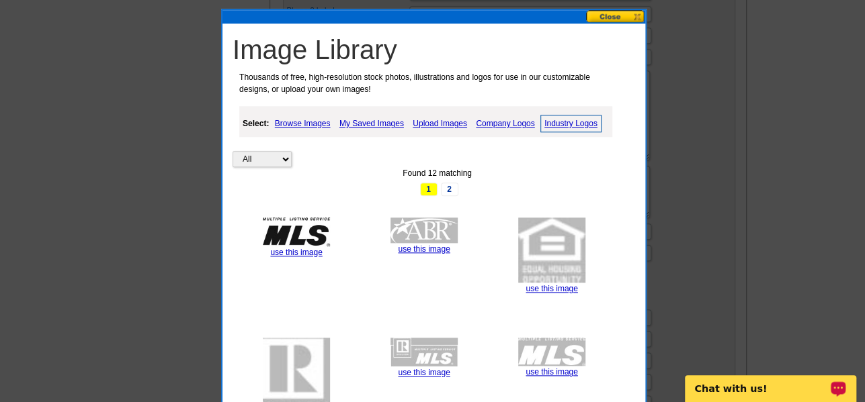
scroll to position [739, 0]
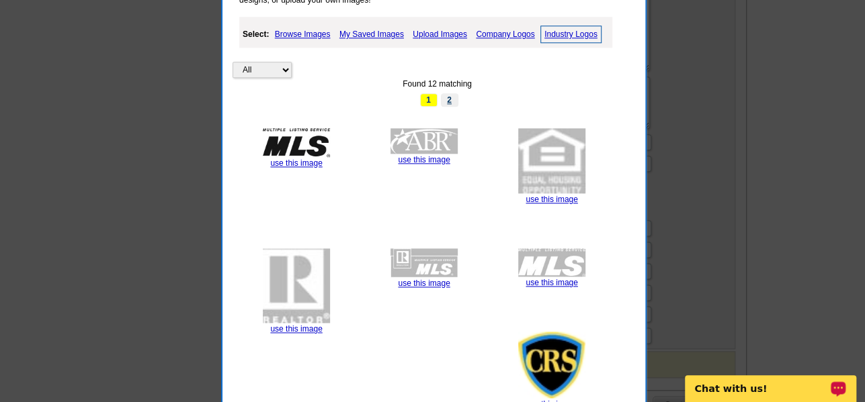
click at [453, 100] on link "2" at bounding box center [449, 99] width 17 height 13
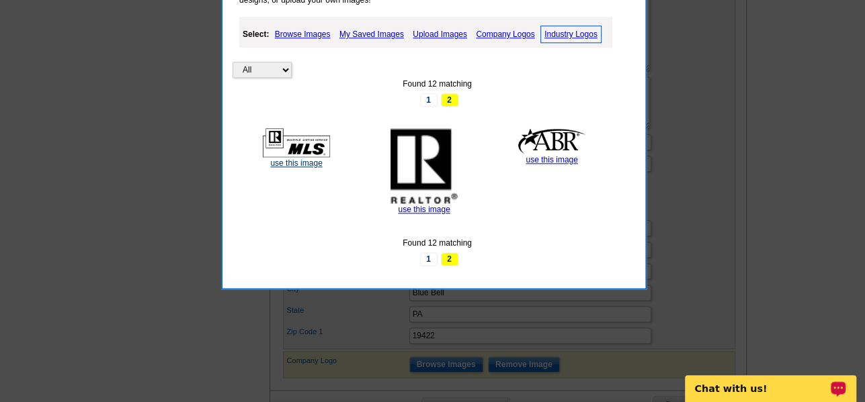
click at [298, 163] on link "use this image" at bounding box center [296, 163] width 52 height 9
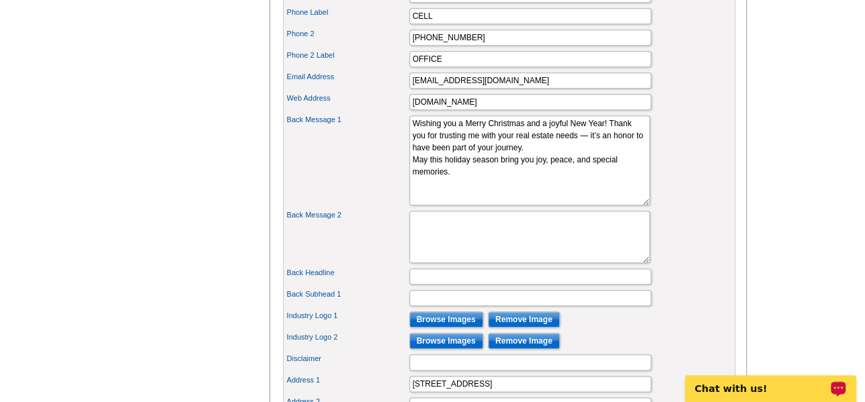
scroll to position [806, 0]
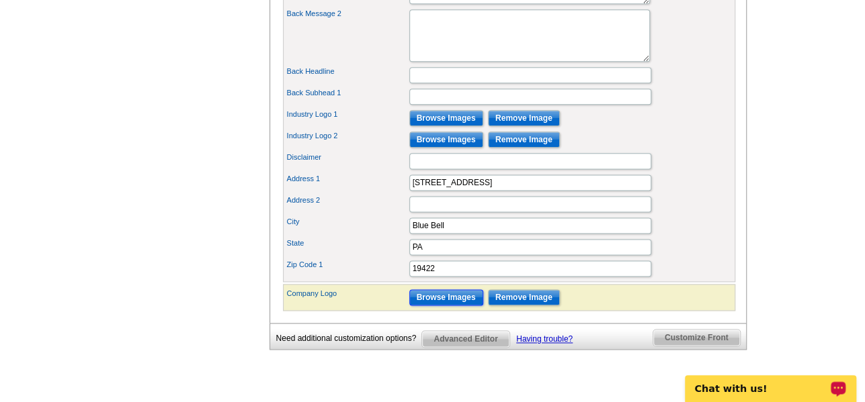
click at [454, 306] on input "Browse Images" at bounding box center [446, 298] width 74 height 16
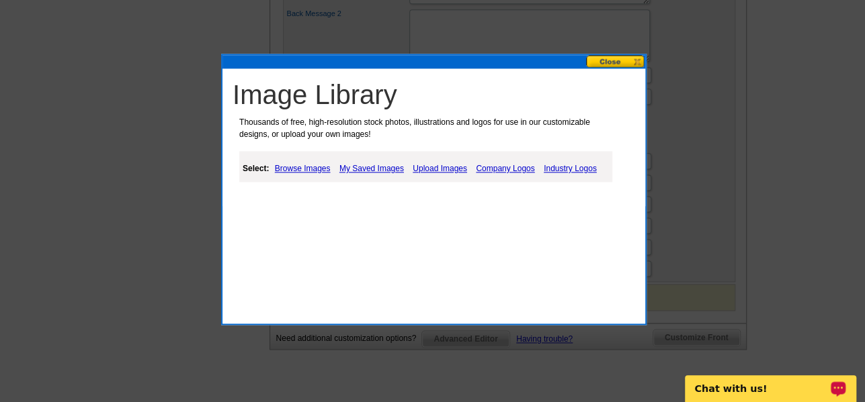
click at [517, 170] on link "Company Logos" at bounding box center [504, 169] width 65 height 16
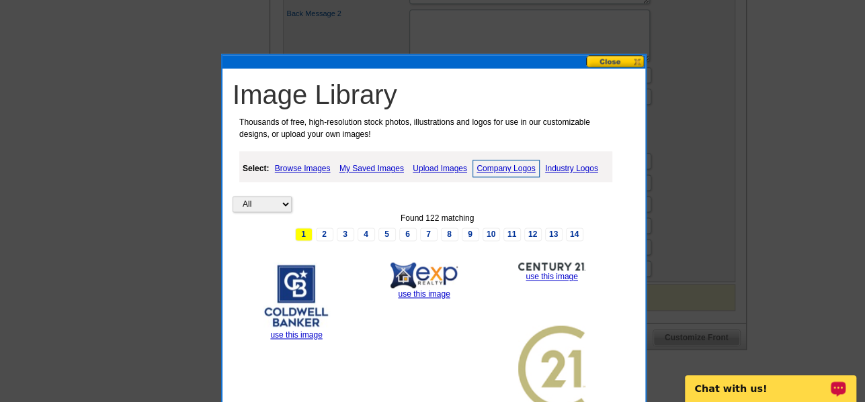
click at [292, 335] on link "use this image" at bounding box center [296, 335] width 52 height 9
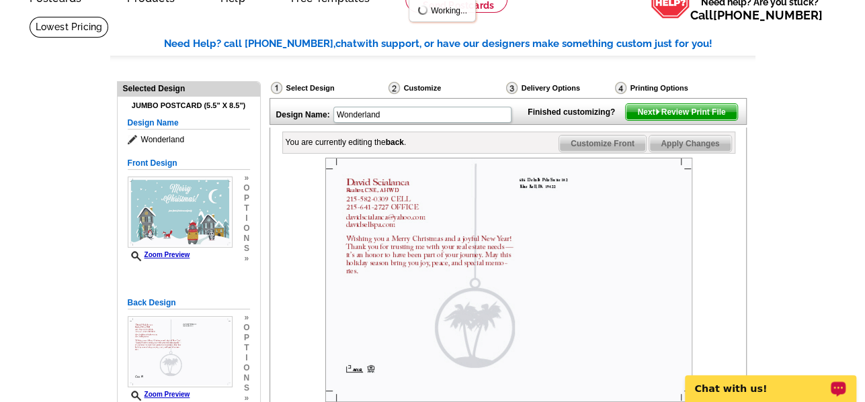
scroll to position [202, 0]
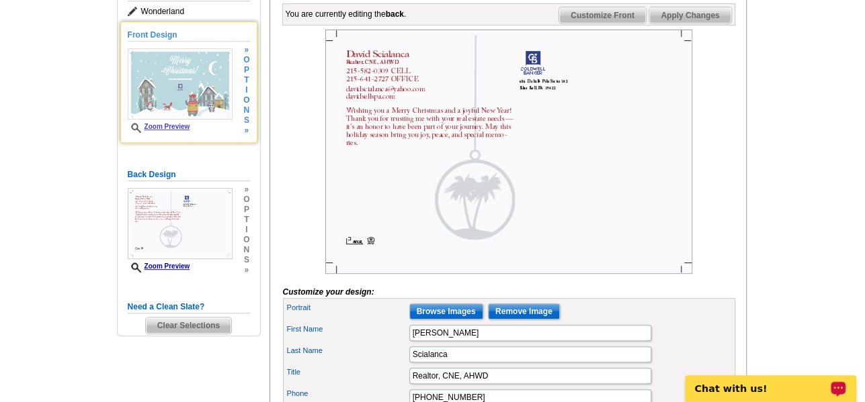
click at [199, 96] on img at bounding box center [180, 83] width 105 height 71
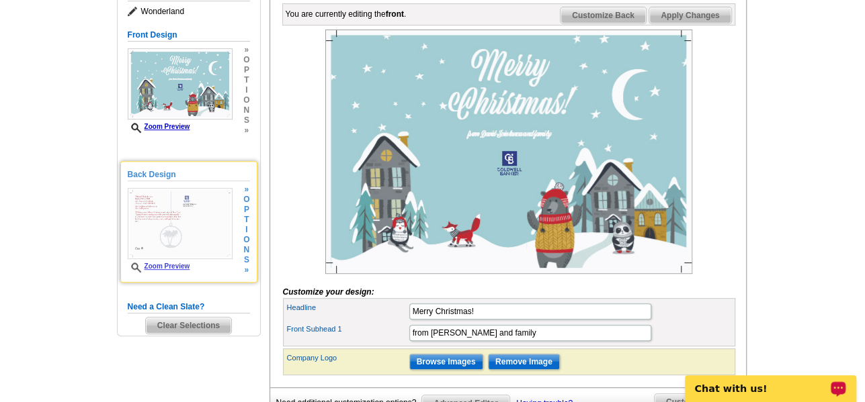
click at [186, 224] on img at bounding box center [180, 223] width 105 height 71
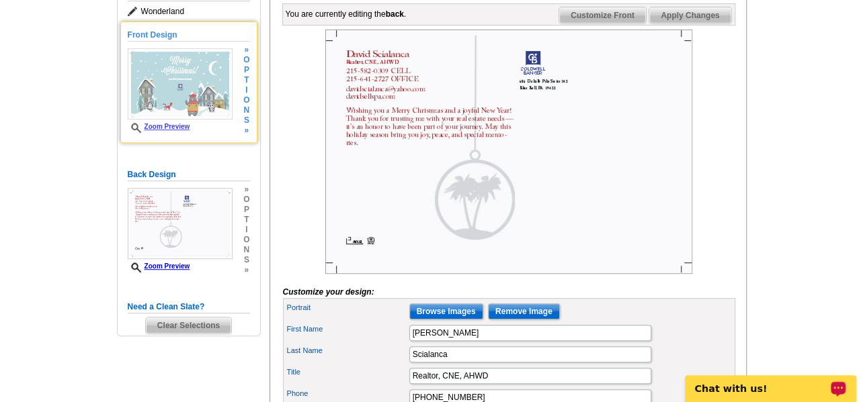
click at [202, 98] on img at bounding box center [180, 83] width 105 height 71
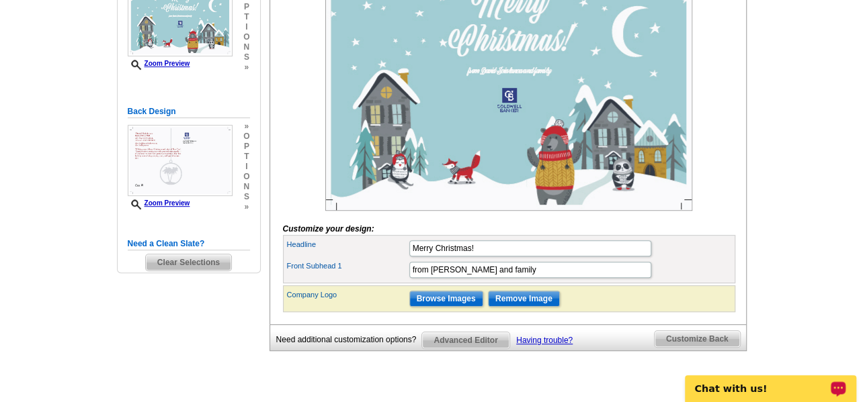
scroll to position [336, 0]
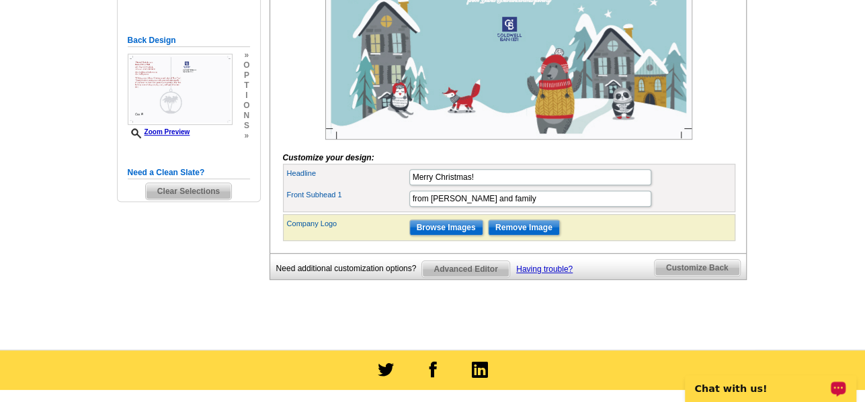
click at [513, 46] on img at bounding box center [508, 17] width 367 height 245
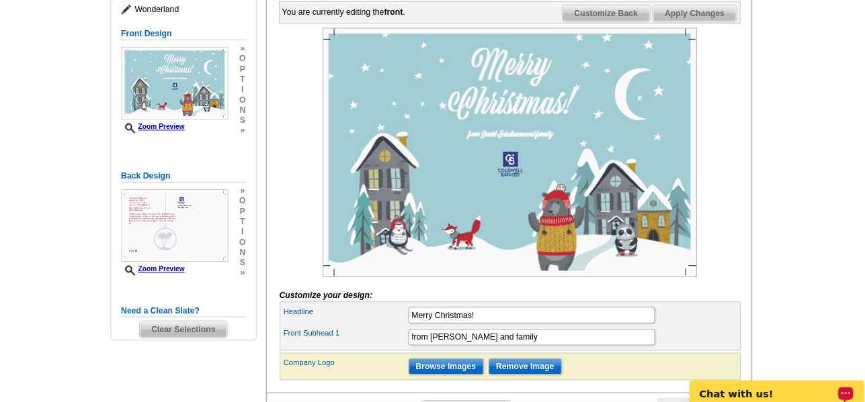
scroll to position [202, 0]
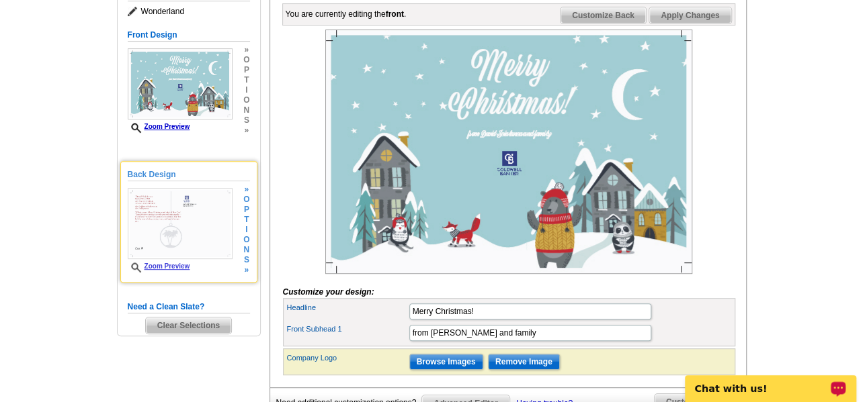
click at [182, 240] on img at bounding box center [180, 223] width 105 height 71
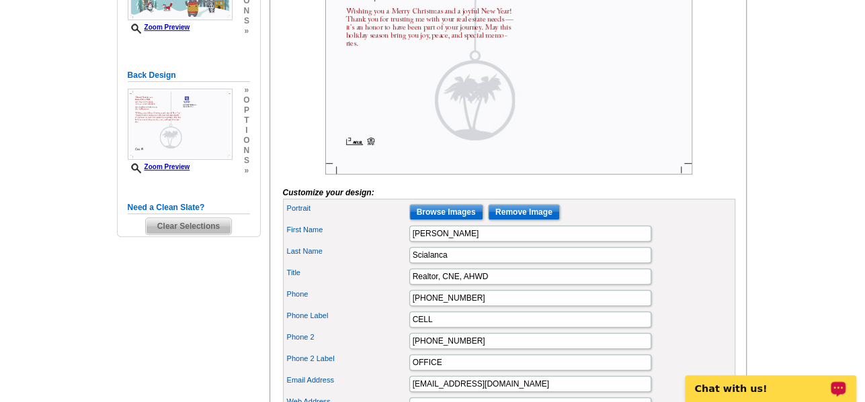
scroll to position [269, 0]
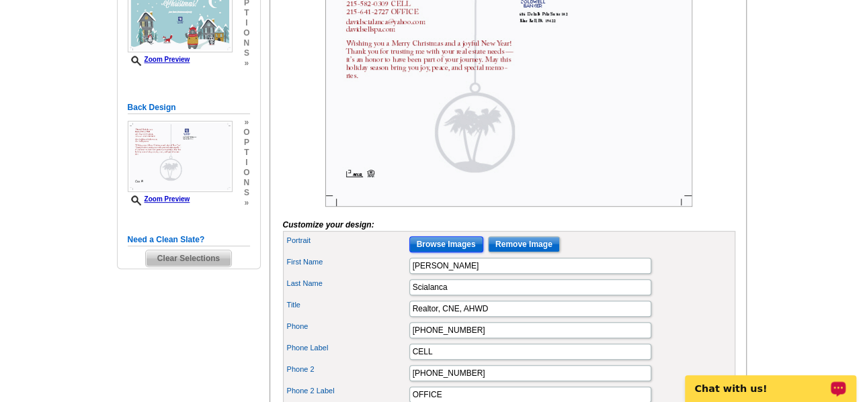
click at [464, 253] on input "Browse Images" at bounding box center [446, 245] width 74 height 16
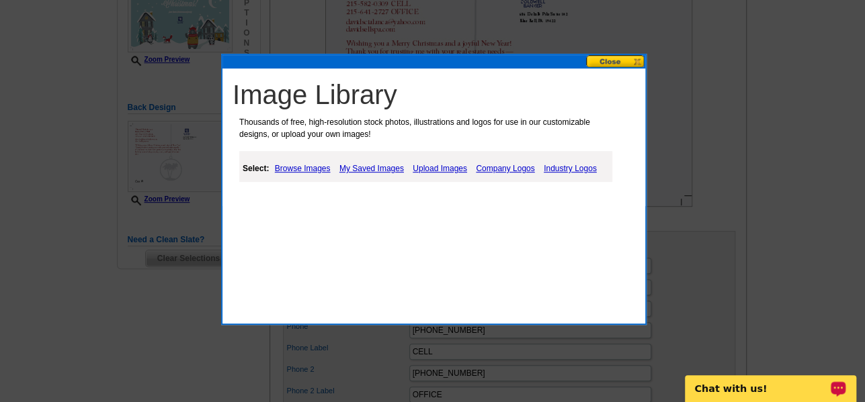
click at [319, 170] on link "Browse Images" at bounding box center [302, 169] width 62 height 16
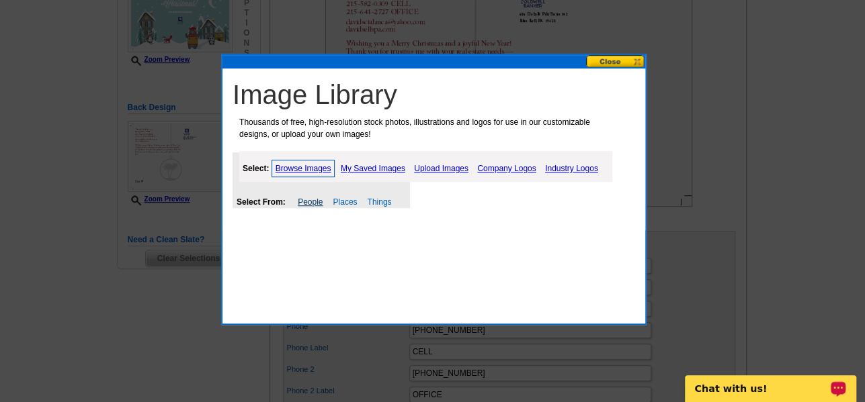
click at [312, 200] on link "People" at bounding box center [310, 202] width 25 height 9
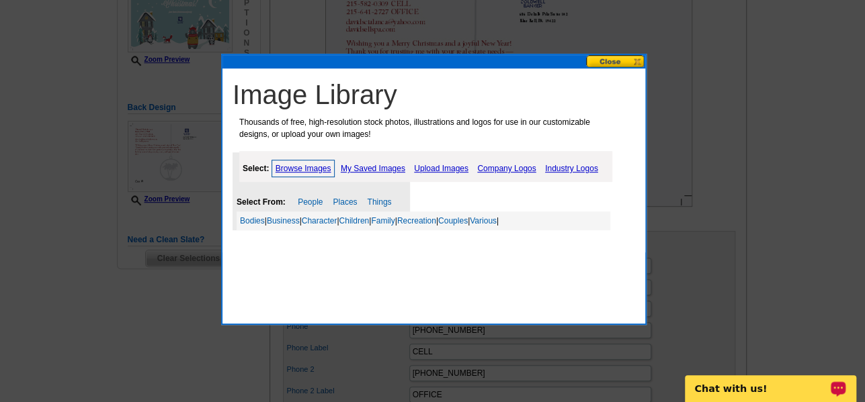
drag, startPoint x: 336, startPoint y: 203, endPoint x: 361, endPoint y: 202, distance: 24.9
click at [336, 203] on link "Places" at bounding box center [345, 202] width 24 height 9
click at [380, 198] on link "Things" at bounding box center [379, 202] width 24 height 9
click at [603, 62] on button at bounding box center [615, 61] width 59 height 13
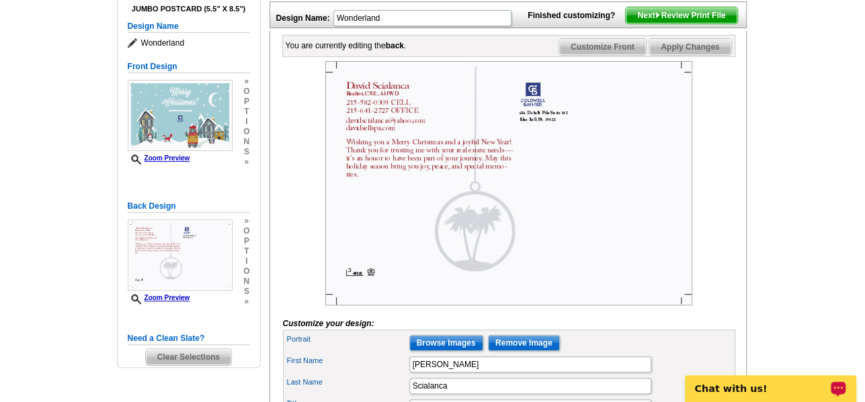
scroll to position [202, 0]
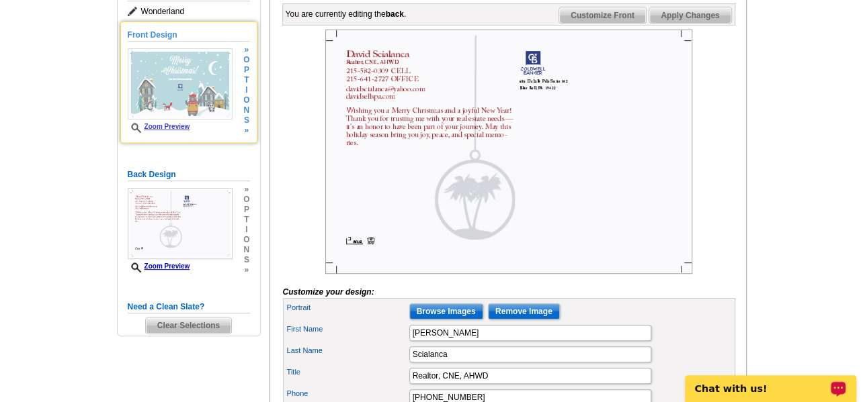
click at [191, 79] on img at bounding box center [180, 83] width 105 height 71
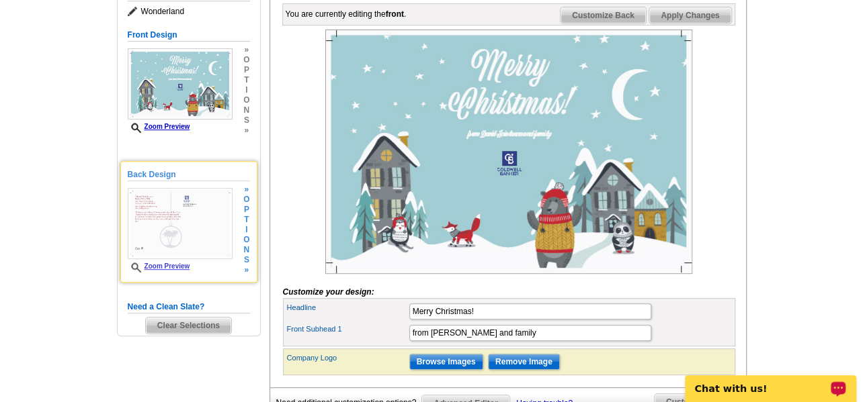
click at [201, 216] on img at bounding box center [180, 223] width 105 height 71
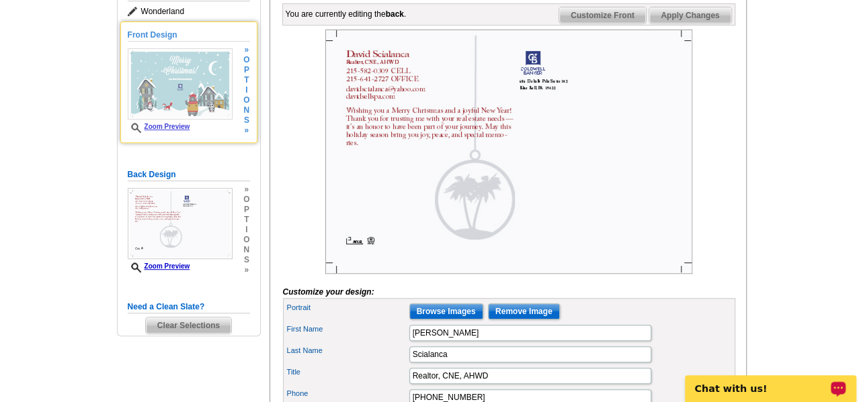
click at [195, 87] on img at bounding box center [180, 83] width 105 height 71
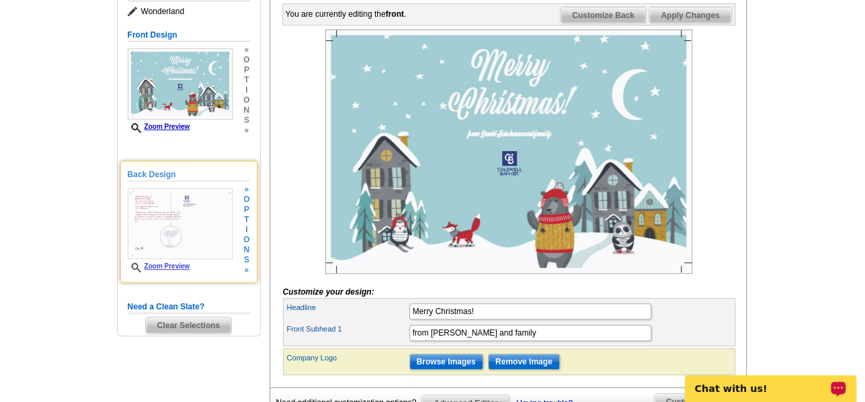
click at [208, 209] on img at bounding box center [180, 223] width 105 height 71
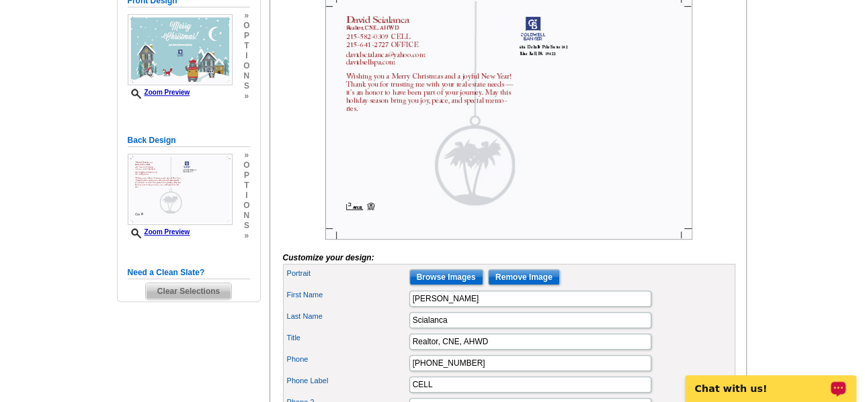
scroll to position [269, 0]
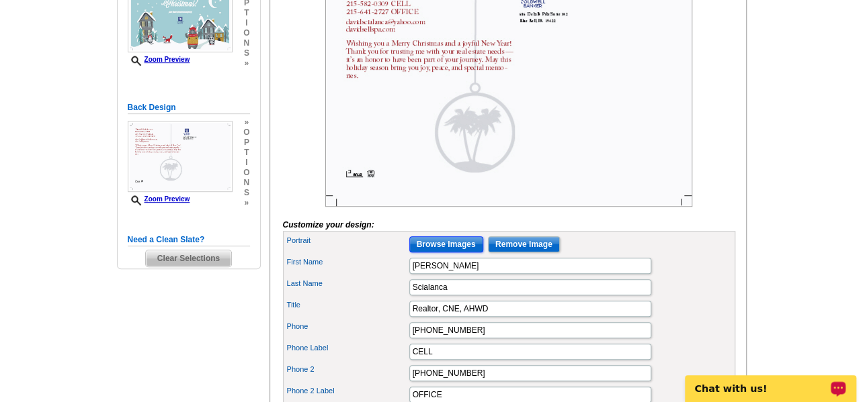
click at [446, 253] on input "Browse Images" at bounding box center [446, 245] width 74 height 16
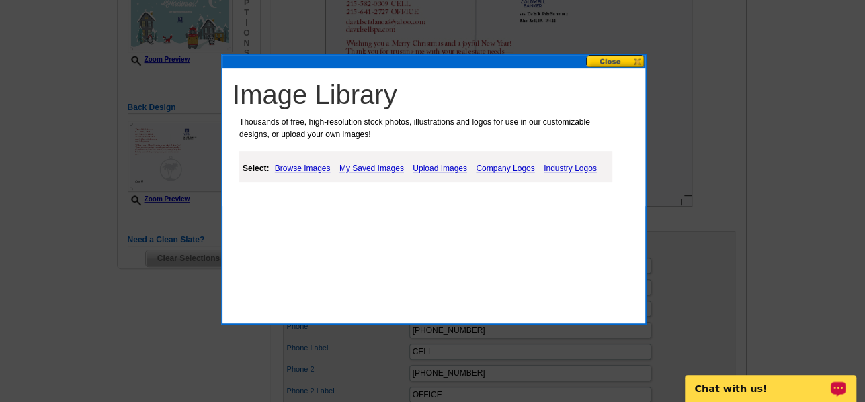
click at [313, 165] on link "Browse Images" at bounding box center [302, 169] width 62 height 16
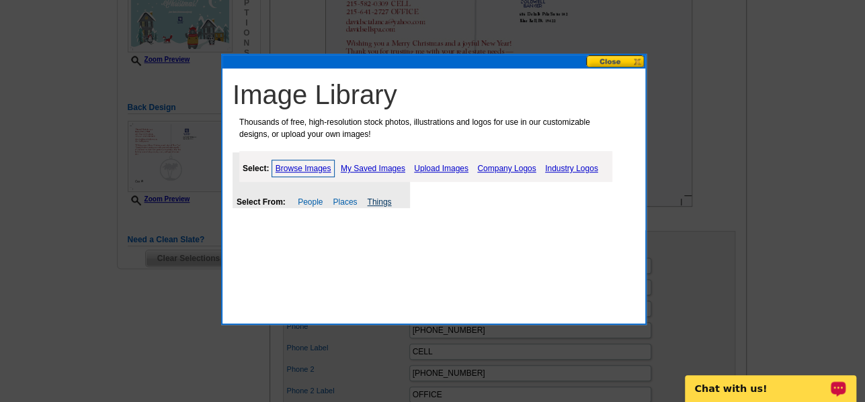
click at [380, 202] on link "Things" at bounding box center [379, 202] width 24 height 9
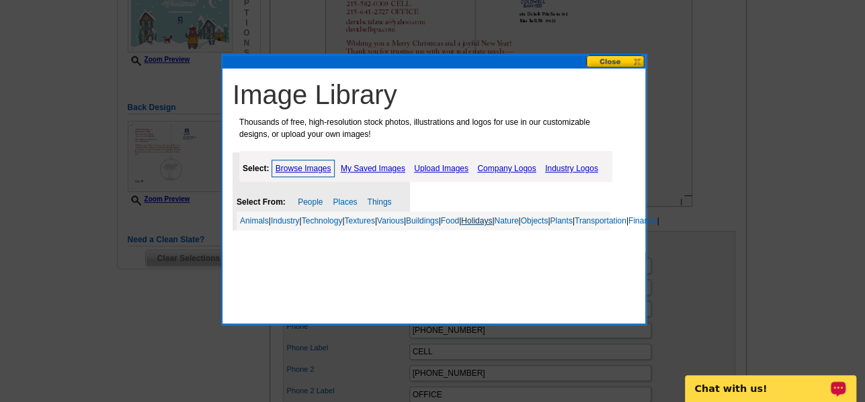
click at [492, 221] on link "Holidays" at bounding box center [476, 220] width 31 height 9
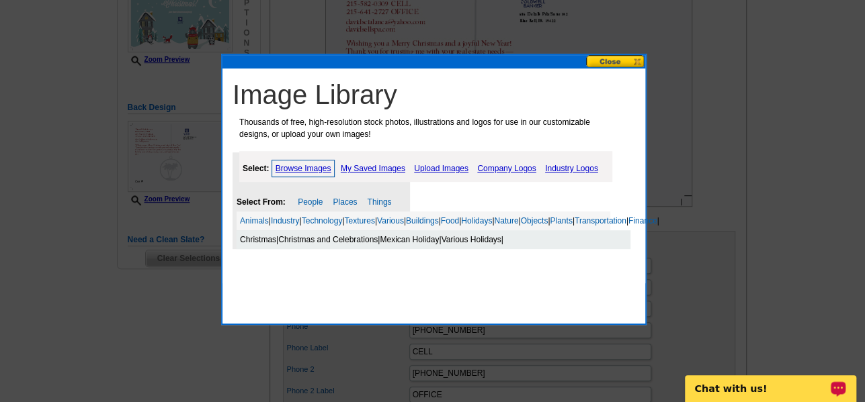
click at [309, 245] on link "Christmas and Celebrations" at bounding box center [327, 239] width 99 height 9
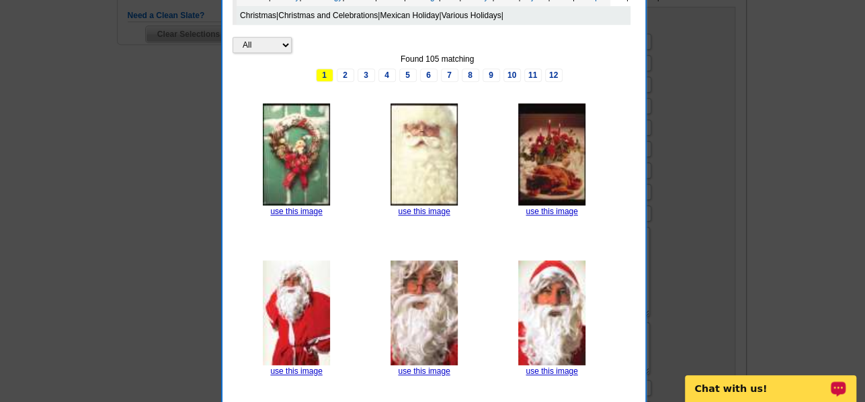
scroll to position [470, 0]
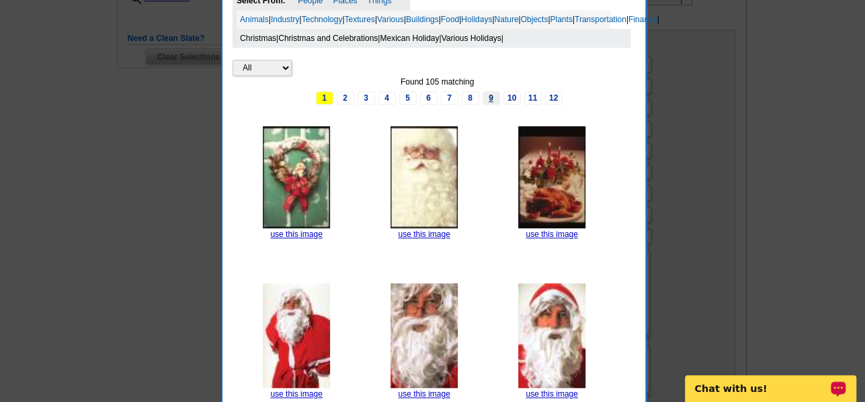
click at [488, 105] on link "9" at bounding box center [490, 97] width 17 height 13
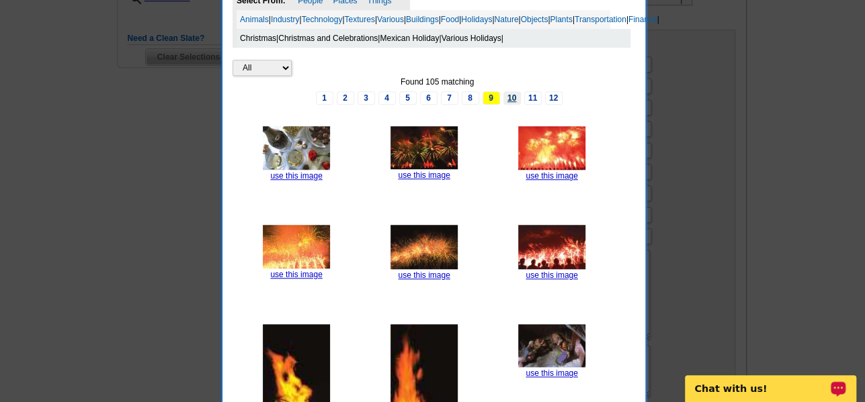
click at [507, 105] on link "10" at bounding box center [511, 97] width 17 height 13
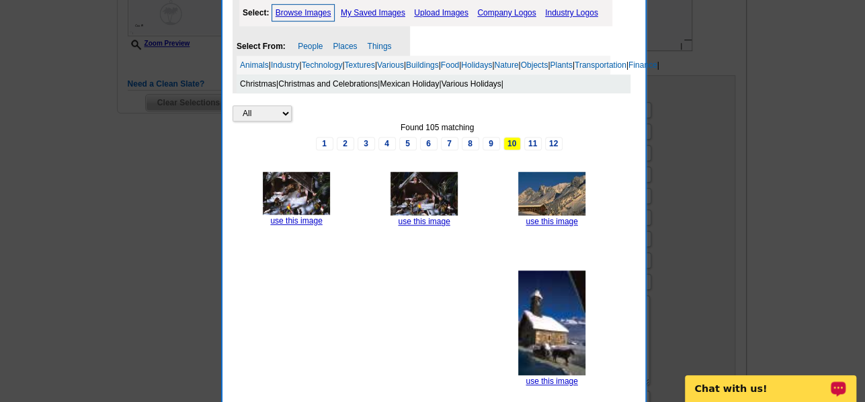
scroll to position [403, 0]
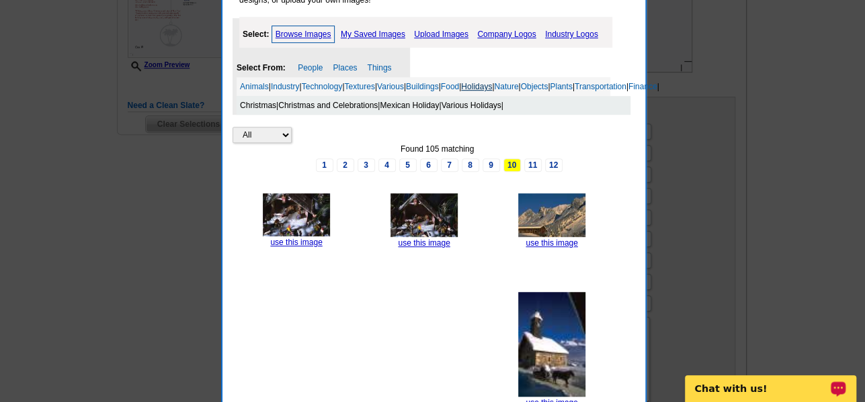
click at [492, 84] on link "Holidays" at bounding box center [476, 86] width 31 height 9
click at [263, 110] on link "Christmas" at bounding box center [258, 105] width 36 height 9
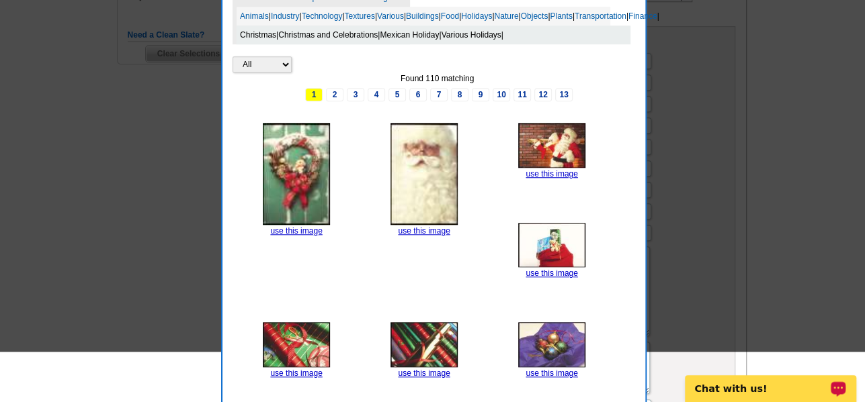
scroll to position [538, 0]
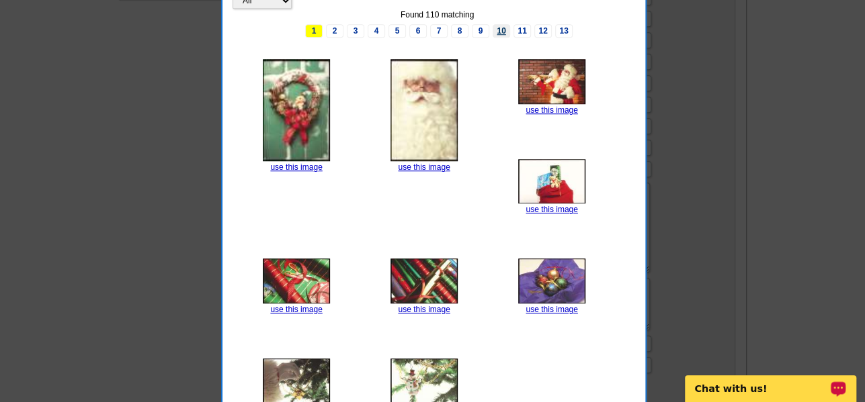
click at [501, 38] on link "10" at bounding box center [501, 30] width 17 height 13
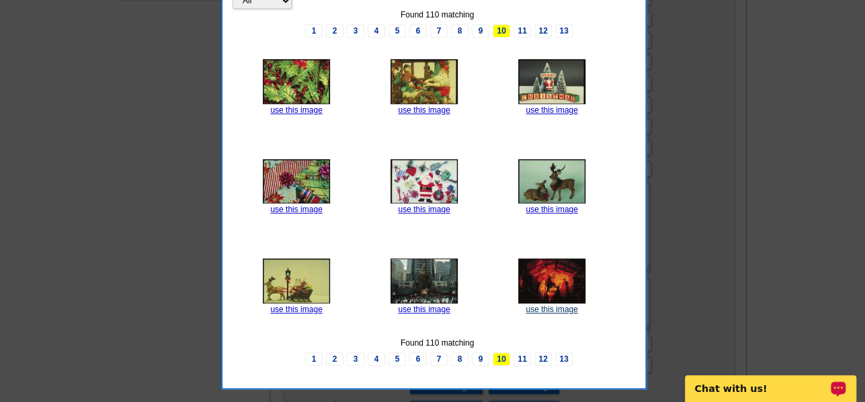
click at [549, 314] on link "use this image" at bounding box center [551, 309] width 52 height 9
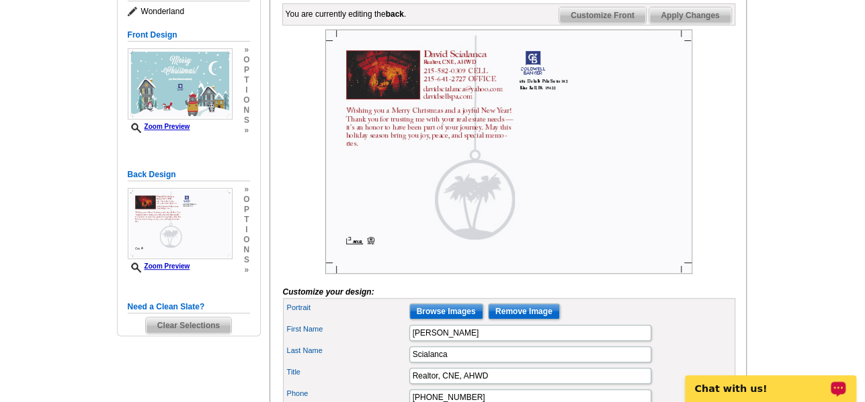
scroll to position [202, 0]
click at [460, 320] on input "Browse Images" at bounding box center [446, 312] width 74 height 16
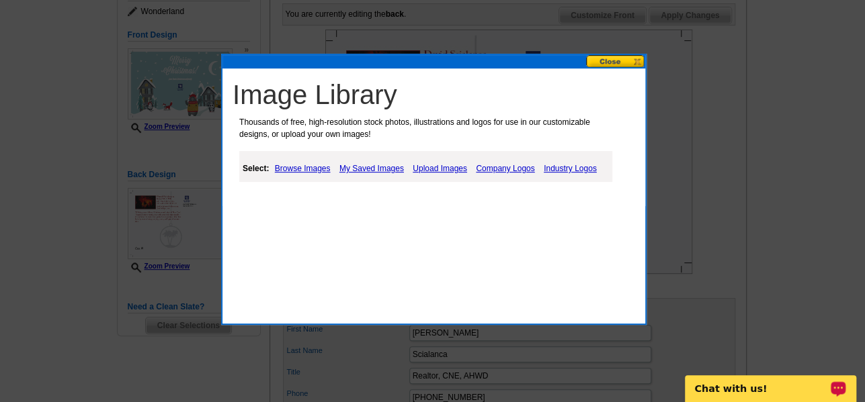
click at [499, 165] on link "Company Logos" at bounding box center [504, 169] width 65 height 16
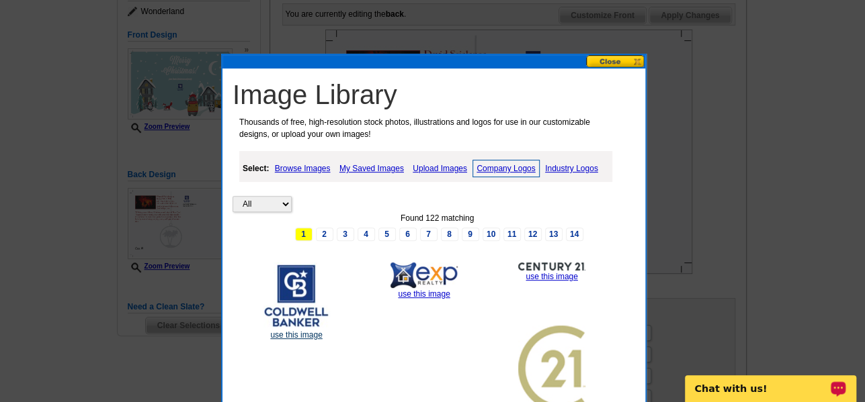
click at [304, 333] on link "use this image" at bounding box center [296, 335] width 52 height 9
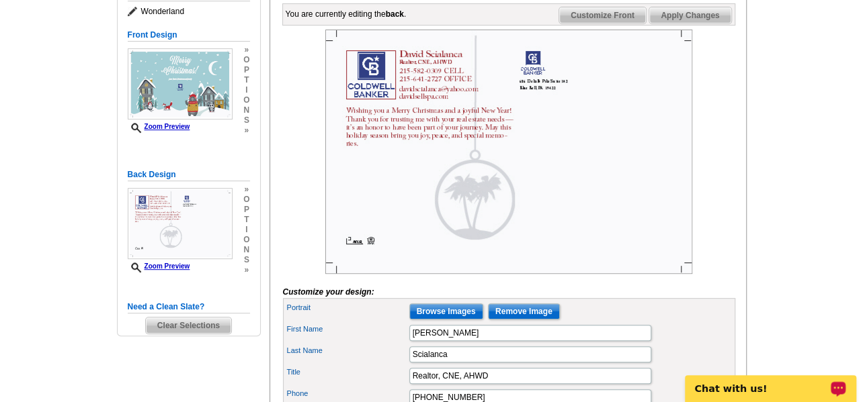
click at [562, 243] on img at bounding box center [508, 152] width 367 height 245
click at [532, 86] on img at bounding box center [508, 152] width 367 height 245
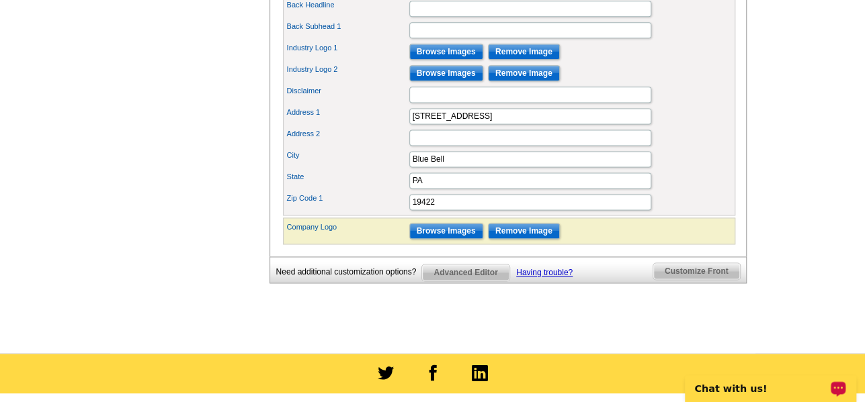
scroll to position [874, 0]
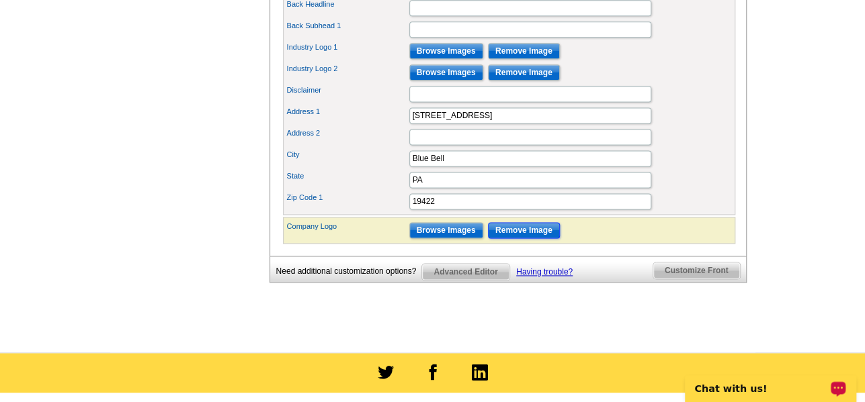
click at [519, 239] on input "Remove Image" at bounding box center [524, 230] width 72 height 16
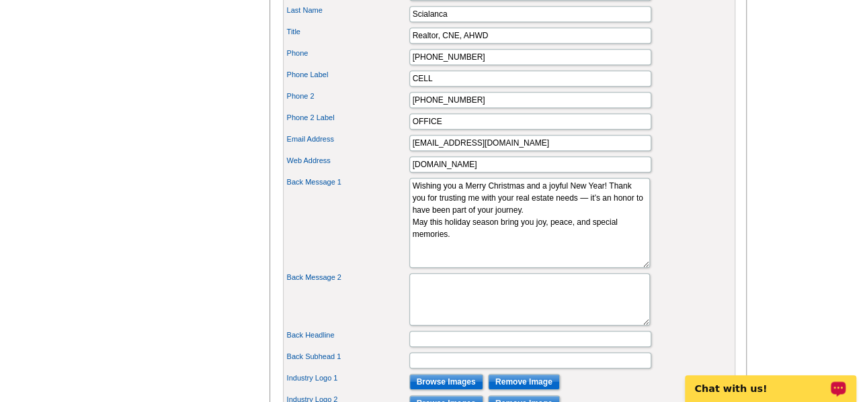
scroll to position [538, 0]
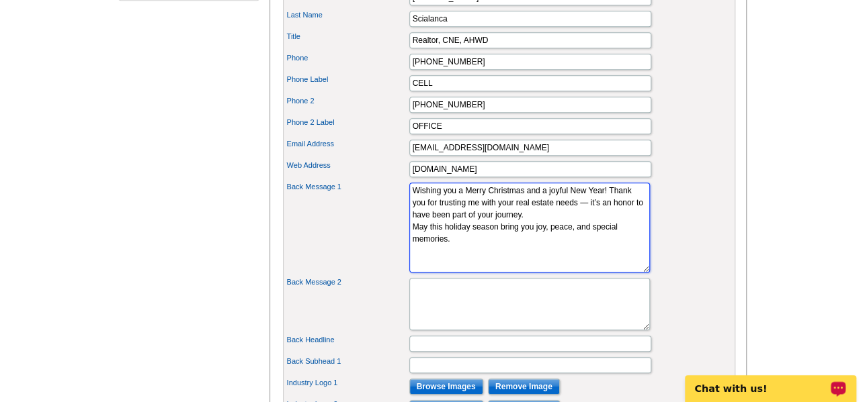
drag, startPoint x: 466, startPoint y: 260, endPoint x: 403, endPoint y: 212, distance: 78.6
click at [403, 212] on div "Back Message 1 Wishing you a Merry Christmas and a joyful New Year! Thank you f…" at bounding box center [509, 227] width 447 height 95
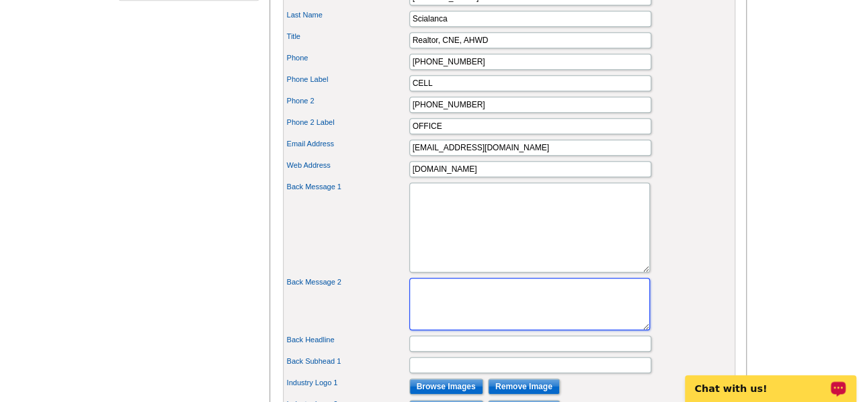
click at [470, 316] on textarea "Back Message 2" at bounding box center [529, 304] width 241 height 52
paste textarea "Wishing you a Merry Christmas and a joyful New Year! Thank you for trusting me …"
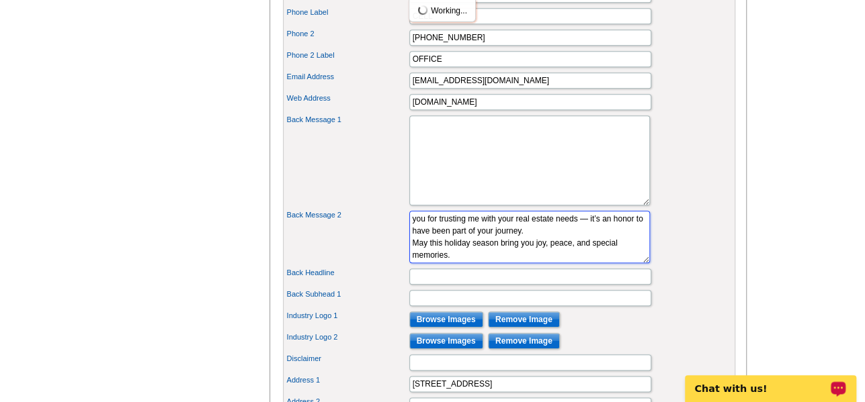
scroll to position [0, 0]
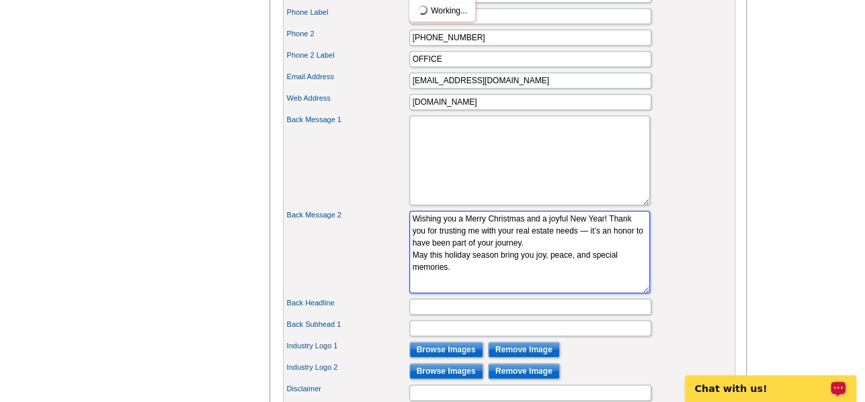
drag, startPoint x: 611, startPoint y: 278, endPoint x: 605, endPoint y: 308, distance: 31.0
click at [605, 294] on textarea "Wishing you a Merry Christmas and a joyful New Year! Thank you for trusting me …" at bounding box center [529, 252] width 241 height 83
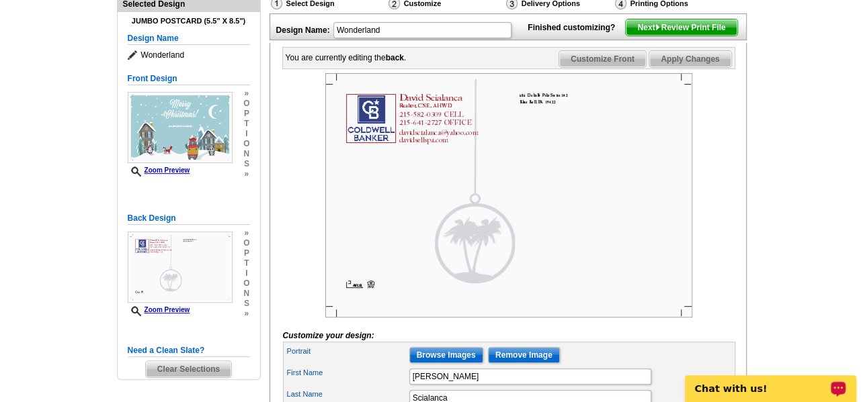
scroll to position [134, 0]
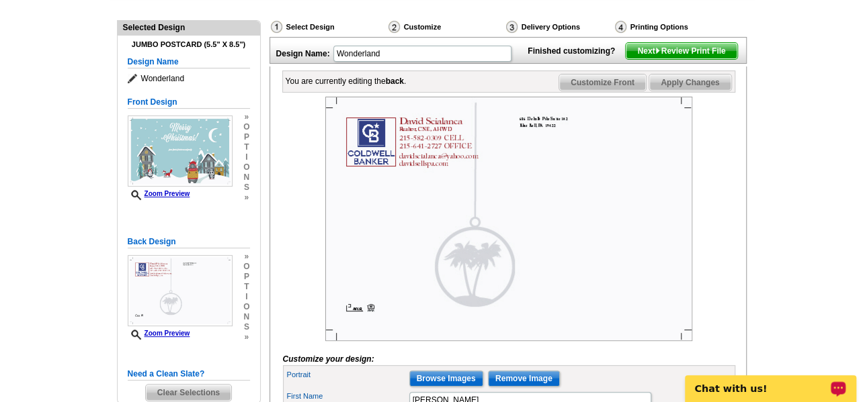
type textarea "Wishing you a Merry Christmas and a joyful New Year! Thank you for trusting me …"
click at [453, 257] on img at bounding box center [508, 219] width 367 height 245
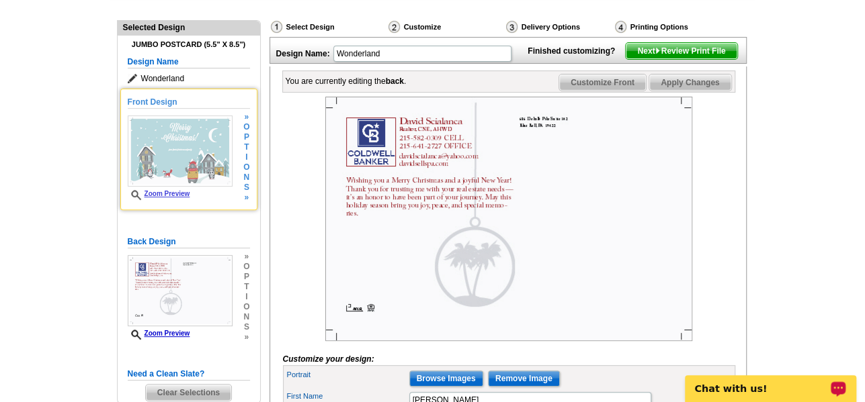
click at [186, 166] on img at bounding box center [180, 151] width 105 height 71
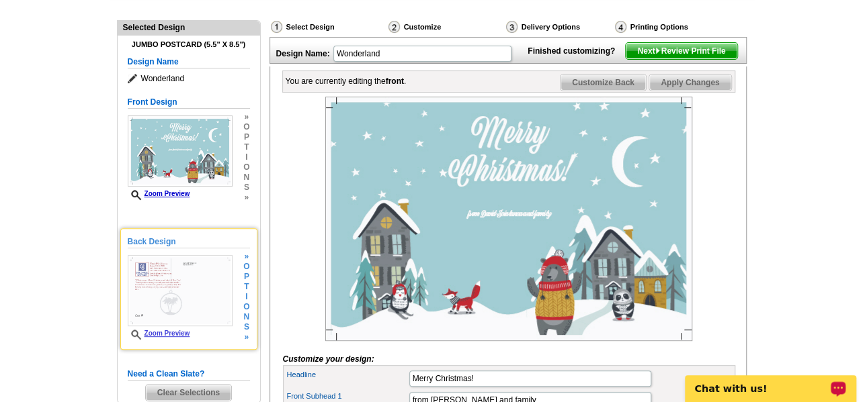
click at [181, 284] on img at bounding box center [180, 290] width 105 height 71
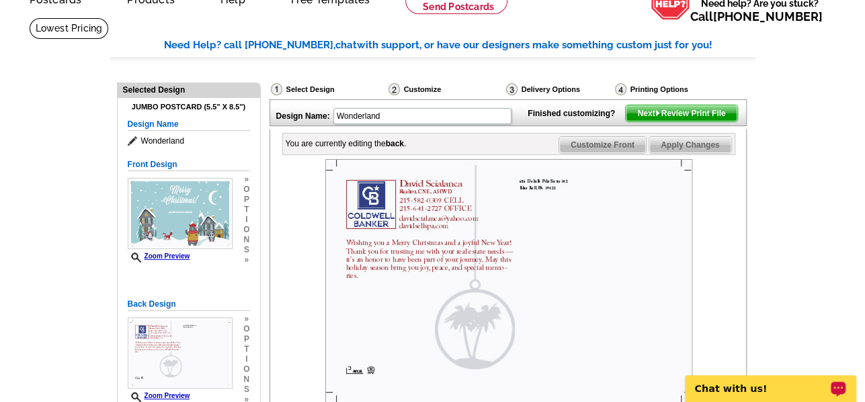
scroll to position [67, 0]
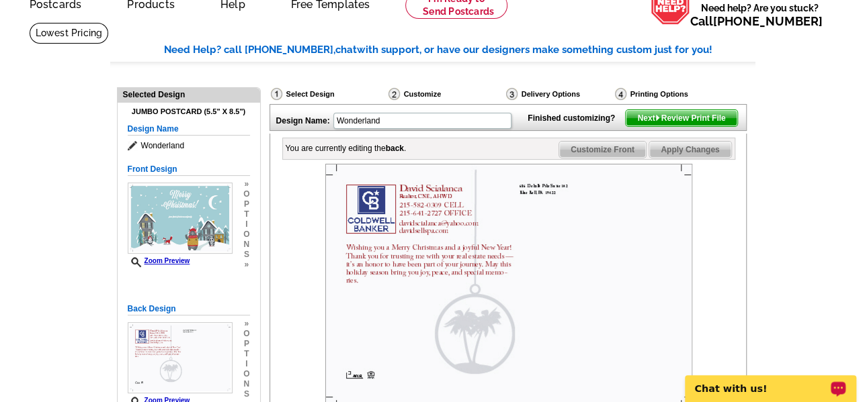
click at [540, 211] on img at bounding box center [508, 286] width 367 height 245
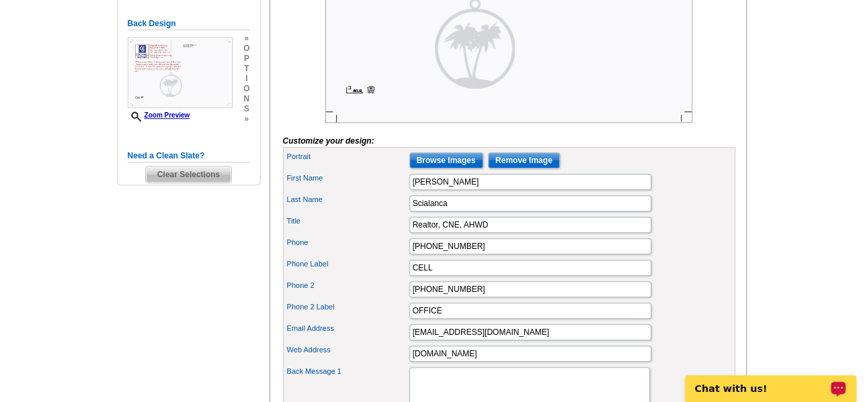
scroll to position [470, 0]
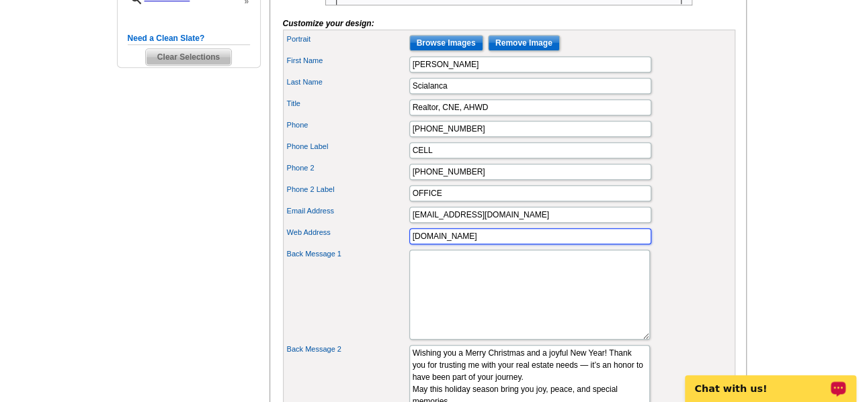
click at [517, 245] on input "davidsellspa.com" at bounding box center [530, 236] width 242 height 16
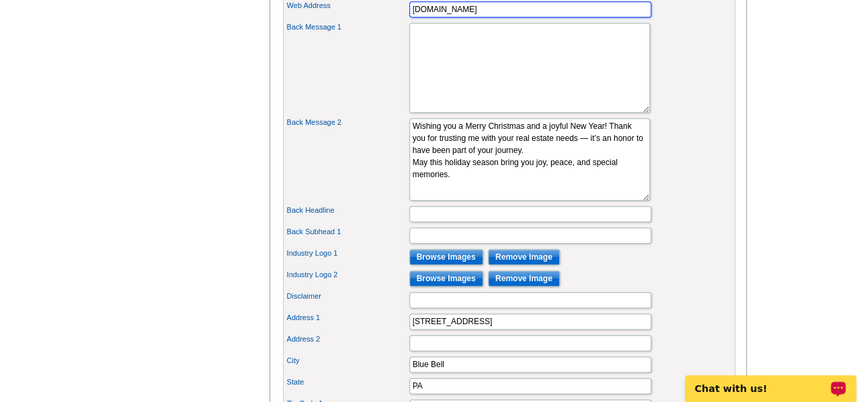
scroll to position [806, 0]
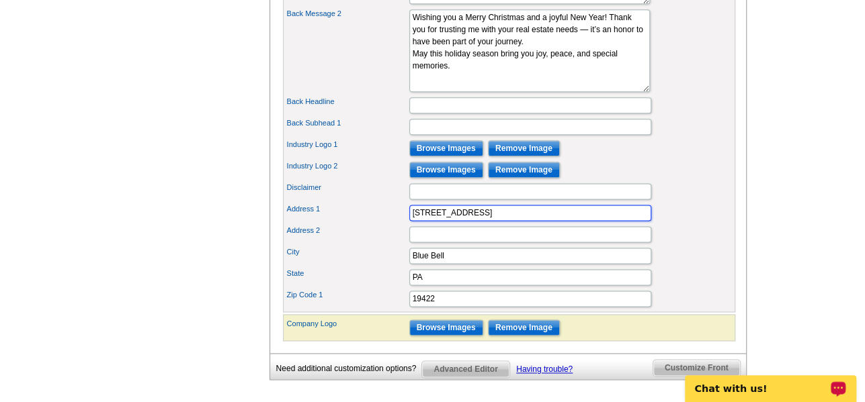
click at [481, 221] on input "686 Dekalb Pike Suite 102" at bounding box center [530, 213] width 242 height 16
click at [626, 200] on input "Disclaimer" at bounding box center [530, 191] width 242 height 16
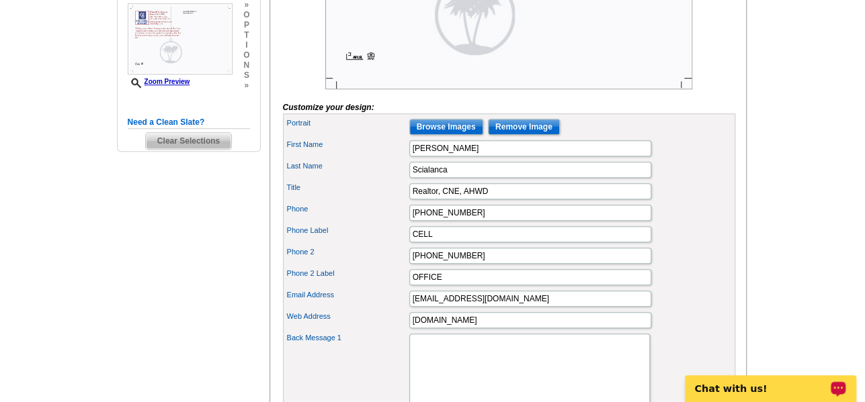
scroll to position [470, 0]
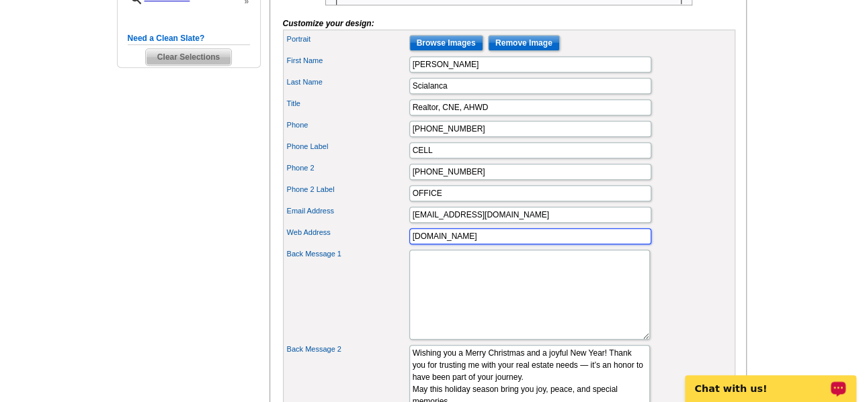
click at [518, 245] on input "davidsellspa.com" at bounding box center [530, 236] width 242 height 16
type input "davidsellspa.com"
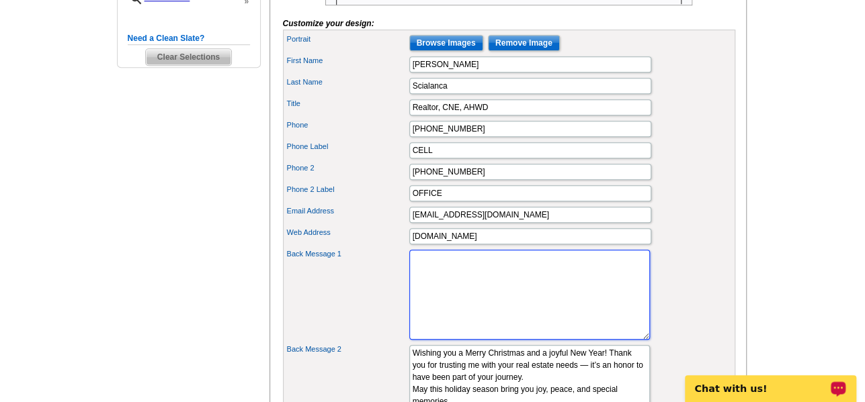
click at [508, 288] on textarea "Back Message 1" at bounding box center [529, 295] width 241 height 90
paste textarea "686 Dekalb Pike Suite 102"
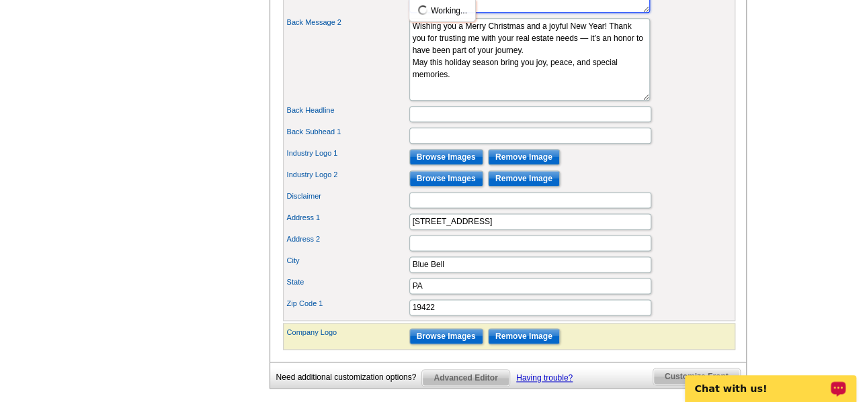
scroll to position [874, 0]
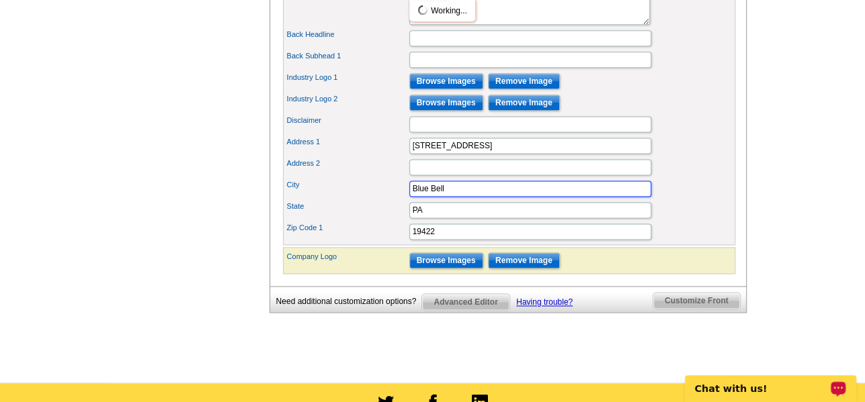
click at [459, 197] on input "Blue Bell" at bounding box center [530, 189] width 242 height 16
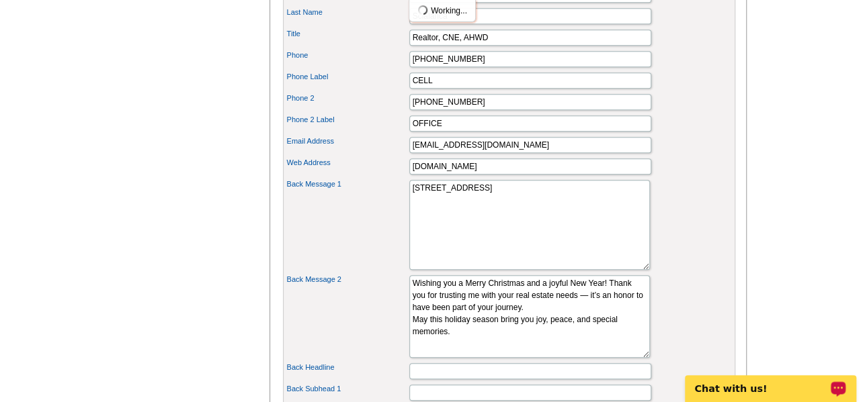
scroll to position [538, 0]
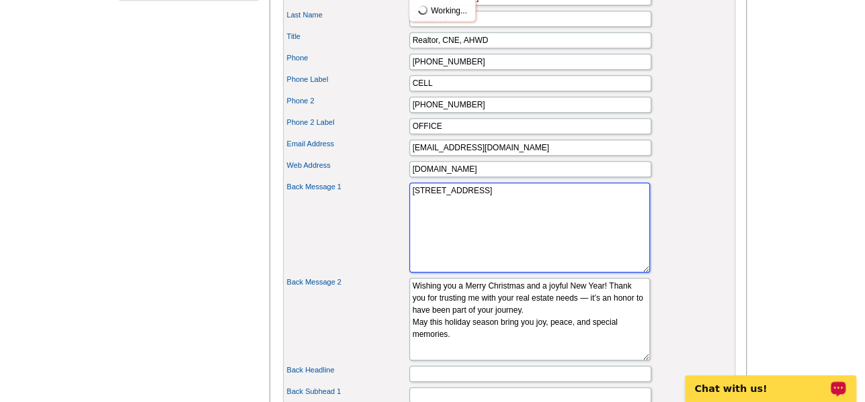
click at [462, 225] on textarea "686 Dekalb Pike Suite 102" at bounding box center [529, 228] width 241 height 90
click at [519, 210] on textarea "686 Dekalb Pike Suite 102" at bounding box center [529, 228] width 241 height 90
paste textarea "Blue Bell"
type textarea "686 Dekalb Pike Suite 102 Blue Bell, PA 19422"
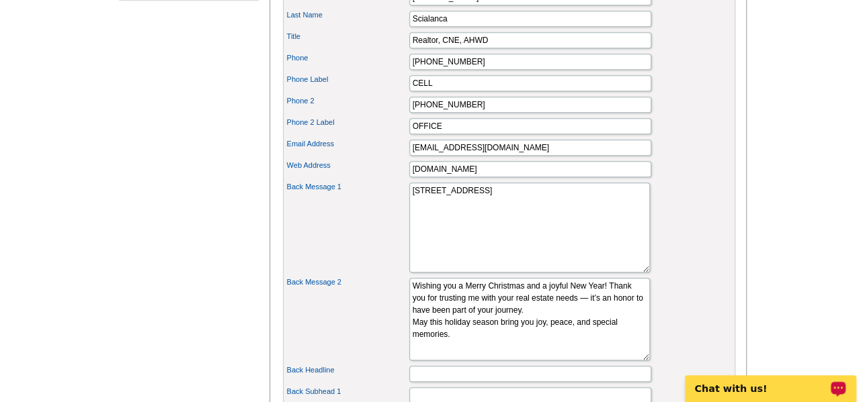
click at [647, 245] on div "Back Message 1 686 Dekalb Pike Suite 102 Blue Bell, PA 19422" at bounding box center [509, 227] width 447 height 95
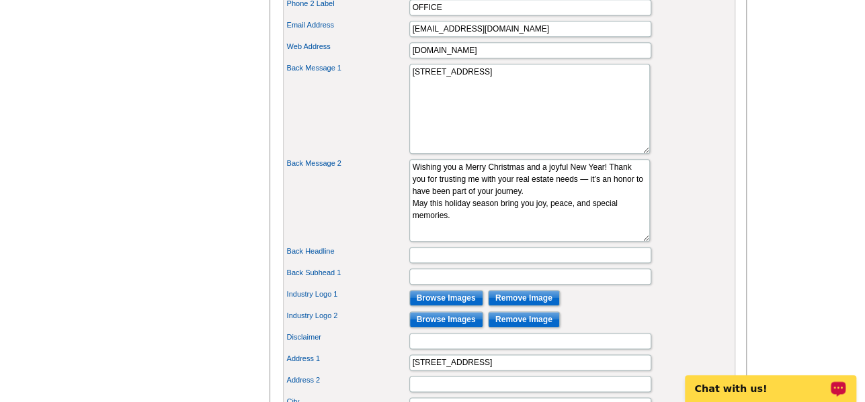
scroll to position [874, 0]
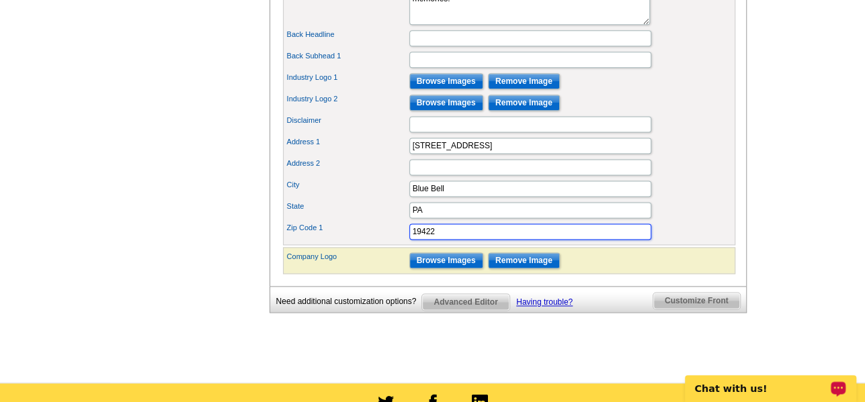
click at [472, 240] on input "19422" at bounding box center [530, 232] width 242 height 16
type input "1"
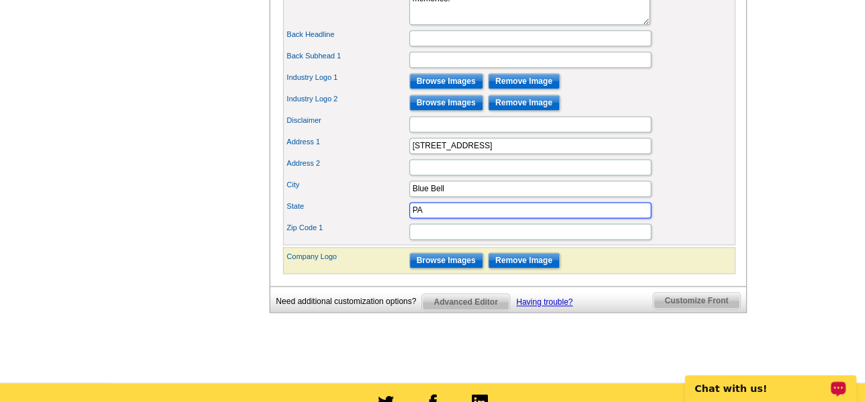
type input "P"
drag, startPoint x: 458, startPoint y: 231, endPoint x: 464, endPoint y: 217, distance: 15.4
click at [458, 218] on input "State" at bounding box center [530, 210] width 242 height 16
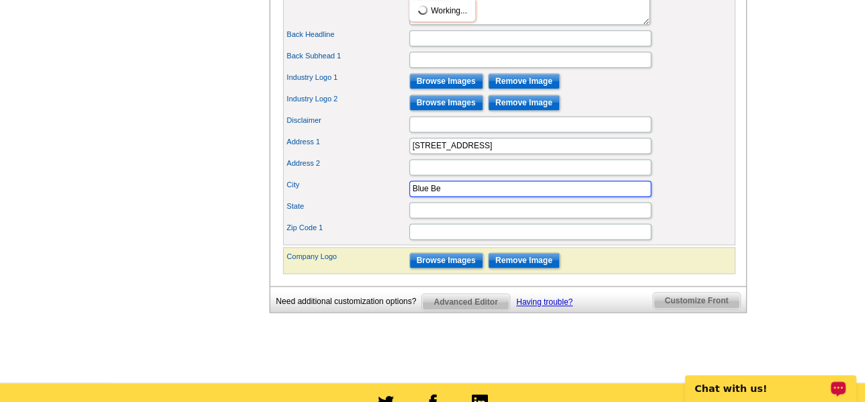
click at [467, 197] on input "Blue Be" at bounding box center [530, 189] width 242 height 16
type input "B"
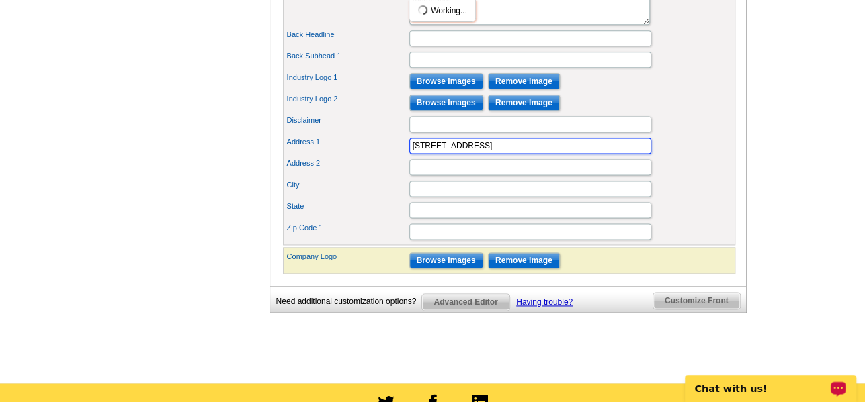
click at [526, 154] on input "686 Dekalb Pike Suite" at bounding box center [530, 146] width 242 height 16
type input "6"
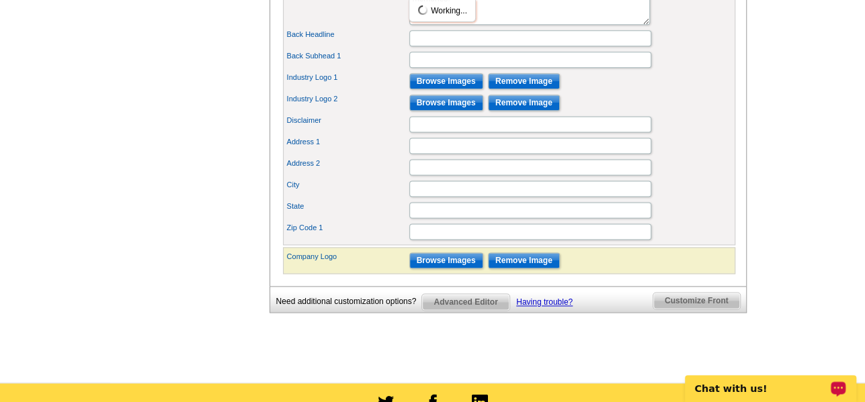
click at [689, 157] on div "Address 1" at bounding box center [509, 146] width 447 height 22
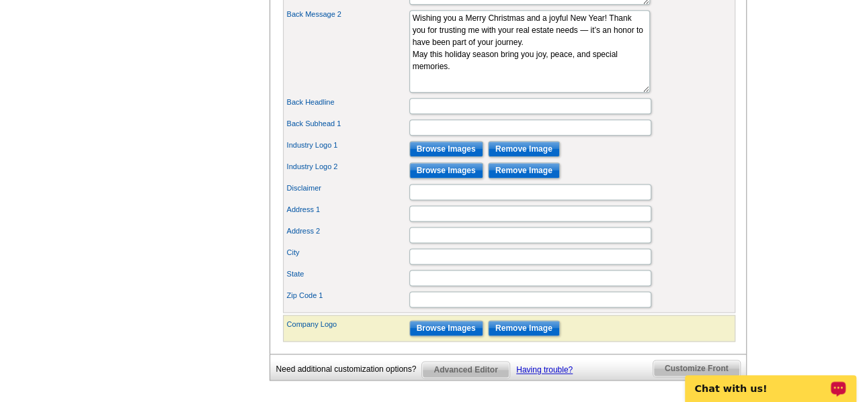
scroll to position [805, 0]
click at [529, 158] on input "Remove Image" at bounding box center [524, 150] width 72 height 16
click at [527, 179] on input "Remove Image" at bounding box center [524, 171] width 72 height 16
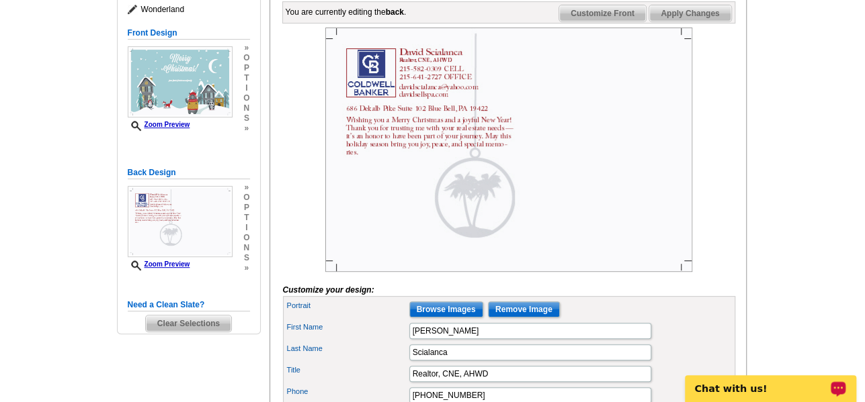
scroll to position [200, 0]
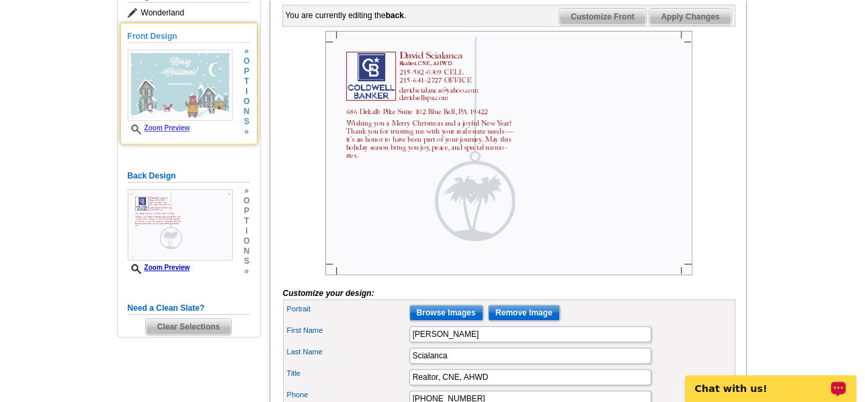
click at [187, 85] on img at bounding box center [180, 85] width 105 height 71
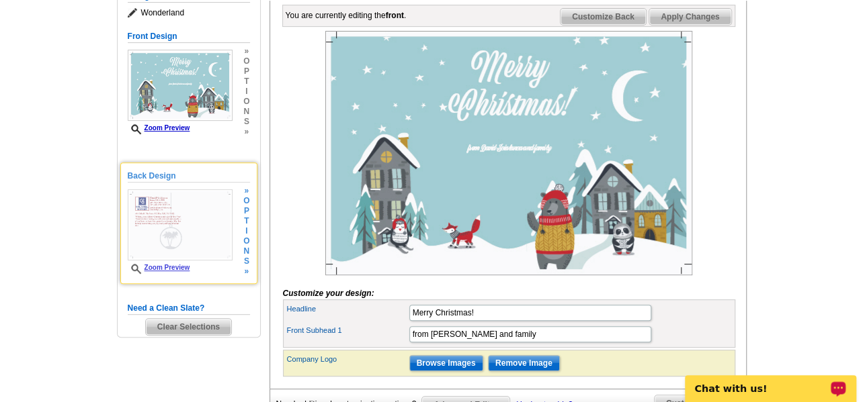
click at [179, 206] on img at bounding box center [180, 224] width 105 height 71
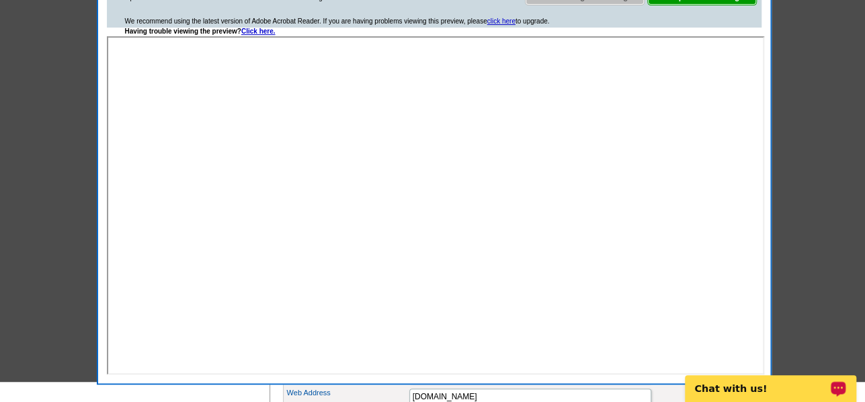
scroll to position [290, 0]
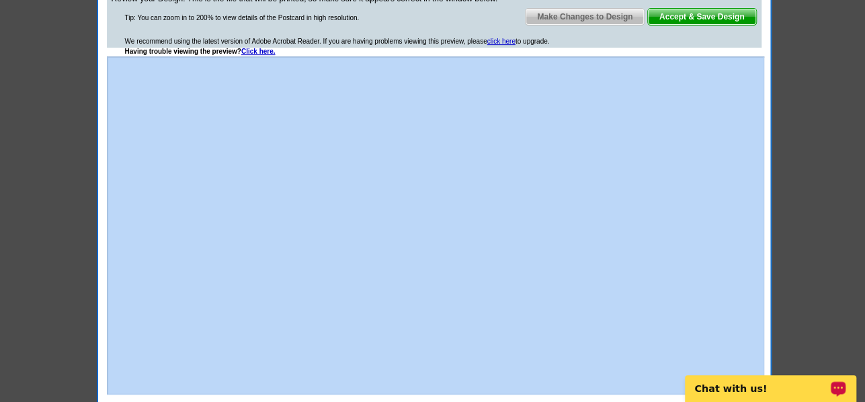
drag, startPoint x: 104, startPoint y: 169, endPoint x: 83, endPoint y: 171, distance: 20.9
click at [86, 167] on div at bounding box center [432, 56] width 865 height 692
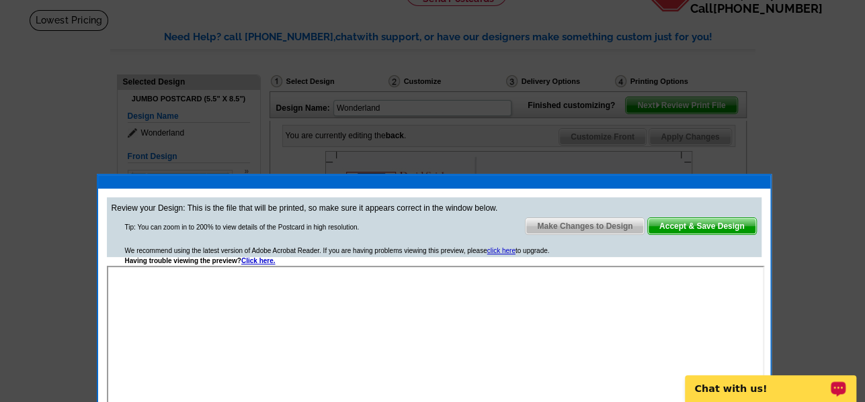
scroll to position [21, 0]
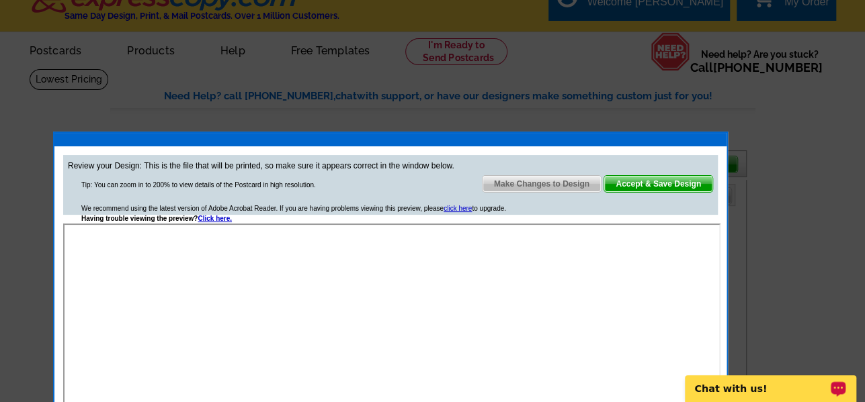
drag, startPoint x: 99, startPoint y: 236, endPoint x: 60, endPoint y: 137, distance: 106.2
click at [60, 137] on div at bounding box center [390, 139] width 672 height 13
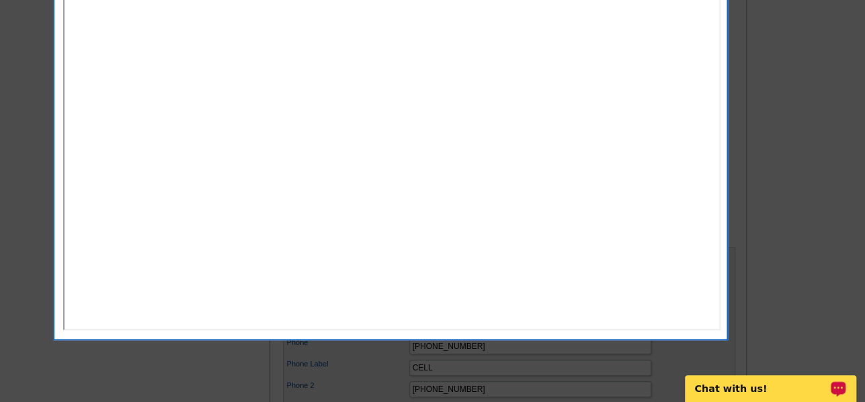
scroll to position [222, 0]
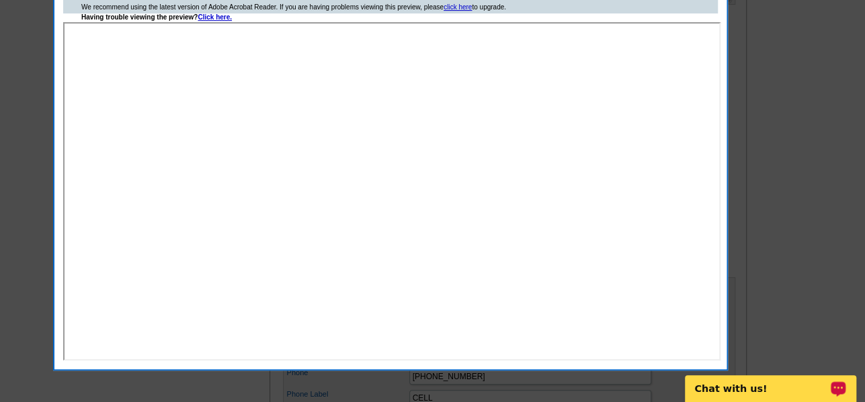
click at [837, 388] on icon "Open LiveChat chat widget" at bounding box center [838, 388] width 10 height 7
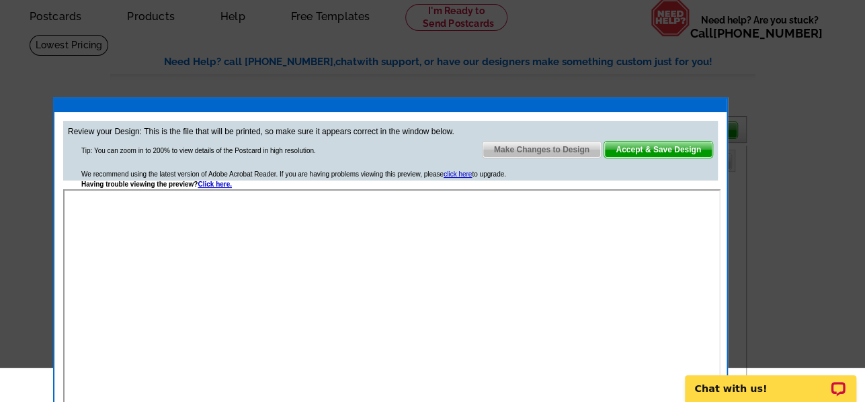
scroll to position [21, 0]
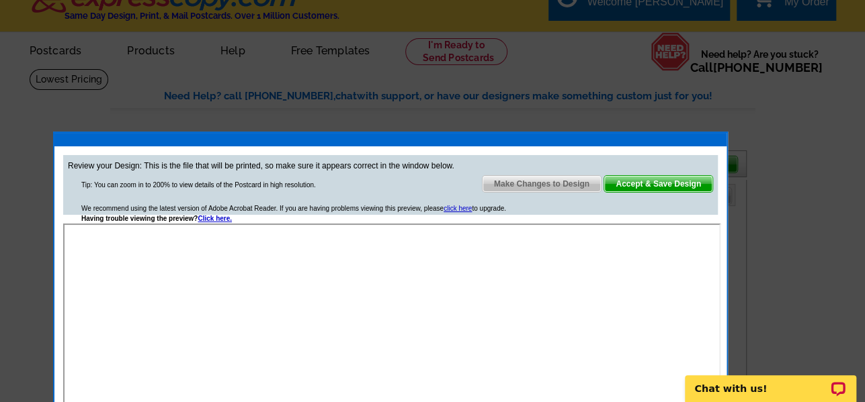
click at [538, 179] on span "Make Changes to Design" at bounding box center [541, 184] width 118 height 16
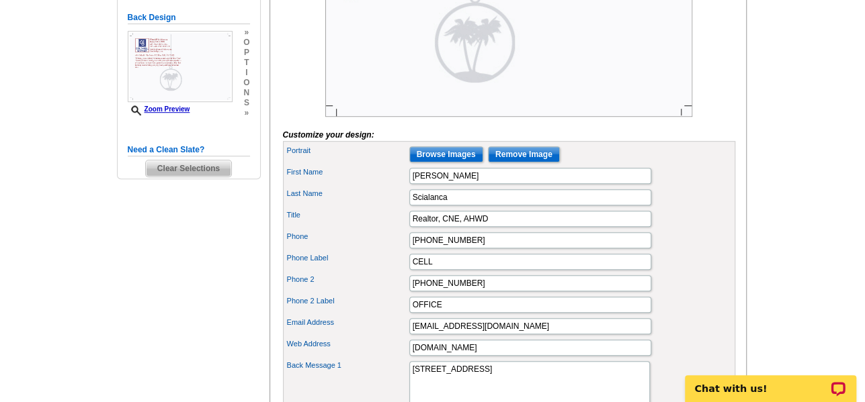
scroll to position [491, 0]
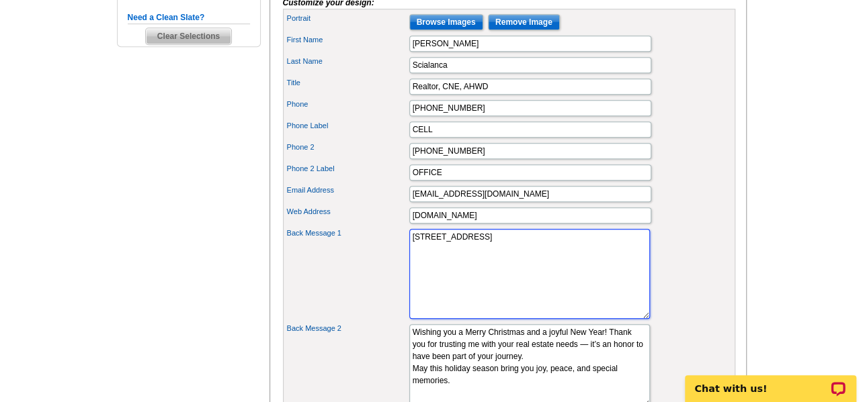
drag, startPoint x: 499, startPoint y: 269, endPoint x: 396, endPoint y: 254, distance: 103.9
click at [396, 254] on div "Back Message 1 686 Dekalb Pike Suite 102 Blue Bell, PA 19422" at bounding box center [509, 273] width 447 height 95
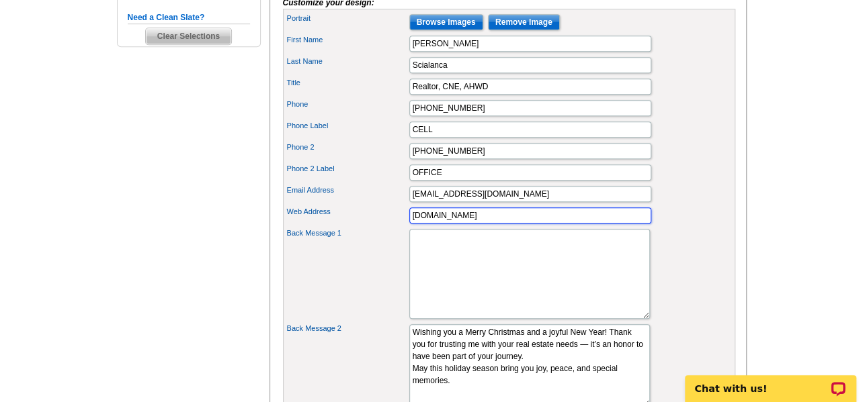
click at [522, 224] on input "davidsellspa.com" at bounding box center [530, 216] width 242 height 16
paste input "686 Dekalb Pike Suite 102 Blue Bell, PA 19422"
type input "davidsellspa.com 686 Dekalb Pike Suite 102 Blue Bell, PA 19422"
click at [639, 253] on div "Back Message 1" at bounding box center [509, 273] width 447 height 95
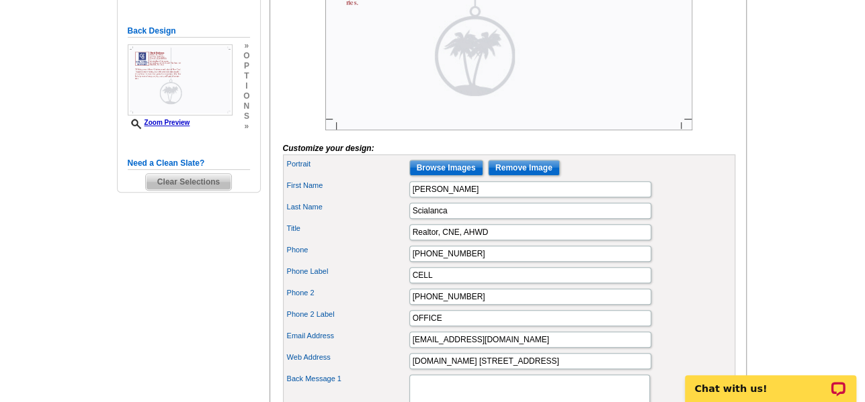
scroll to position [413, 0]
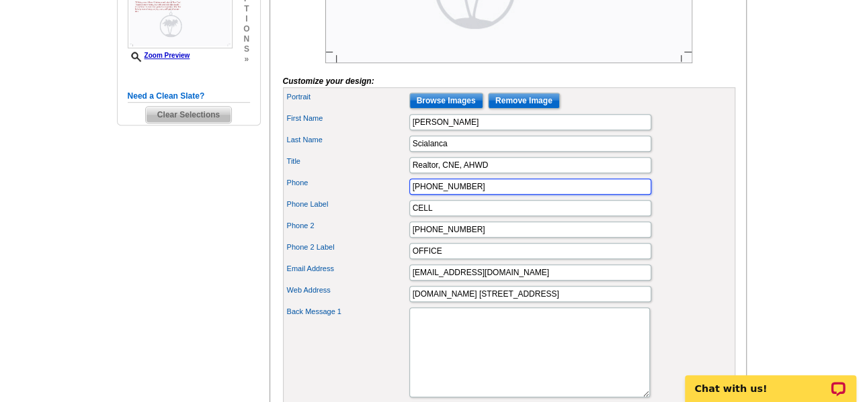
click at [491, 195] on input "215-582-0309" at bounding box center [530, 187] width 242 height 16
type input "215-582-0309 CELL"
click at [463, 216] on input "CELL" at bounding box center [530, 208] width 242 height 16
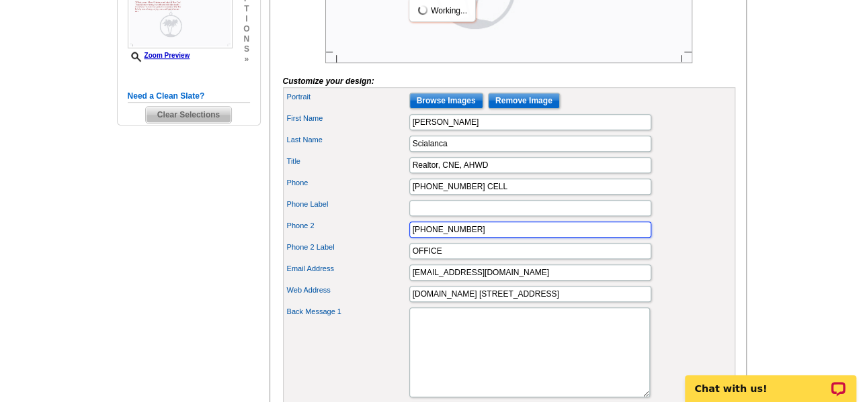
click at [468, 238] on input "215-641-2727" at bounding box center [530, 230] width 242 height 16
click at [685, 219] on div "Phone Label" at bounding box center [509, 209] width 447 height 22
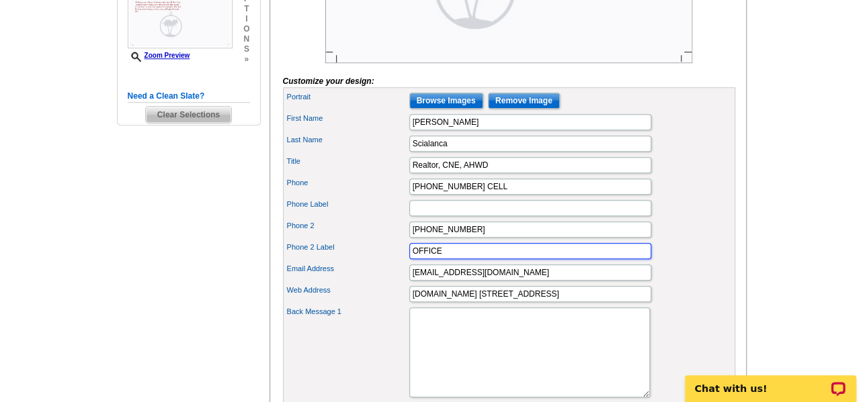
drag, startPoint x: 450, startPoint y: 269, endPoint x: 419, endPoint y: 267, distance: 31.0
click at [407, 262] on div "Phone 2 Label OFFICE" at bounding box center [509, 252] width 447 height 22
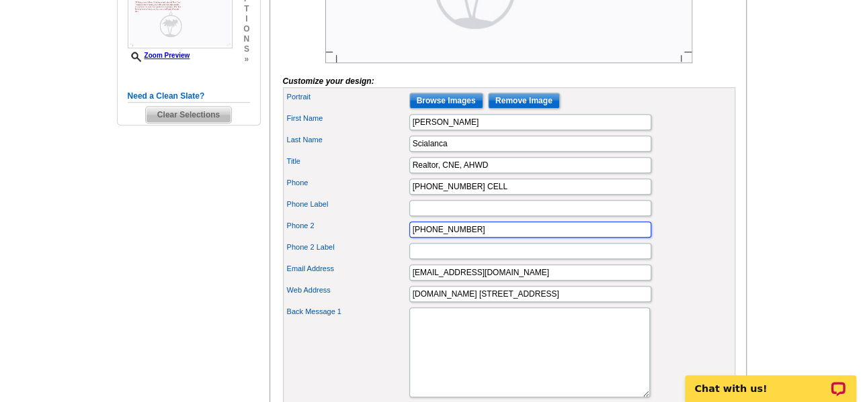
click at [476, 238] on input "215-641-2727" at bounding box center [530, 230] width 242 height 16
type input "215-641-2727 OFFICE"
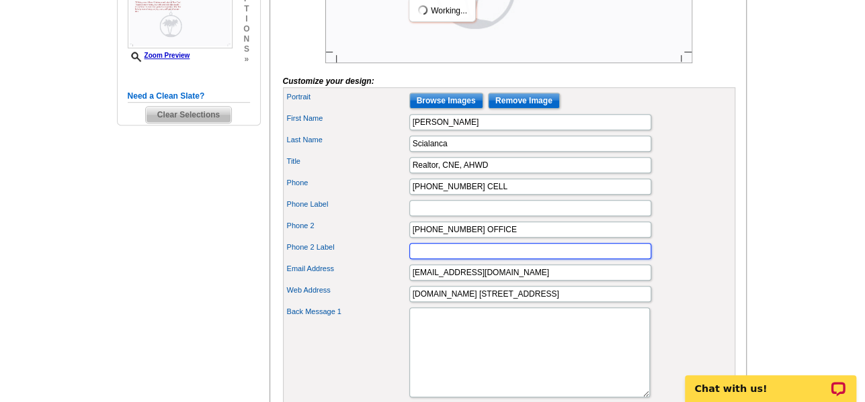
click at [478, 259] on input "Phone 2 Label" at bounding box center [530, 251] width 242 height 16
click at [460, 281] on input "davidscialanca@yahoo.com" at bounding box center [530, 273] width 242 height 16
click at [449, 259] on input "Phone 2 Label" at bounding box center [530, 251] width 242 height 16
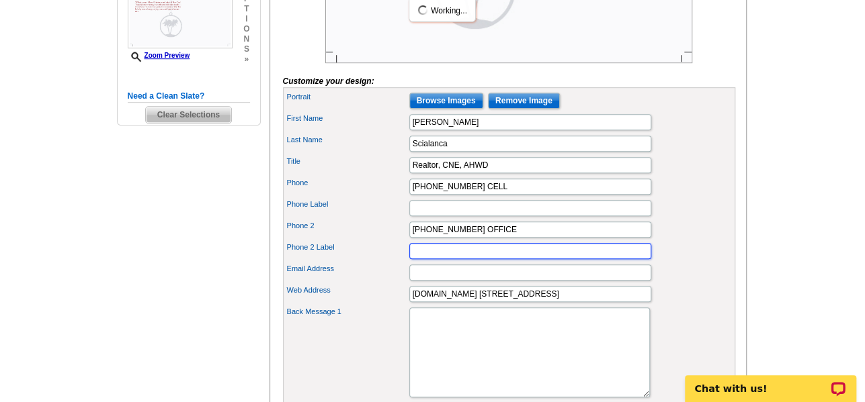
paste input "davidscialanca@yahoo.com"
type input "davidscialanca@yahoo.com"
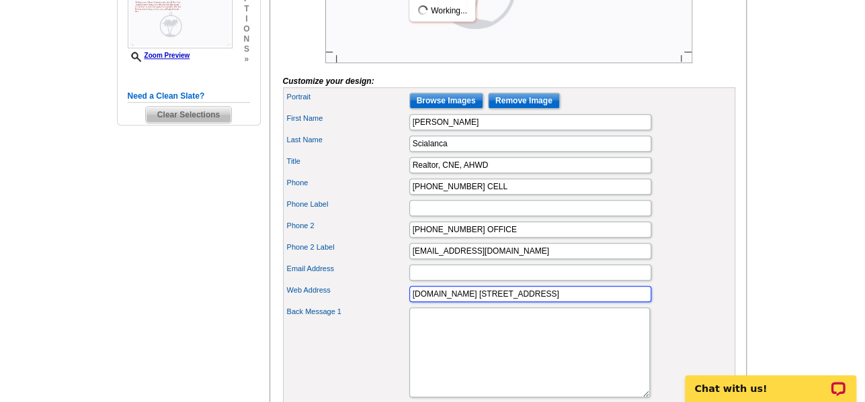
drag, startPoint x: 477, startPoint y: 313, endPoint x: 407, endPoint y: 319, distance: 70.8
click at [407, 305] on div "Web Address davidsellspa.com 686 Dekalb Pike Suite 102 Blue Bell, PA 19422" at bounding box center [509, 295] width 447 height 22
type input "686 Dekalb Pike Suite 102 Blue Bell, PA 19422"
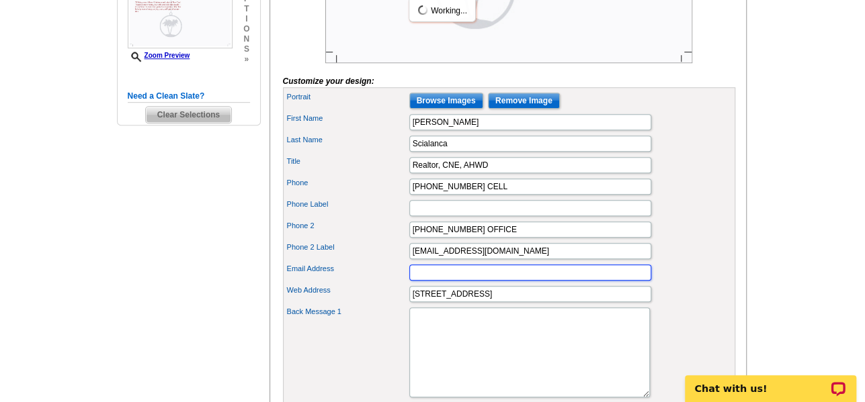
click at [434, 281] on input "Email Address" at bounding box center [530, 273] width 242 height 16
paste input "davidsellspa.com"
type input "davidsellspa.com"
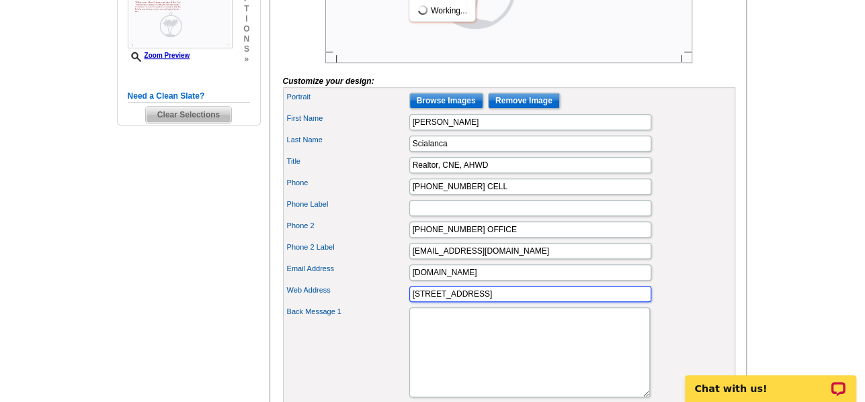
click at [600, 302] on input "686 Dekalb Pike Suite 102 Blue Bell, PA 19422" at bounding box center [530, 294] width 242 height 16
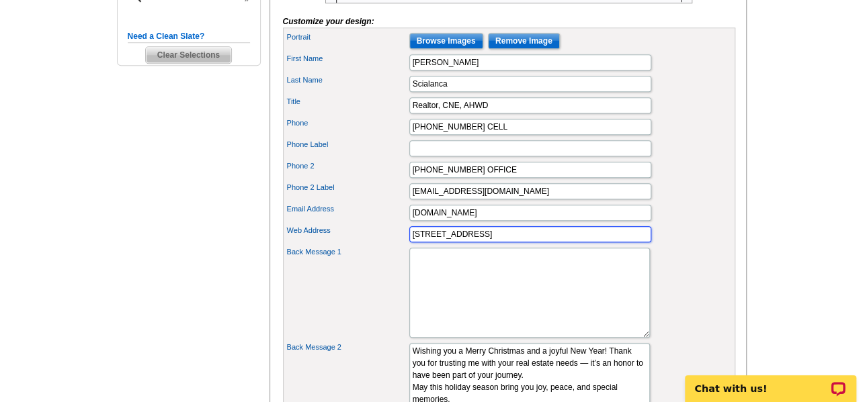
scroll to position [484, 0]
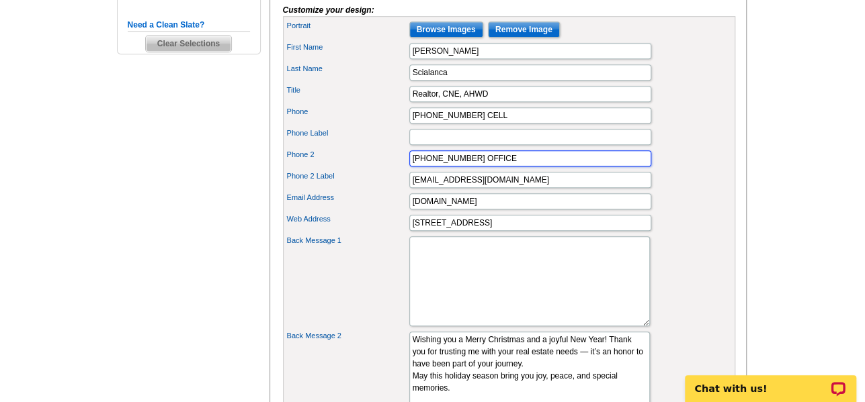
drag, startPoint x: 452, startPoint y: 169, endPoint x: 413, endPoint y: 169, distance: 39.6
click at [413, 169] on div "Phone 2 215-641-2727 OFFICE" at bounding box center [509, 159] width 447 height 22
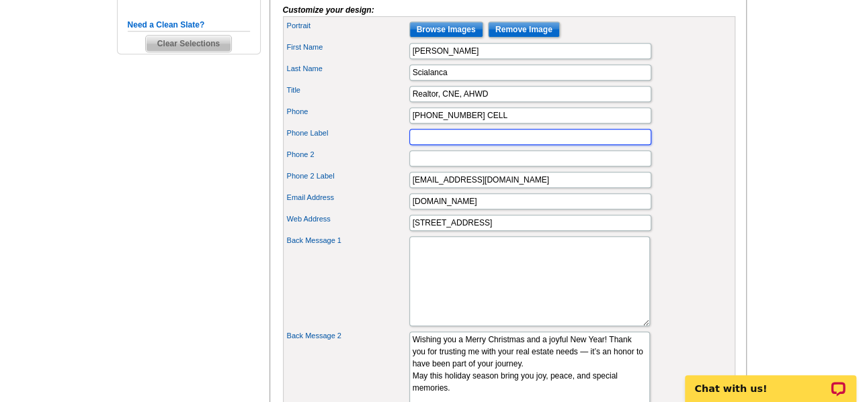
click at [450, 145] on input "Phone Label" at bounding box center [530, 137] width 242 height 16
paste input "215-641-2727 OFFICE"
type input "215-641-2727 OFFICE"
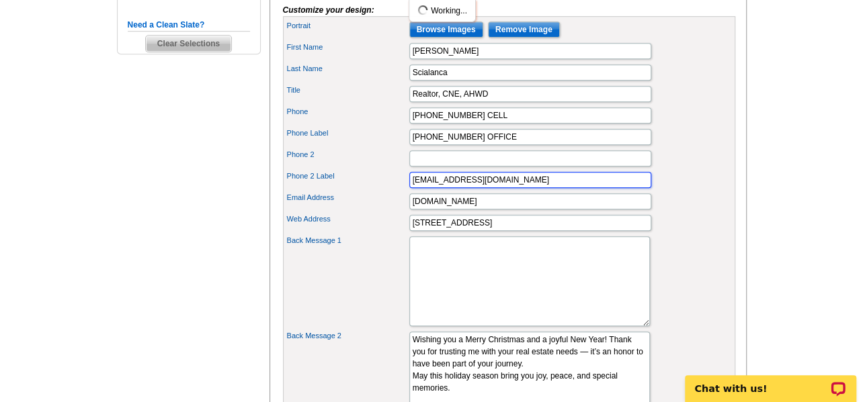
click at [480, 188] on input "davidscialanca@yahoo.com" at bounding box center [530, 180] width 242 height 16
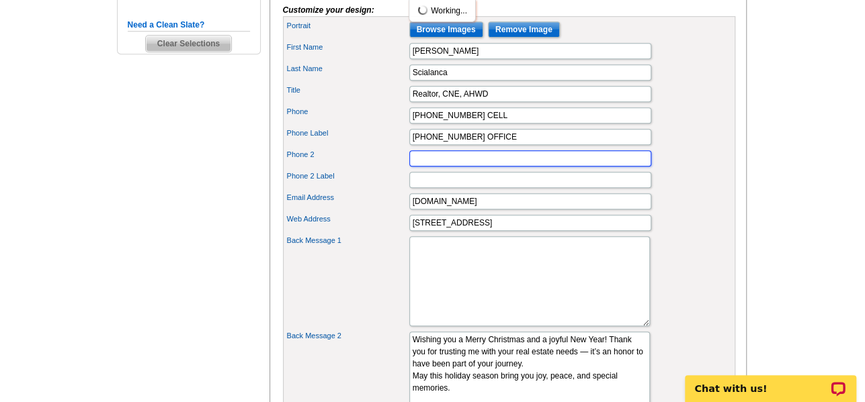
click at [465, 167] on input "Phone 2" at bounding box center [530, 159] width 242 height 16
paste input "davidscialanca@yahoo.com"
type input "davidscialanca@yahoo.com"
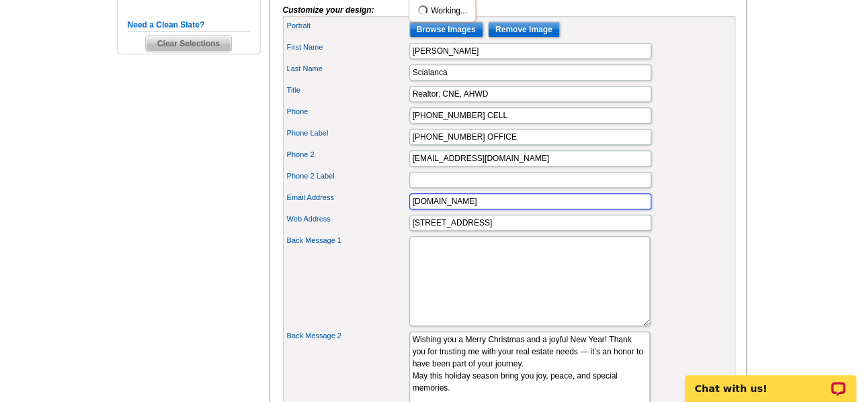
click at [468, 210] on input "davidsellspa.com" at bounding box center [530, 202] width 242 height 16
click at [466, 210] on input "davidsellspa.com" at bounding box center [530, 202] width 242 height 16
click at [464, 210] on input "davidsellspa.com" at bounding box center [530, 202] width 242 height 16
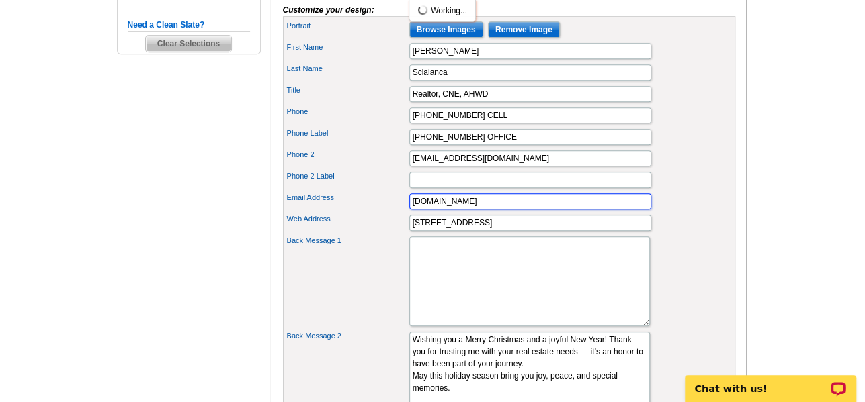
click at [464, 210] on input "davidsellspa.com" at bounding box center [530, 202] width 242 height 16
click at [450, 210] on input "davidsellspcoma." at bounding box center [530, 202] width 242 height 16
click at [449, 210] on input "davidsellspcoma." at bounding box center [530, 202] width 242 height 16
type input "."
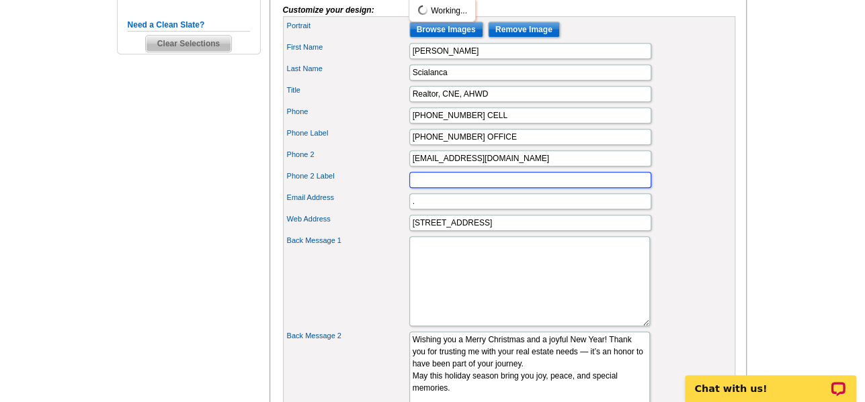
click at [437, 188] on input "Phone 2 Label" at bounding box center [530, 180] width 242 height 16
paste input "davidsellspcoma"
type input "davidsellspcoma"
click at [698, 169] on div "Phone 2 davidscialanca@yahoo.com" at bounding box center [509, 159] width 447 height 22
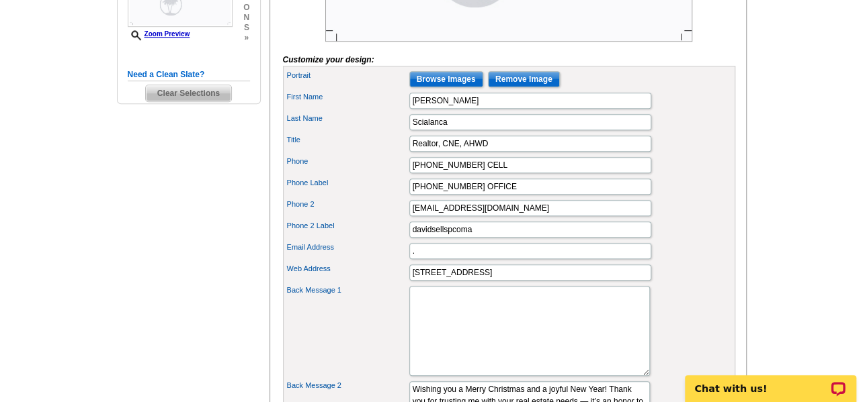
scroll to position [417, 0]
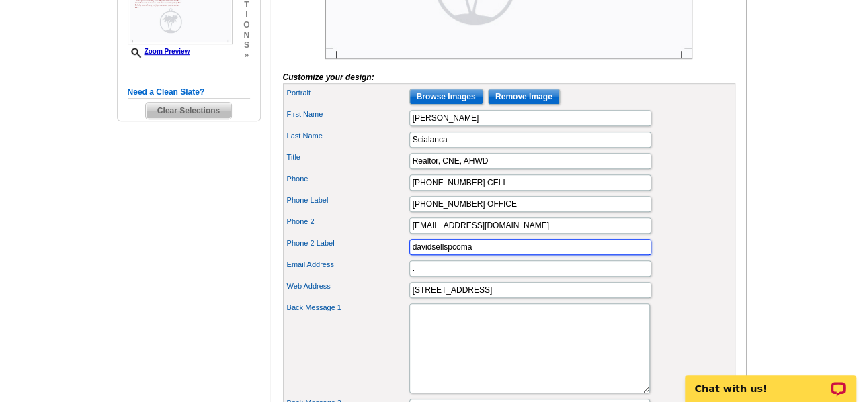
click at [469, 255] on input "davidsellspcoma" at bounding box center [530, 247] width 242 height 16
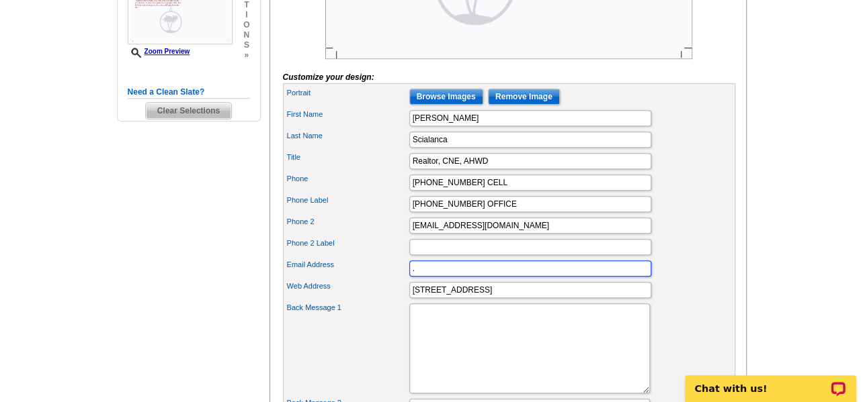
click at [431, 277] on input "." at bounding box center [530, 269] width 242 height 16
paste input "davidsellspcoma"
type input ". davidsellspcoma"
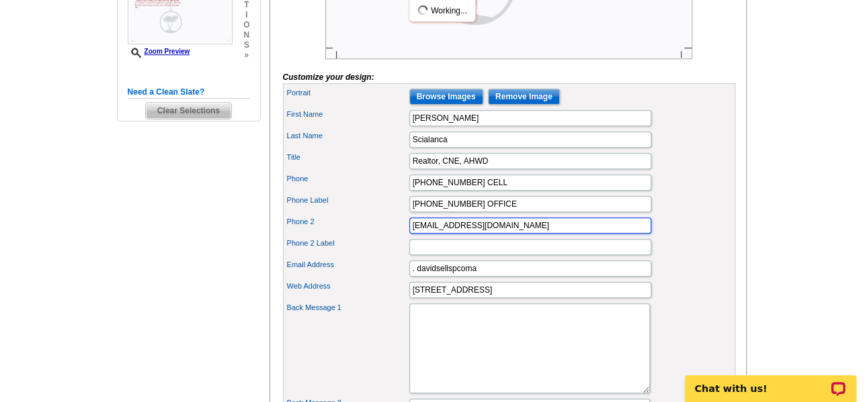
click at [478, 234] on input "davidscialanca@yahoo.com" at bounding box center [530, 226] width 242 height 16
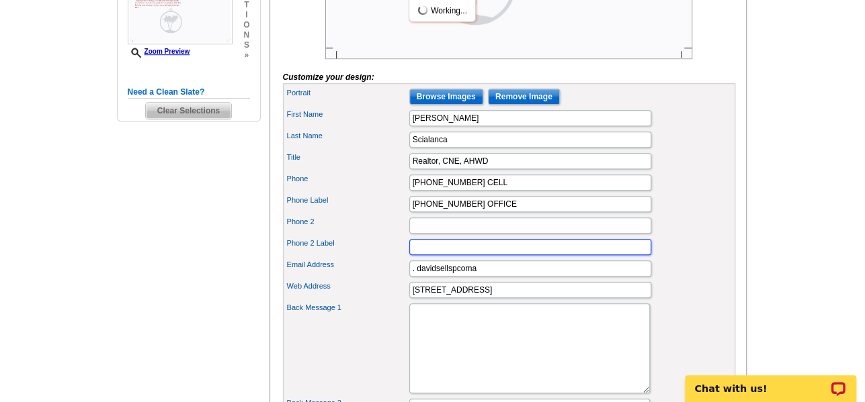
click at [454, 255] on input "Phone 2 Label" at bounding box center [530, 247] width 242 height 16
paste input "davidscialanca@yahoo.com"
type input "davidscialanca@yahoo.com"
click at [690, 215] on div "Phone Label 215-641-2727 OFFICE" at bounding box center [509, 205] width 447 height 22
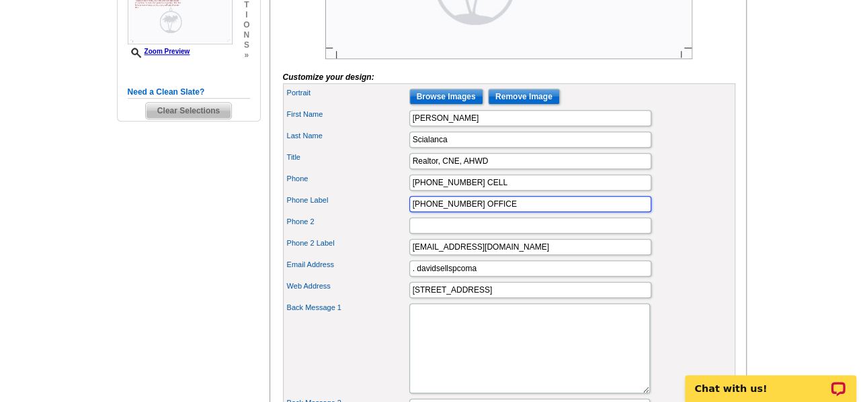
click at [461, 212] on input "215-641-2727 OFFICE" at bounding box center [530, 204] width 242 height 16
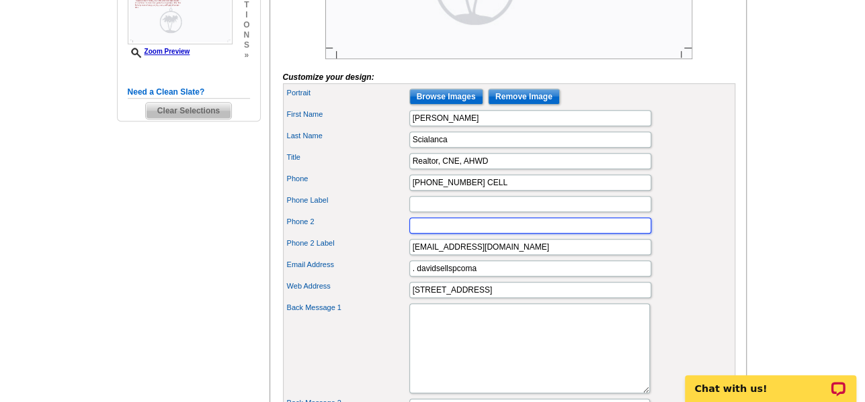
click at [468, 234] on input "Phone 2" at bounding box center [530, 226] width 242 height 16
paste input "215-641-2727 OFFICE"
type input "215-641-2727 OFFICE"
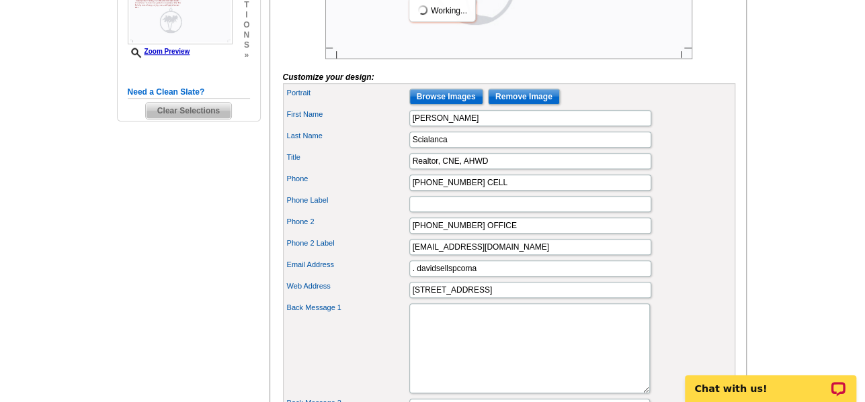
click at [687, 194] on div "Phone 215-582-0309 CELL" at bounding box center [509, 183] width 447 height 22
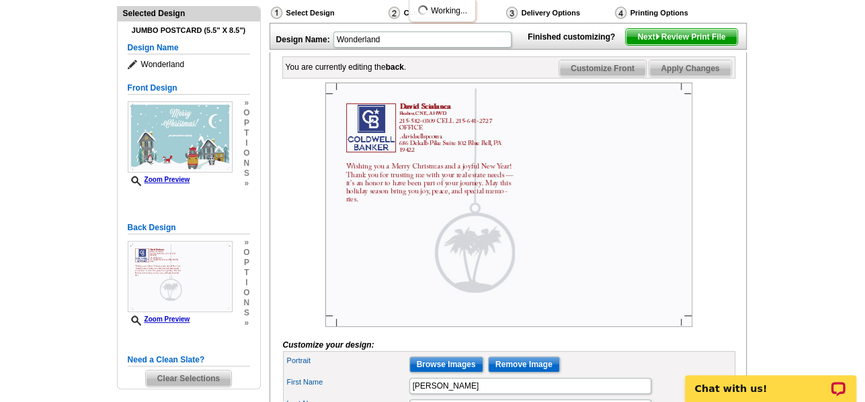
scroll to position [148, 0]
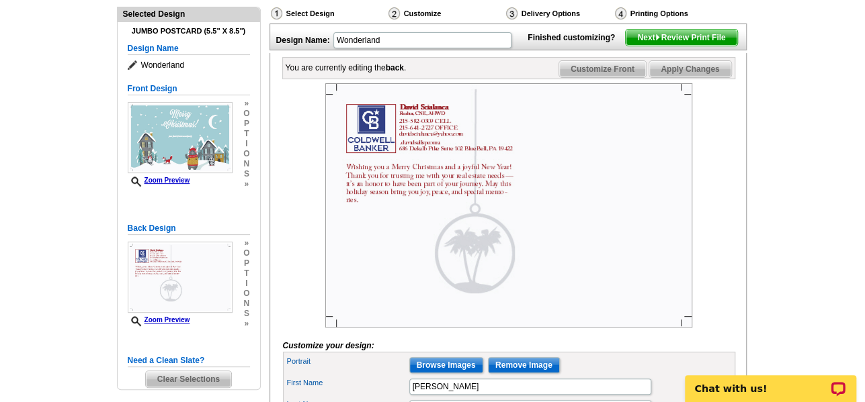
click at [658, 40] on img at bounding box center [657, 37] width 6 height 6
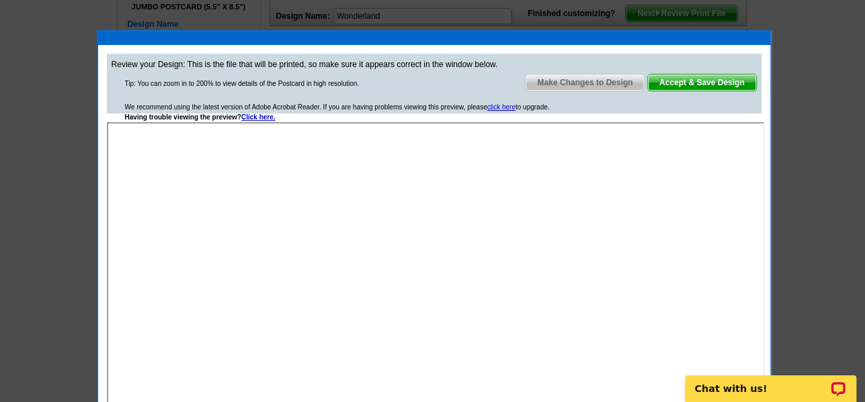
scroll to position [81, 0]
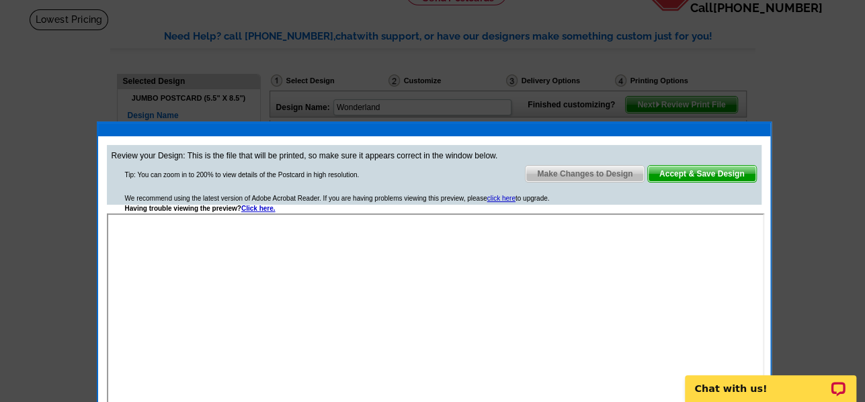
click at [595, 171] on span "Make Changes to Design" at bounding box center [584, 174] width 118 height 16
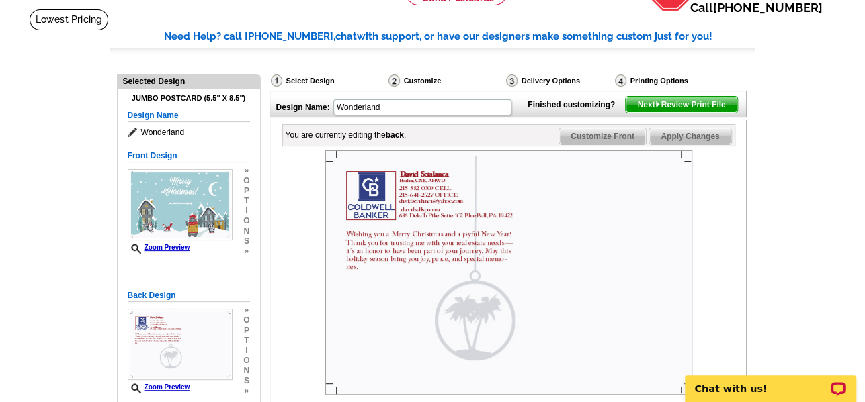
scroll to position [417, 0]
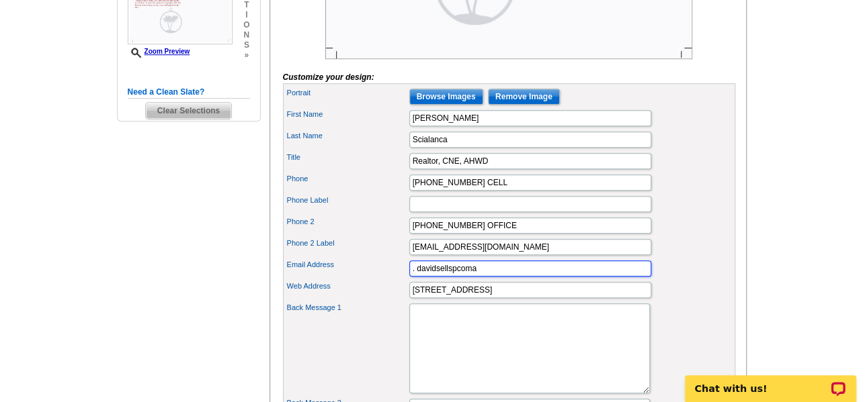
click at [418, 277] on input ". davidsellspcoma" at bounding box center [530, 269] width 242 height 16
click at [522, 277] on input "davidsellspcoma" at bounding box center [530, 269] width 242 height 16
click at [679, 237] on div "Phone 2 215-641-2727 OFFICE" at bounding box center [509, 226] width 447 height 22
click at [452, 277] on input "davidsellspcom" at bounding box center [530, 269] width 242 height 16
click at [714, 237] on div "Phone 2 215-641-2727 OFFICE" at bounding box center [509, 226] width 447 height 22
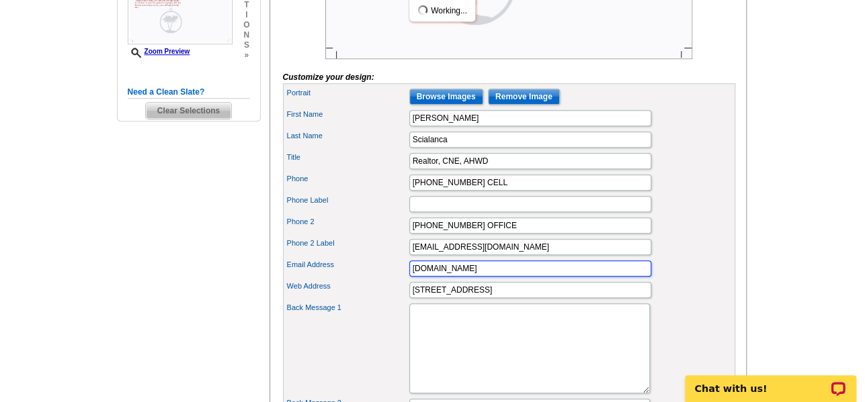
click at [452, 277] on input "davidsellsp.com" at bounding box center [530, 269] width 242 height 16
click at [511, 277] on input "davidsellspa.com" at bounding box center [530, 269] width 242 height 16
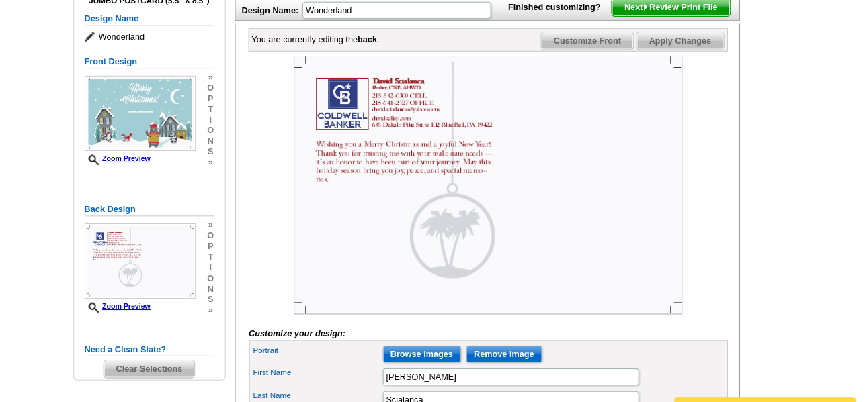
scroll to position [178, 0]
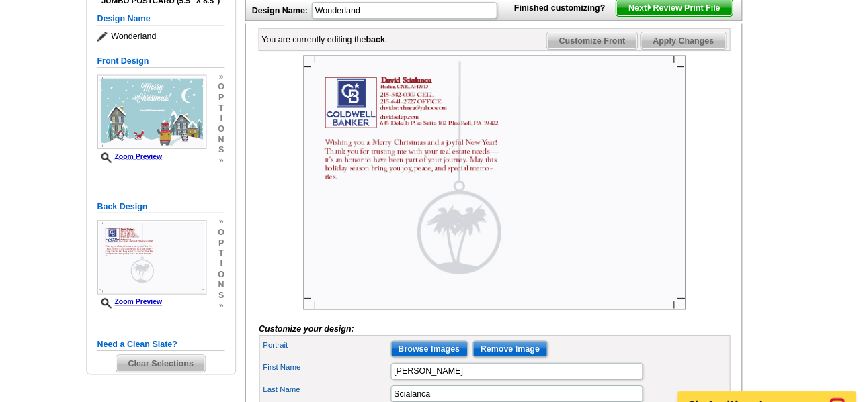
type input "davidsellspa.com"
click at [700, 15] on span "Next Review Print File" at bounding box center [681, 7] width 111 height 16
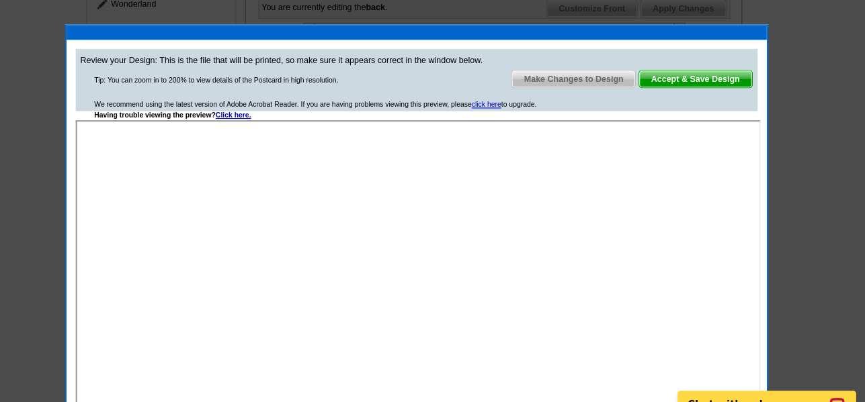
scroll to position [208, 0]
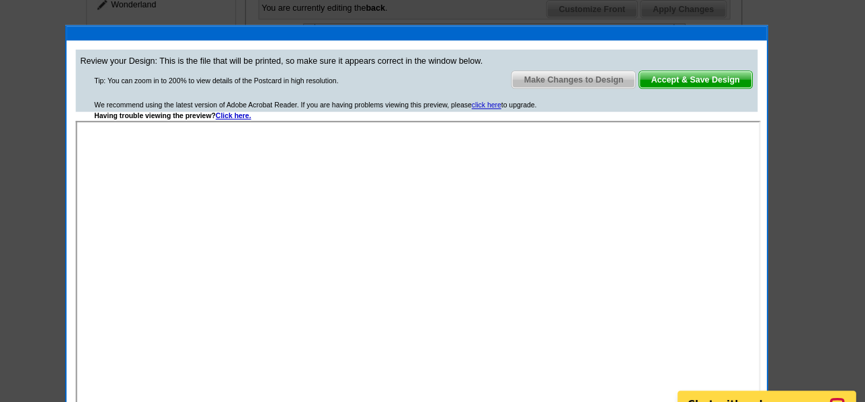
click at [598, 78] on span "Make Changes to Design" at bounding box center [584, 77] width 118 height 16
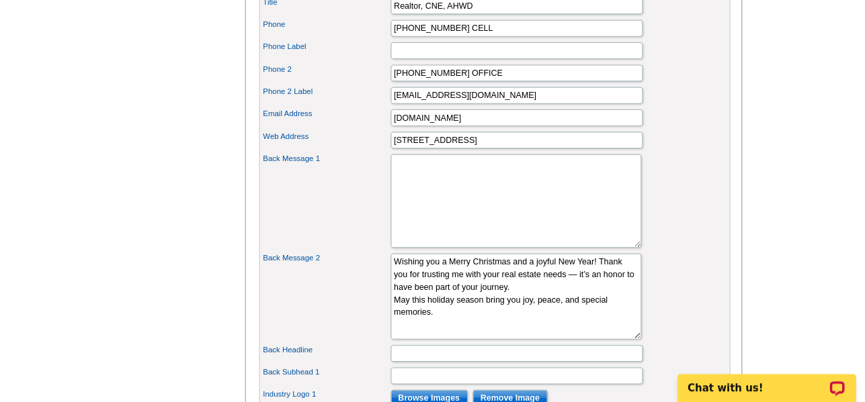
scroll to position [579, 0]
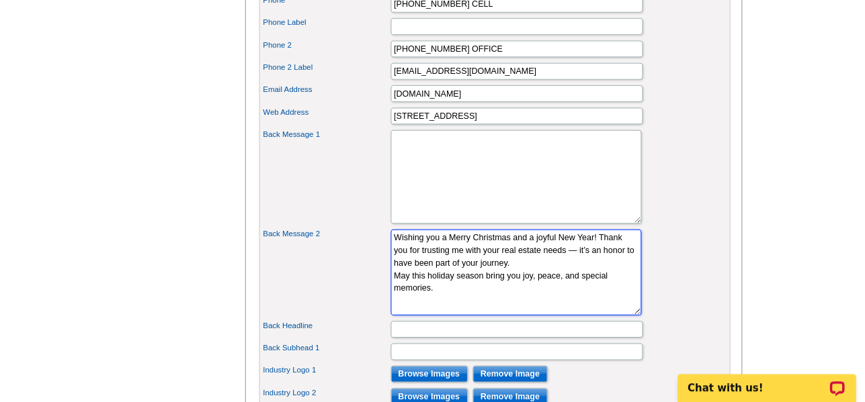
click at [516, 285] on textarea "Wishing you a Merry Christmas and a joyful New Year! Thank you for trusting me …" at bounding box center [529, 278] width 241 height 83
type textarea "Wishing you a Merry Christmas and a joyful New Year! Thank you for trusting me …"
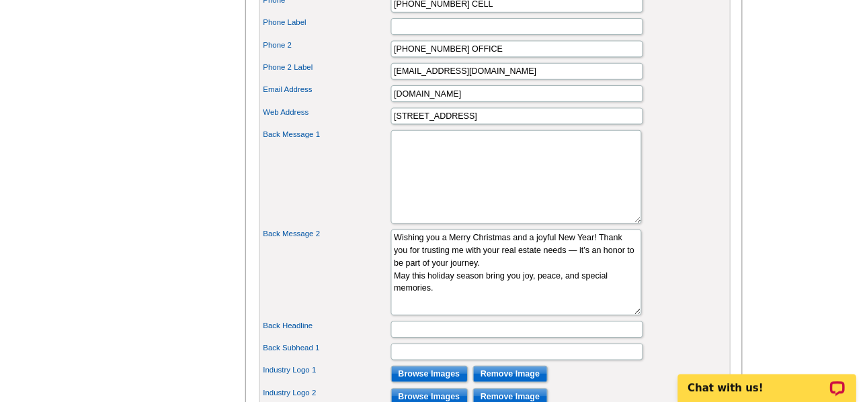
click at [665, 269] on div "Back Message 2 Wishing you a Merry Christmas and a joyful New Year! Thank you f…" at bounding box center [509, 278] width 447 height 88
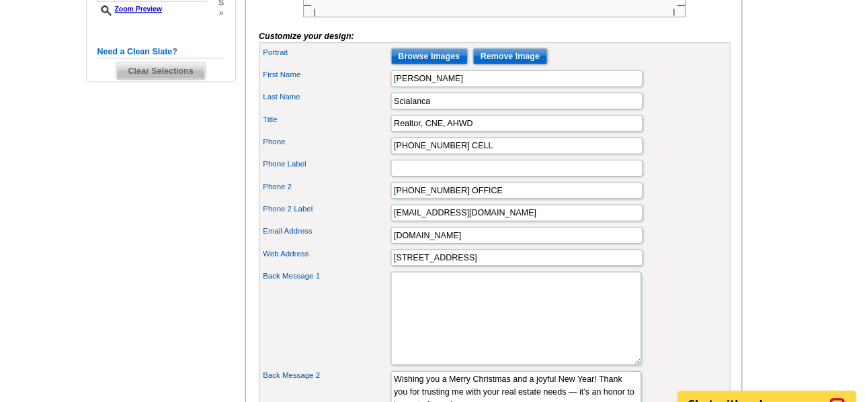
scroll to position [208, 0]
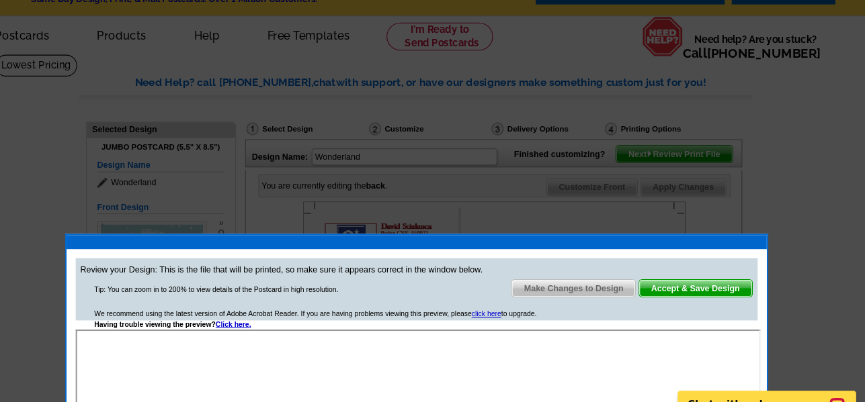
scroll to position [18, 0]
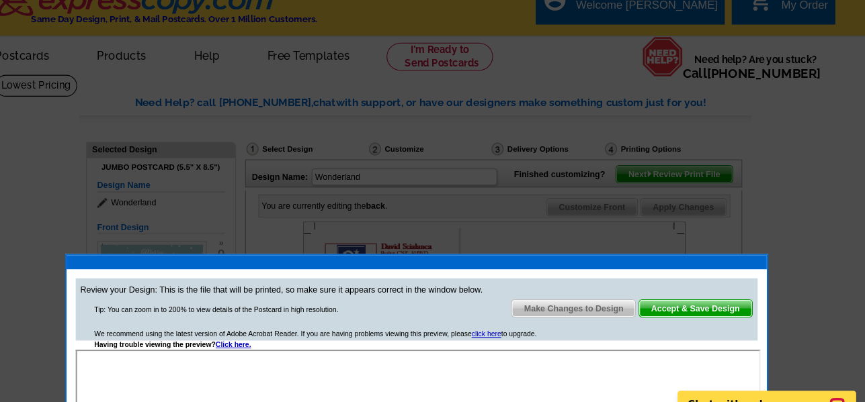
click at [684, 293] on span "Accept & Save Design" at bounding box center [702, 296] width 108 height 16
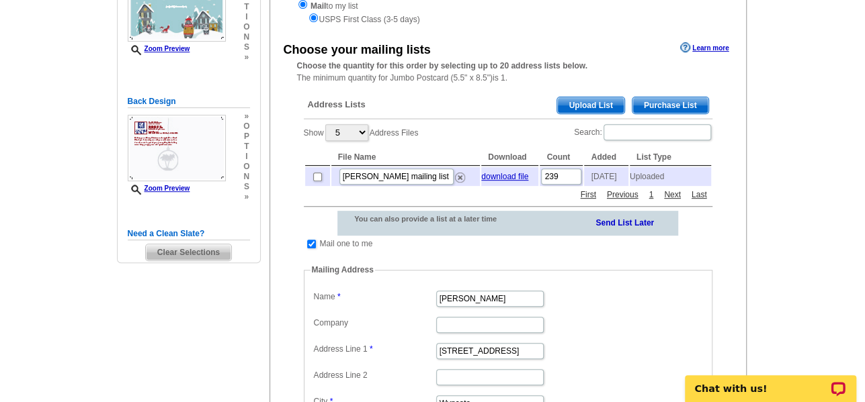
scroll to position [202, 0]
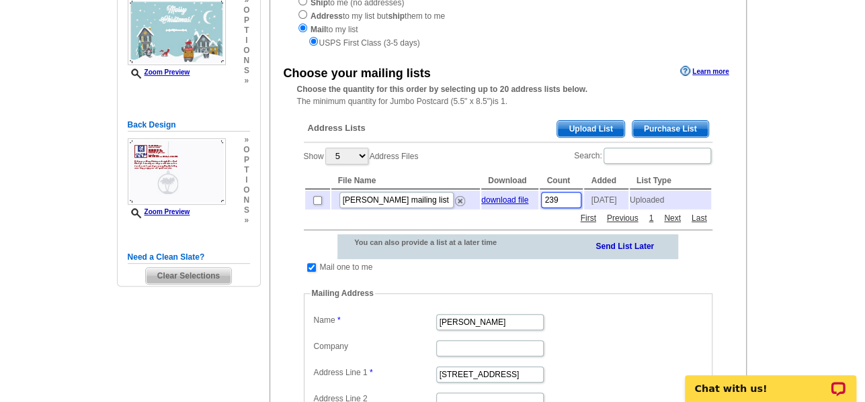
click at [570, 204] on input "239" at bounding box center [561, 200] width 40 height 16
type input "245"
click at [823, 264] on main "Need Help? call [PHONE_NUMBER], chat with support, or have our designers make s…" at bounding box center [432, 299] width 865 height 822
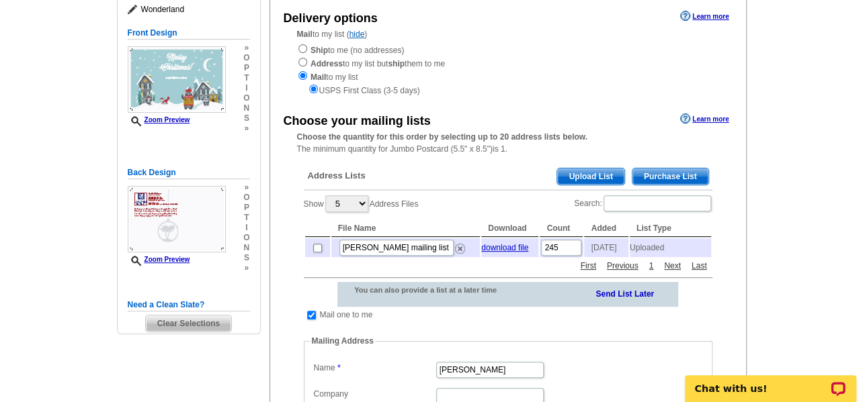
scroll to position [134, 0]
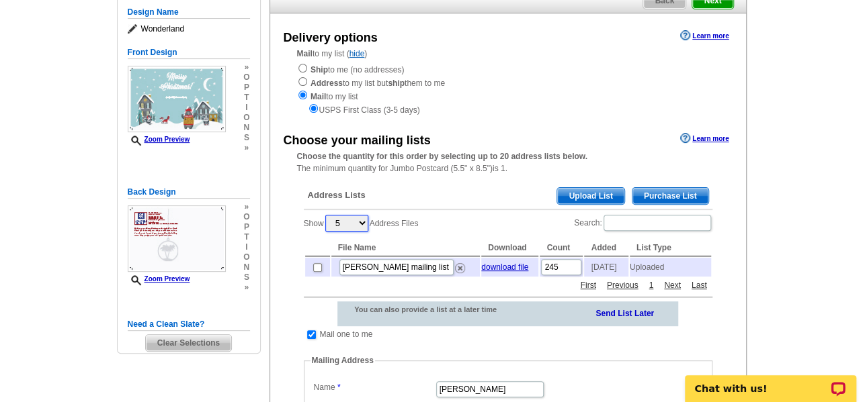
click at [366, 224] on select "5 10 25 50 100" at bounding box center [346, 223] width 43 height 17
click at [477, 232] on div "Show 5 10 25 50 100 Address Files Search: File Name Download Count Added List T…" at bounding box center [508, 246] width 409 height 65
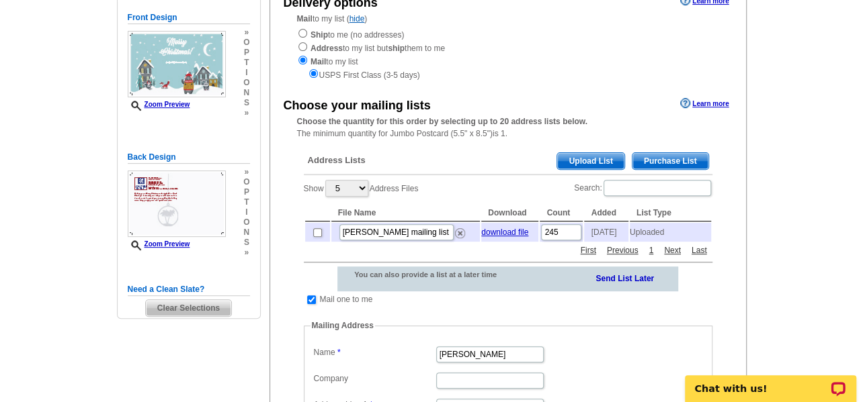
scroll to position [202, 0]
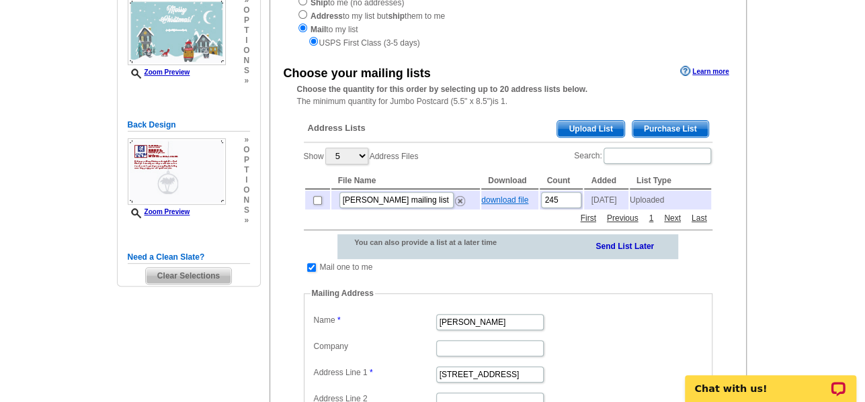
click at [503, 204] on link "download file" at bounding box center [504, 200] width 47 height 9
click at [507, 226] on div "Address Lists Purchase List Upload List Show 5 10 25 50 100 Address Files Searc…" at bounding box center [508, 338] width 422 height 456
click at [535, 224] on div "Address Lists Purchase List Upload List Show 5 10 25 50 100 Address Files Searc…" at bounding box center [508, 338] width 422 height 456
click at [316, 203] on input "checkbox" at bounding box center [317, 200] width 9 height 9
checkbox input "true"
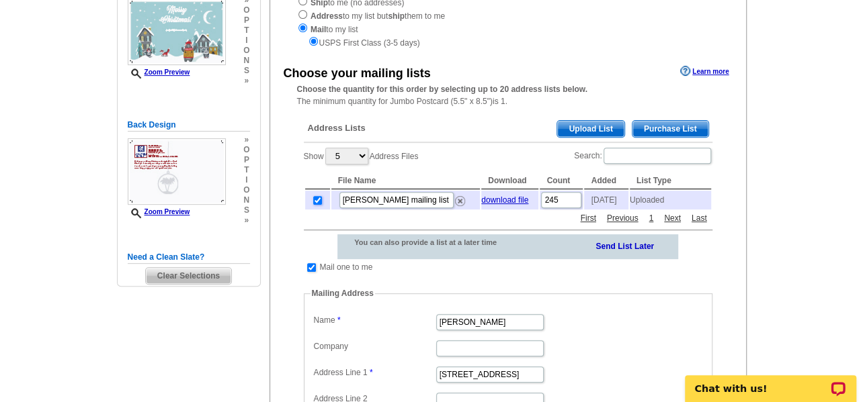
click at [320, 204] on input "checkbox" at bounding box center [317, 200] width 9 height 9
checkbox input "false"
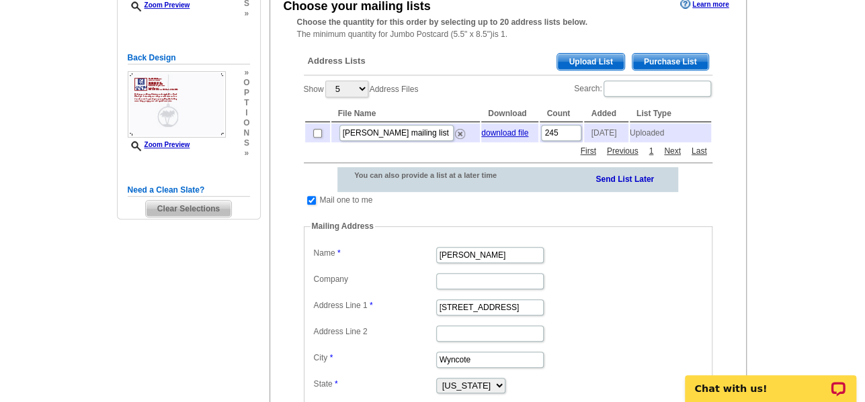
scroll to position [0, 0]
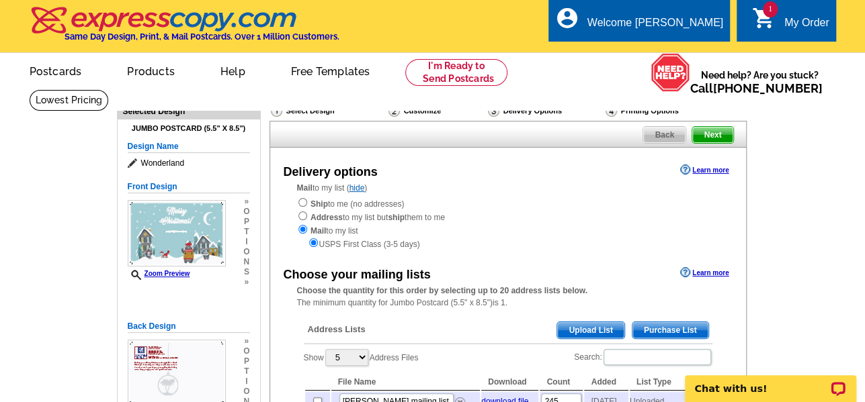
click at [716, 138] on span "Next" at bounding box center [712, 135] width 40 height 16
